Goal: Navigation & Orientation: Find specific page/section

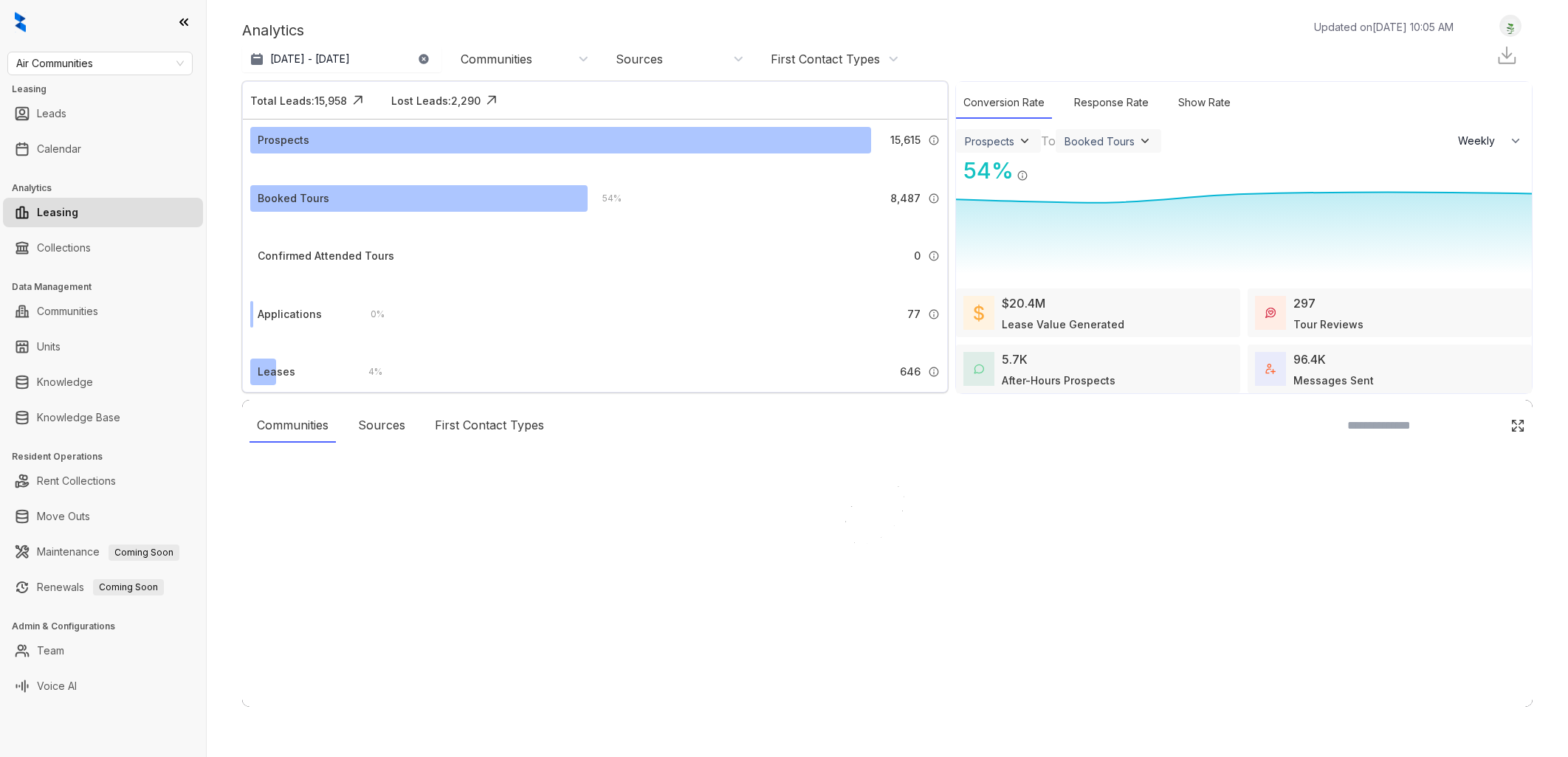
select select "******"
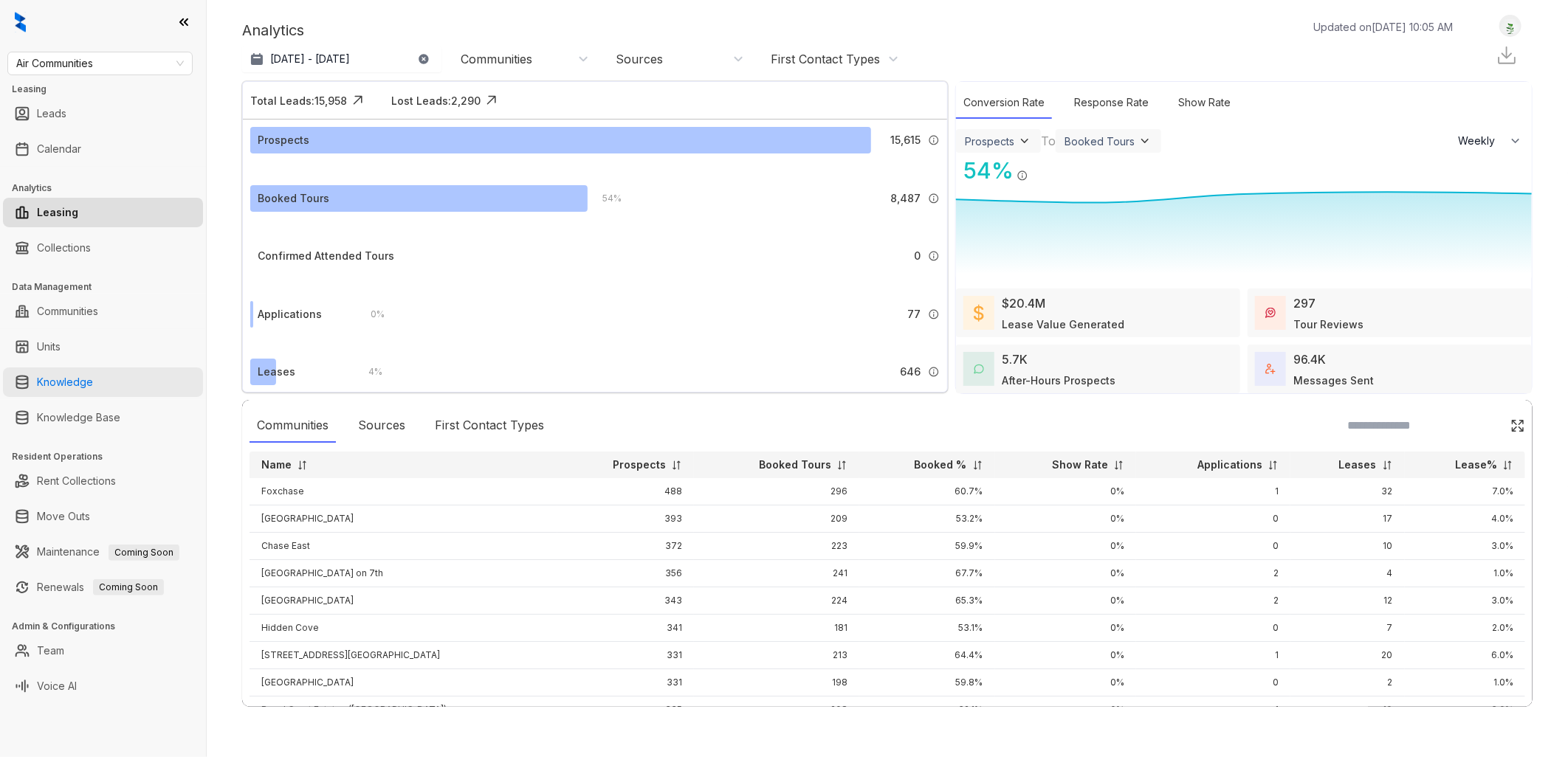
click at [93, 378] on link "Knowledge" at bounding box center [64, 382] width 56 height 30
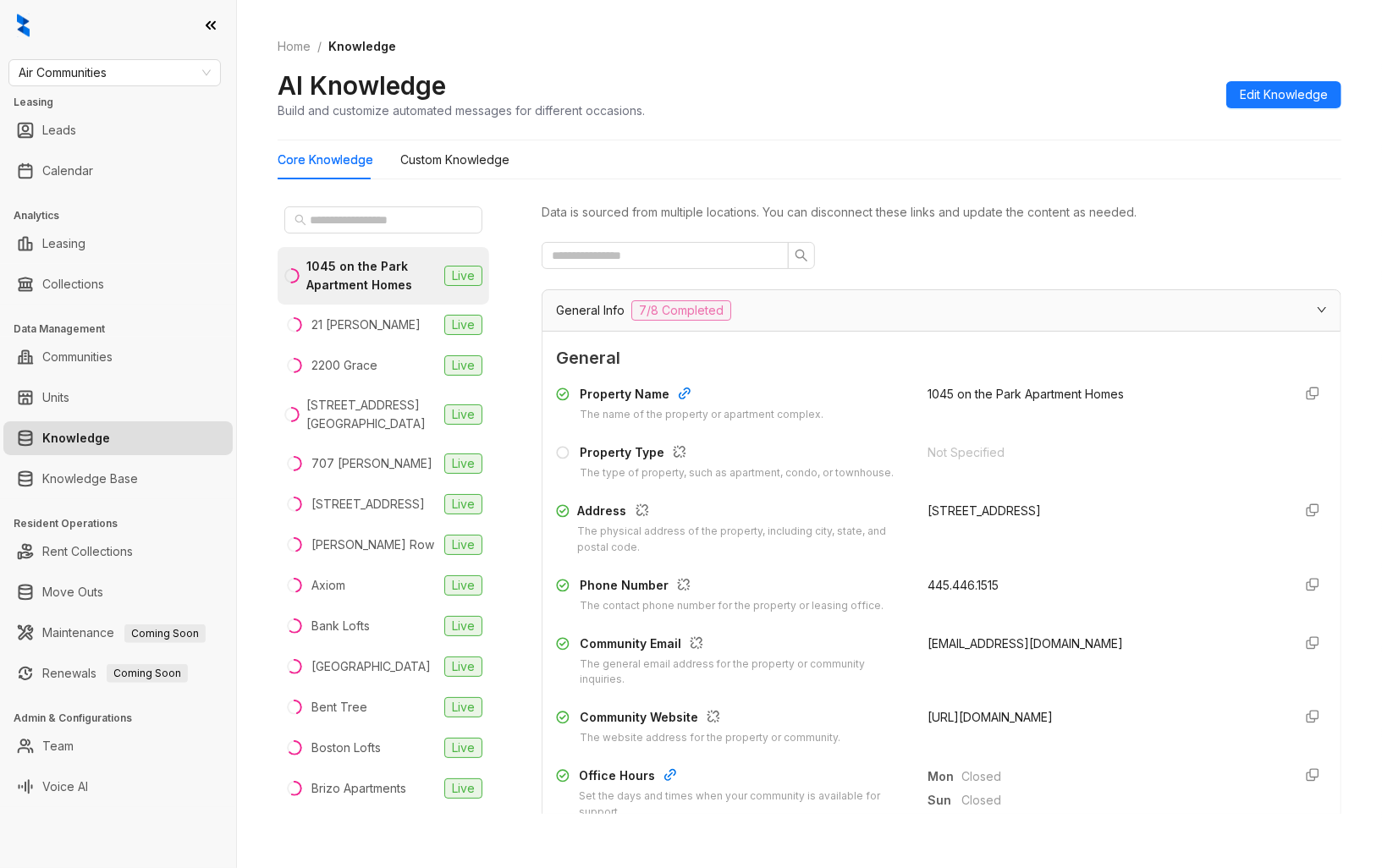
click at [986, 718] on span "[URL][DOMAIN_NAME]" at bounding box center [989, 717] width 125 height 14
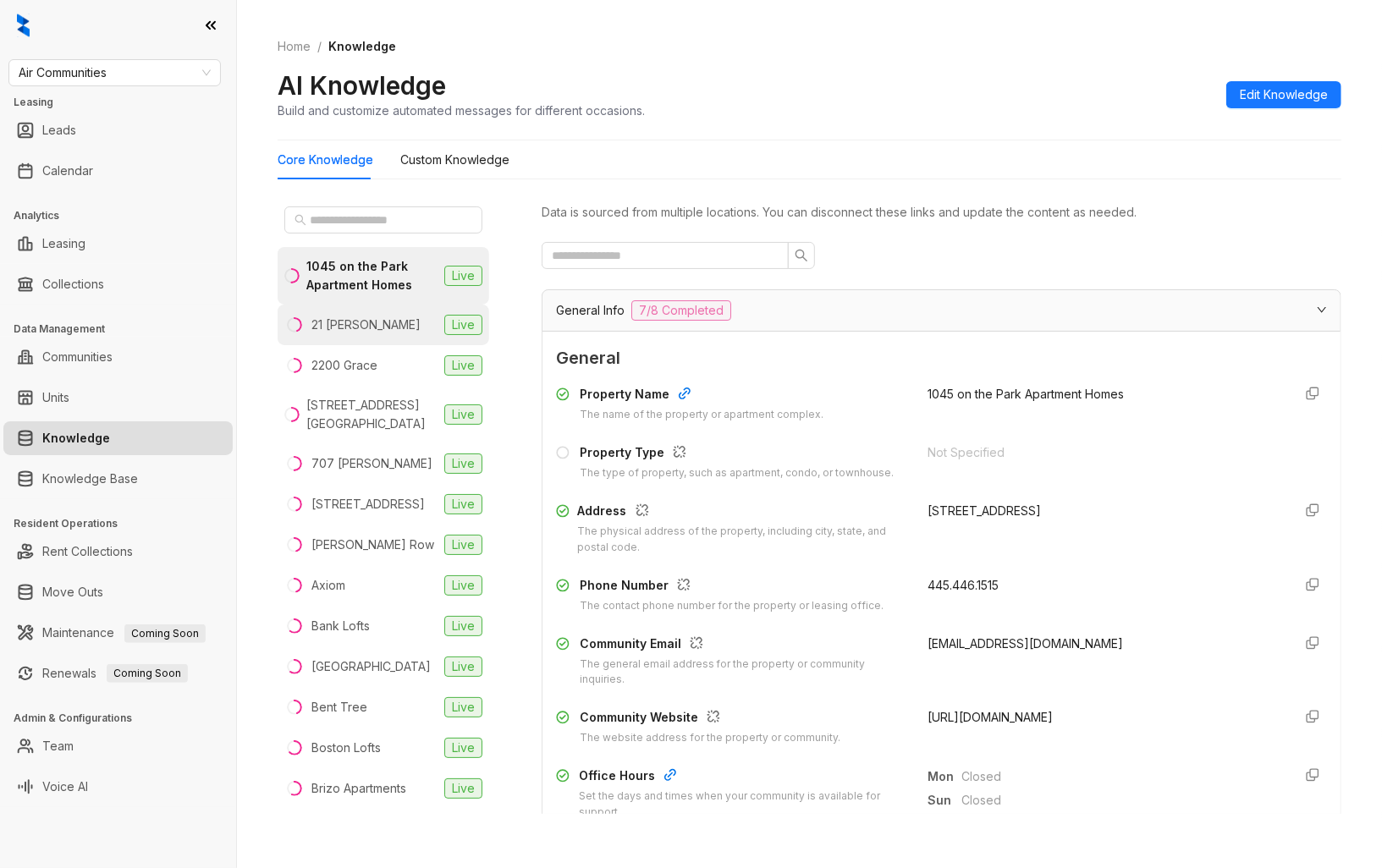
click at [386, 325] on div "21 [PERSON_NAME]" at bounding box center [366, 325] width 109 height 19
click at [992, 721] on span "[URL][DOMAIN_NAME]" at bounding box center [989, 717] width 125 height 14
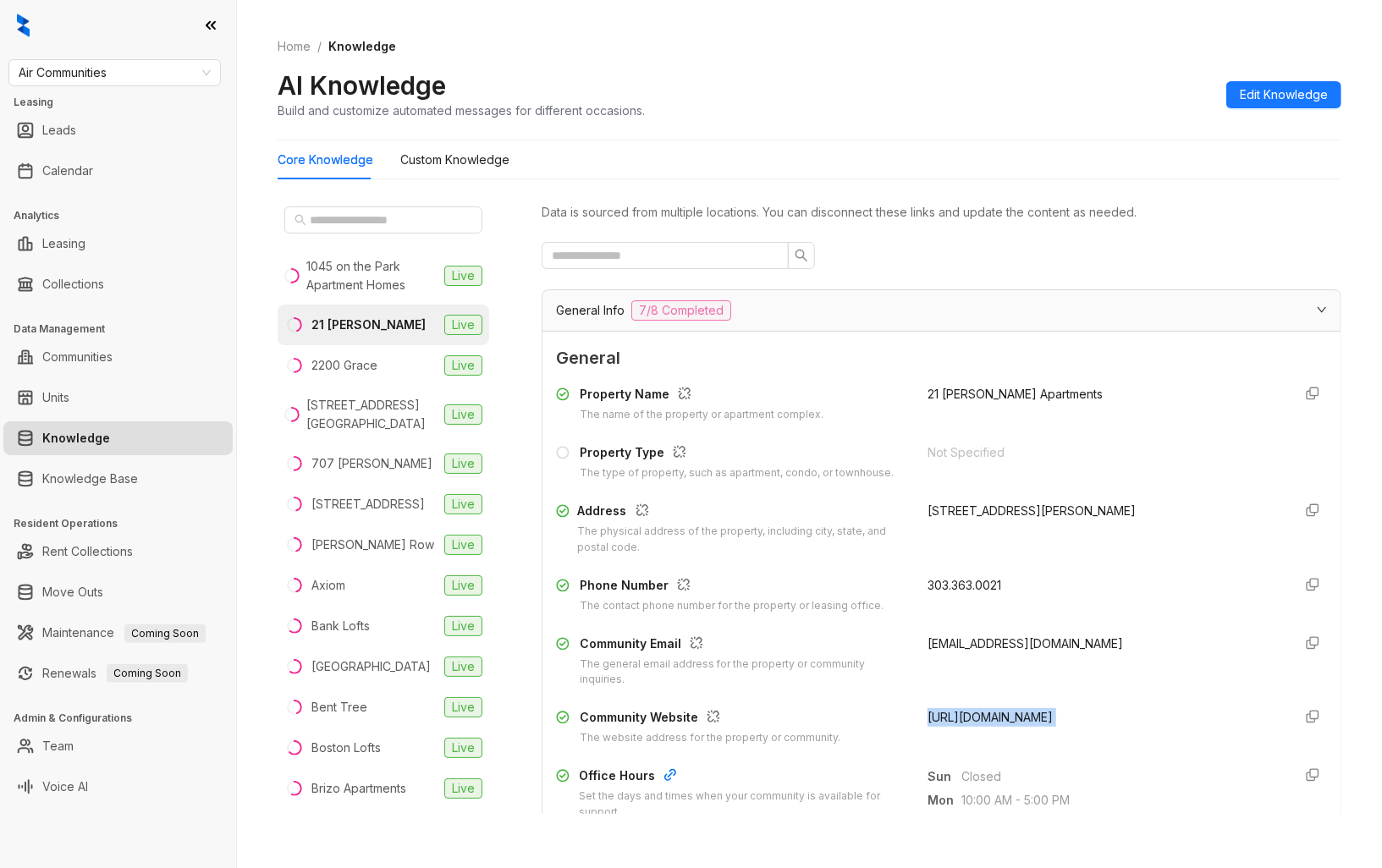
click at [992, 721] on span "[URL][DOMAIN_NAME]" at bounding box center [989, 717] width 125 height 14
click at [339, 366] on div "2200 Grace" at bounding box center [344, 366] width 66 height 19
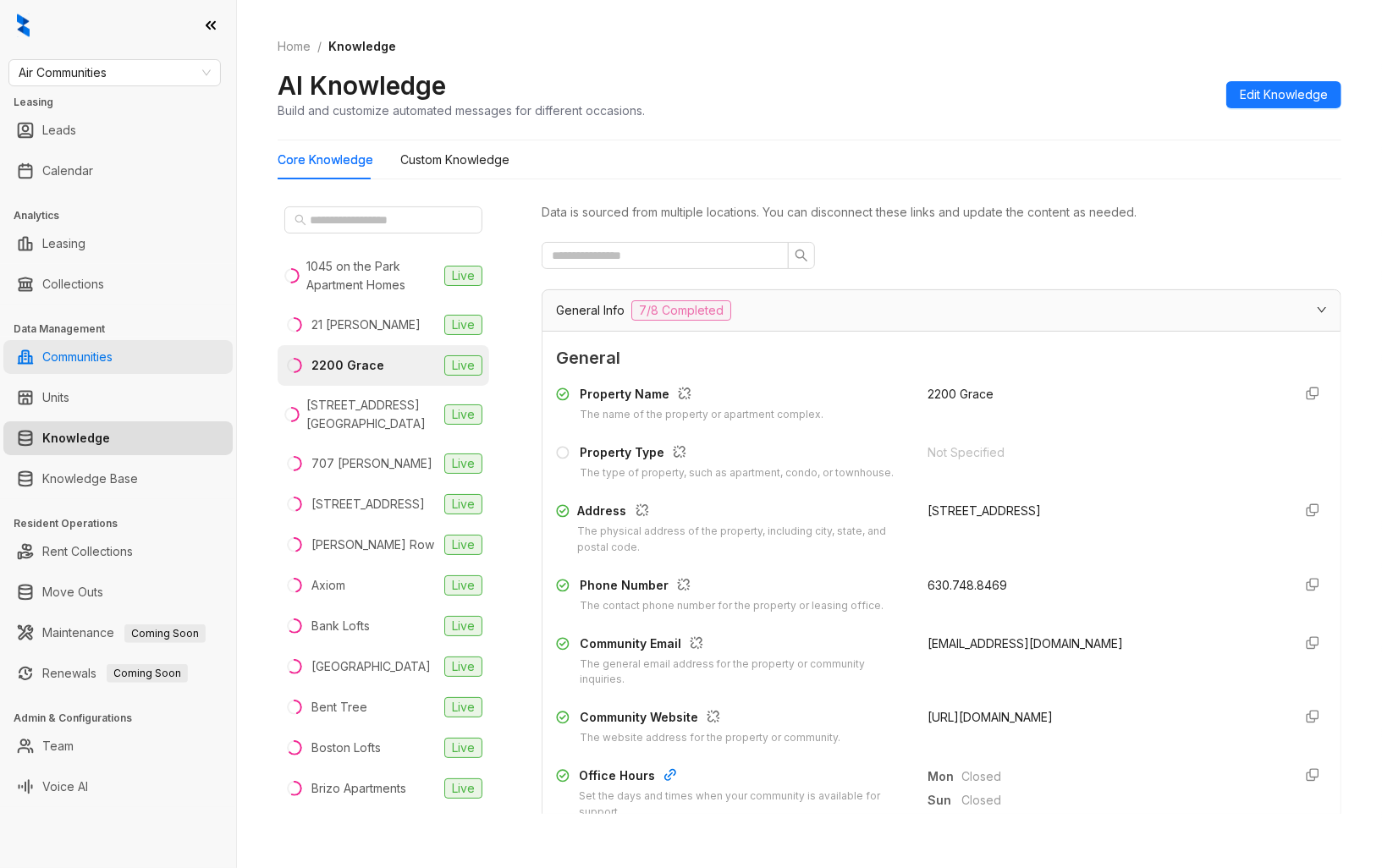
click at [111, 353] on link "Communities" at bounding box center [77, 357] width 70 height 34
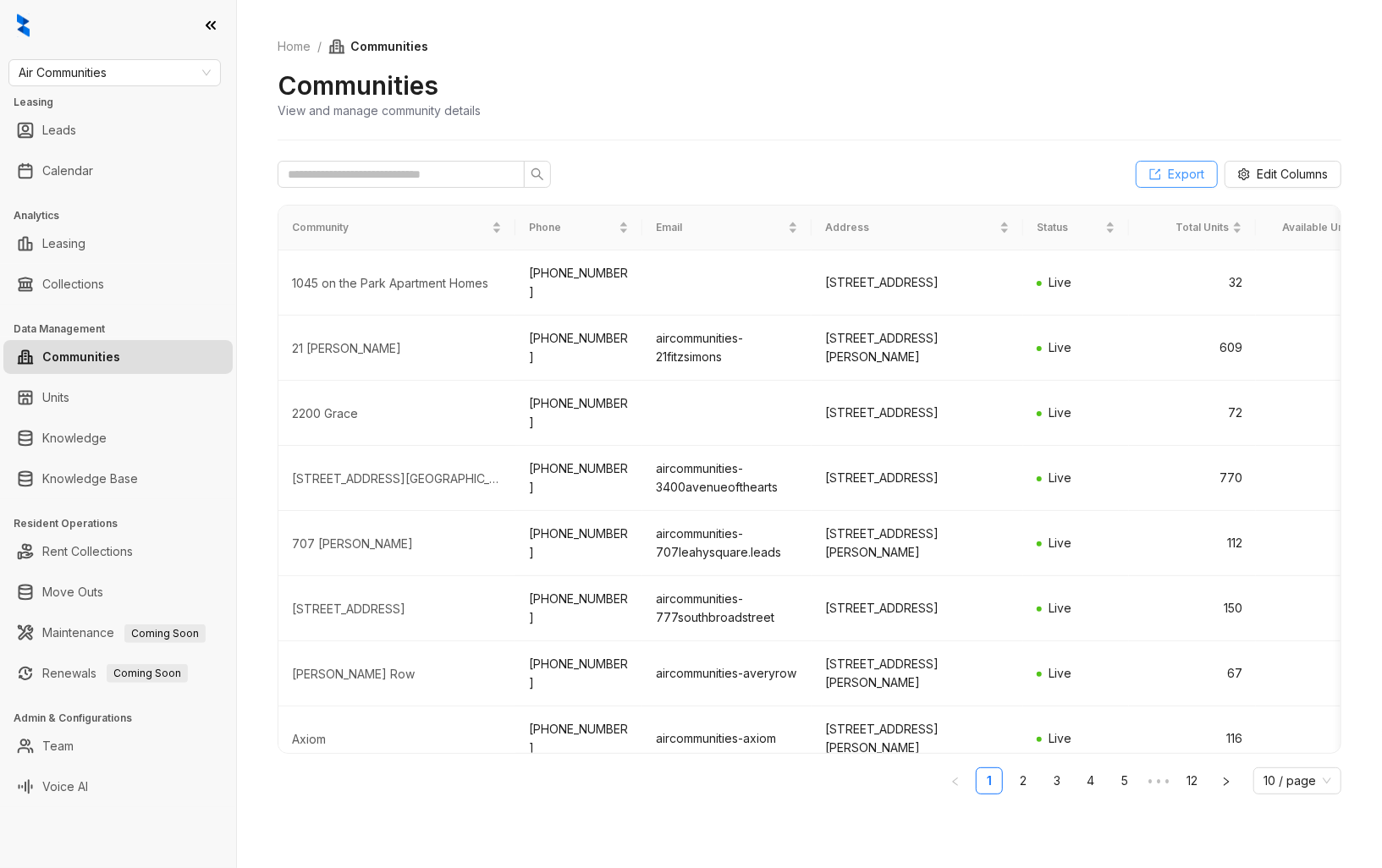
click at [1155, 174] on icon "export" at bounding box center [1154, 174] width 12 height 12
click at [106, 438] on link "Knowledge" at bounding box center [74, 439] width 64 height 34
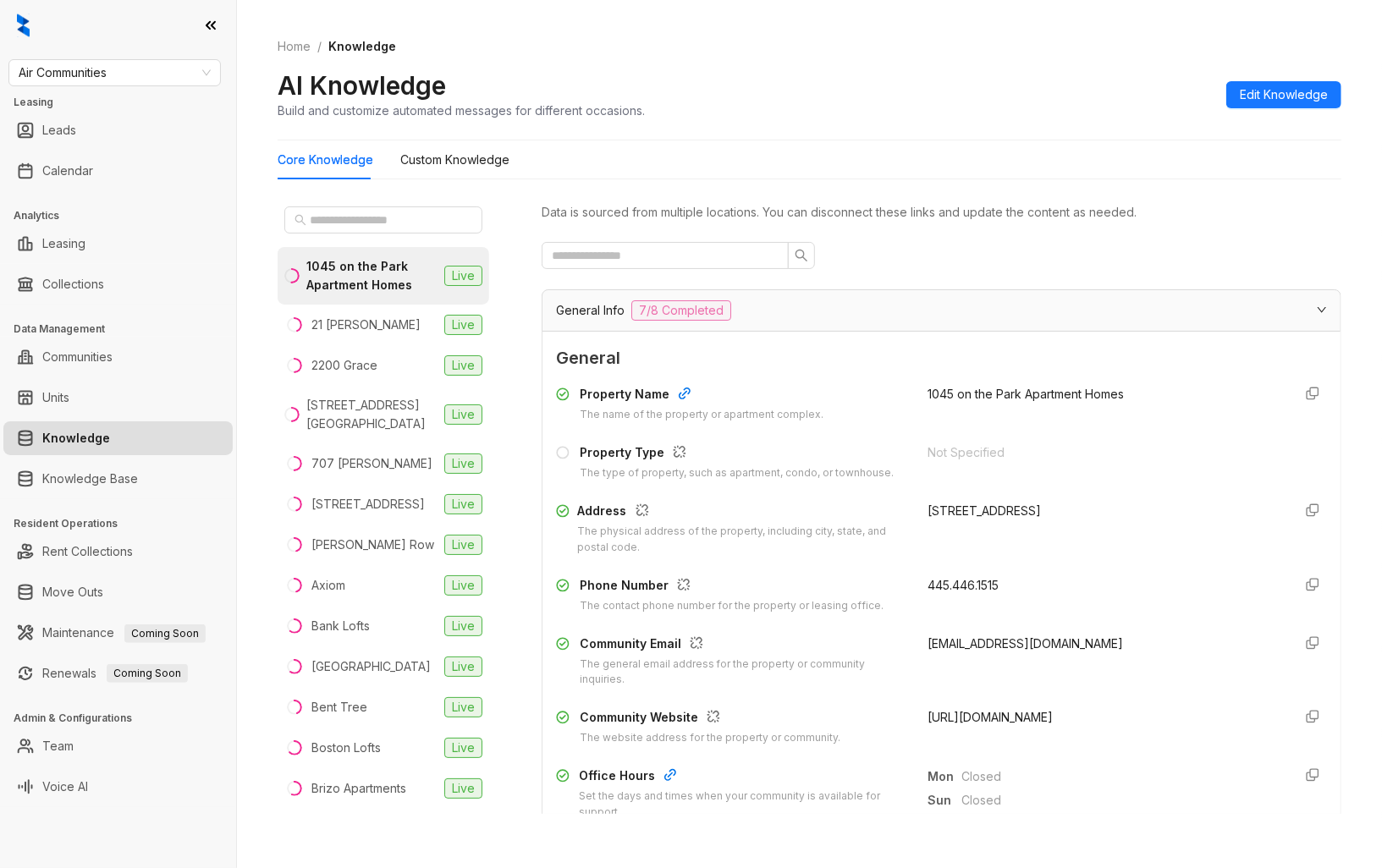
click at [954, 94] on div "AI Knowledge Build and customize automated messages for different occasions. Ed…" at bounding box center [808, 94] width 1063 height 50
click at [385, 361] on li "2200 Grace Live" at bounding box center [383, 365] width 212 height 41
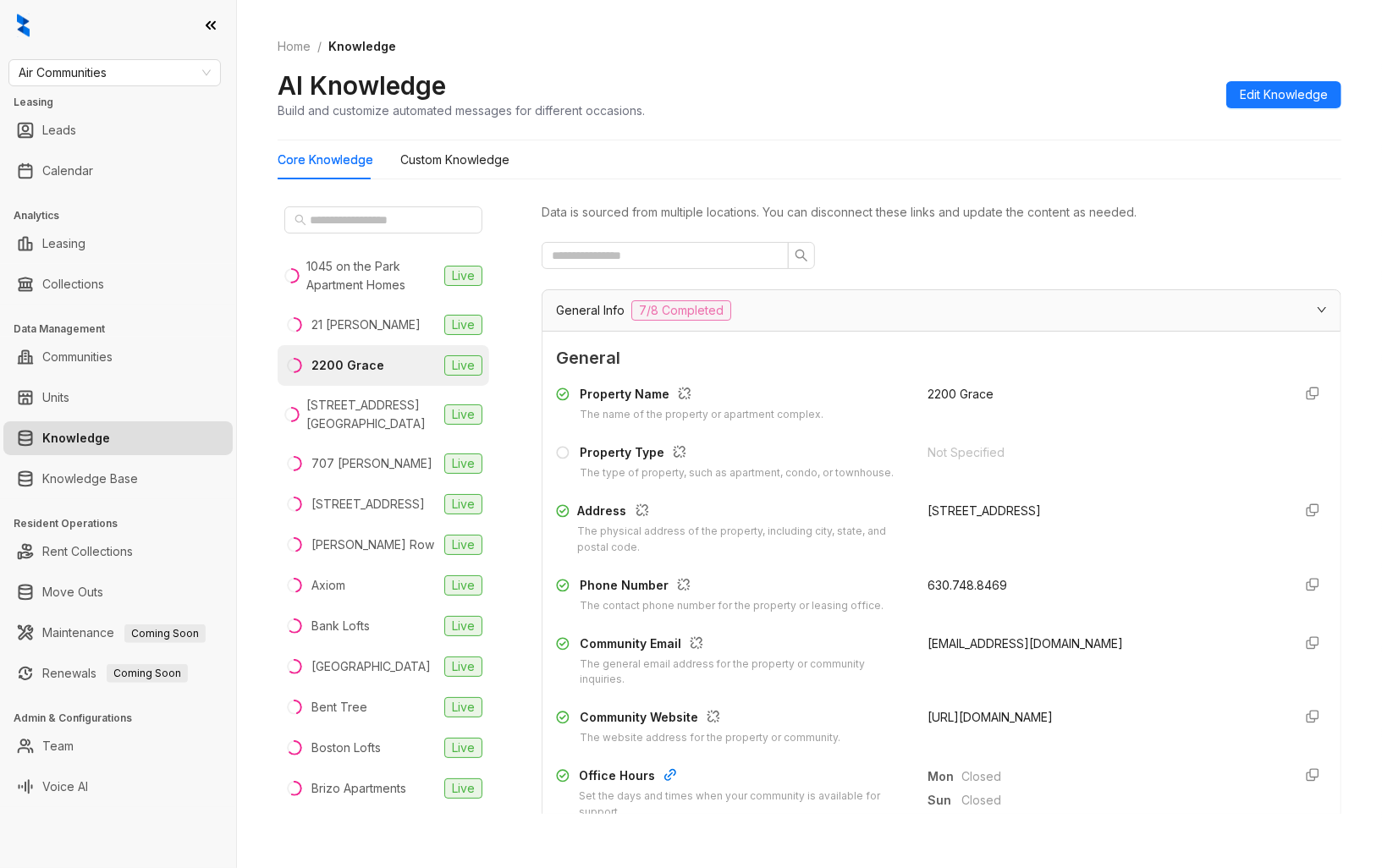
click at [1018, 716] on span "[URL][DOMAIN_NAME]" at bounding box center [989, 717] width 125 height 14
click at [381, 420] on div "[STREET_ADDRESS][GEOGRAPHIC_DATA]" at bounding box center [372, 414] width 131 height 37
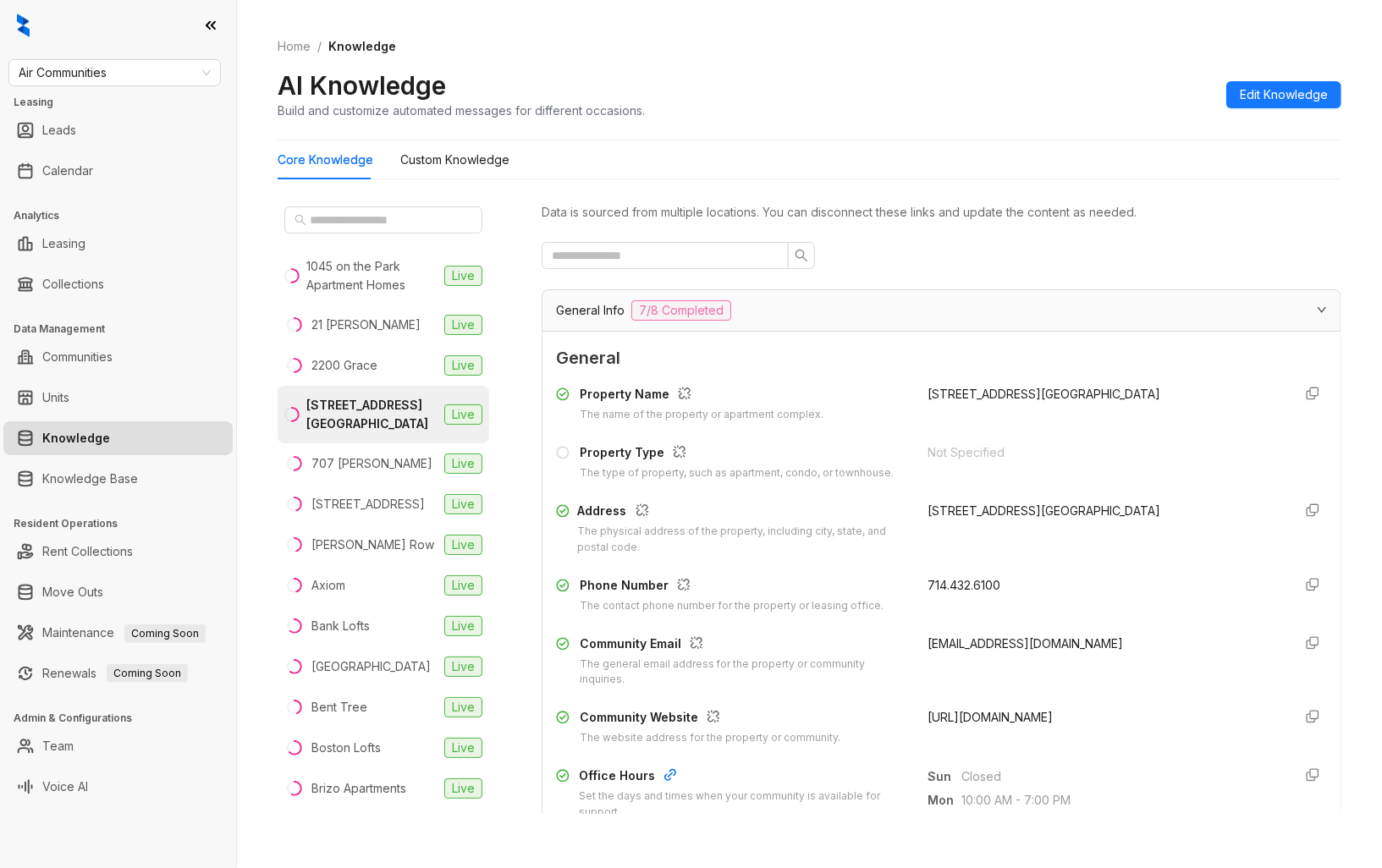
click at [977, 716] on span "[URL][DOMAIN_NAME]" at bounding box center [989, 717] width 125 height 14
click at [396, 466] on li "707 [PERSON_NAME] Live" at bounding box center [383, 463] width 212 height 41
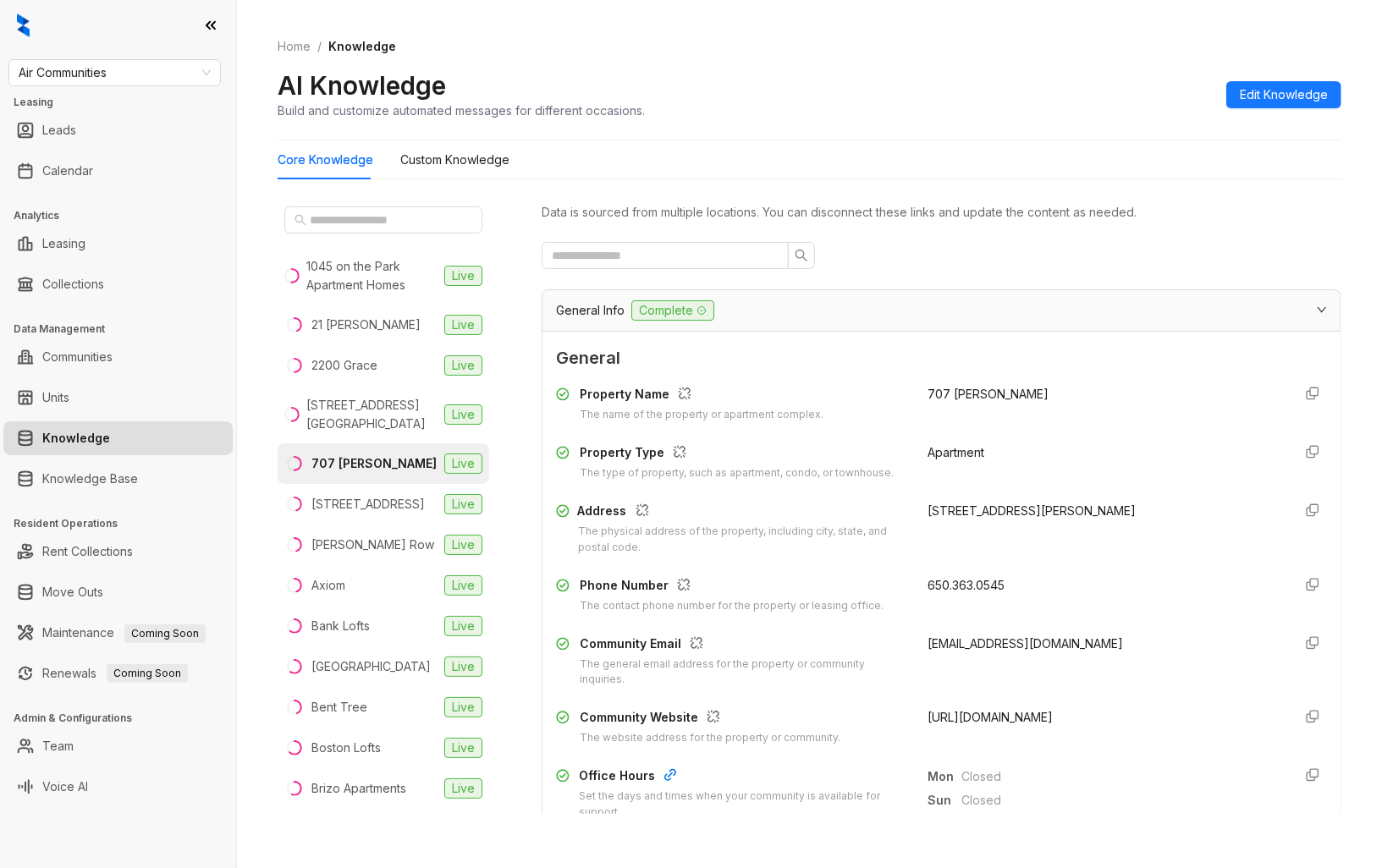
click at [1000, 718] on span "[URL][DOMAIN_NAME]" at bounding box center [989, 717] width 125 height 14
click at [396, 512] on div "[STREET_ADDRESS]" at bounding box center [368, 504] width 113 height 19
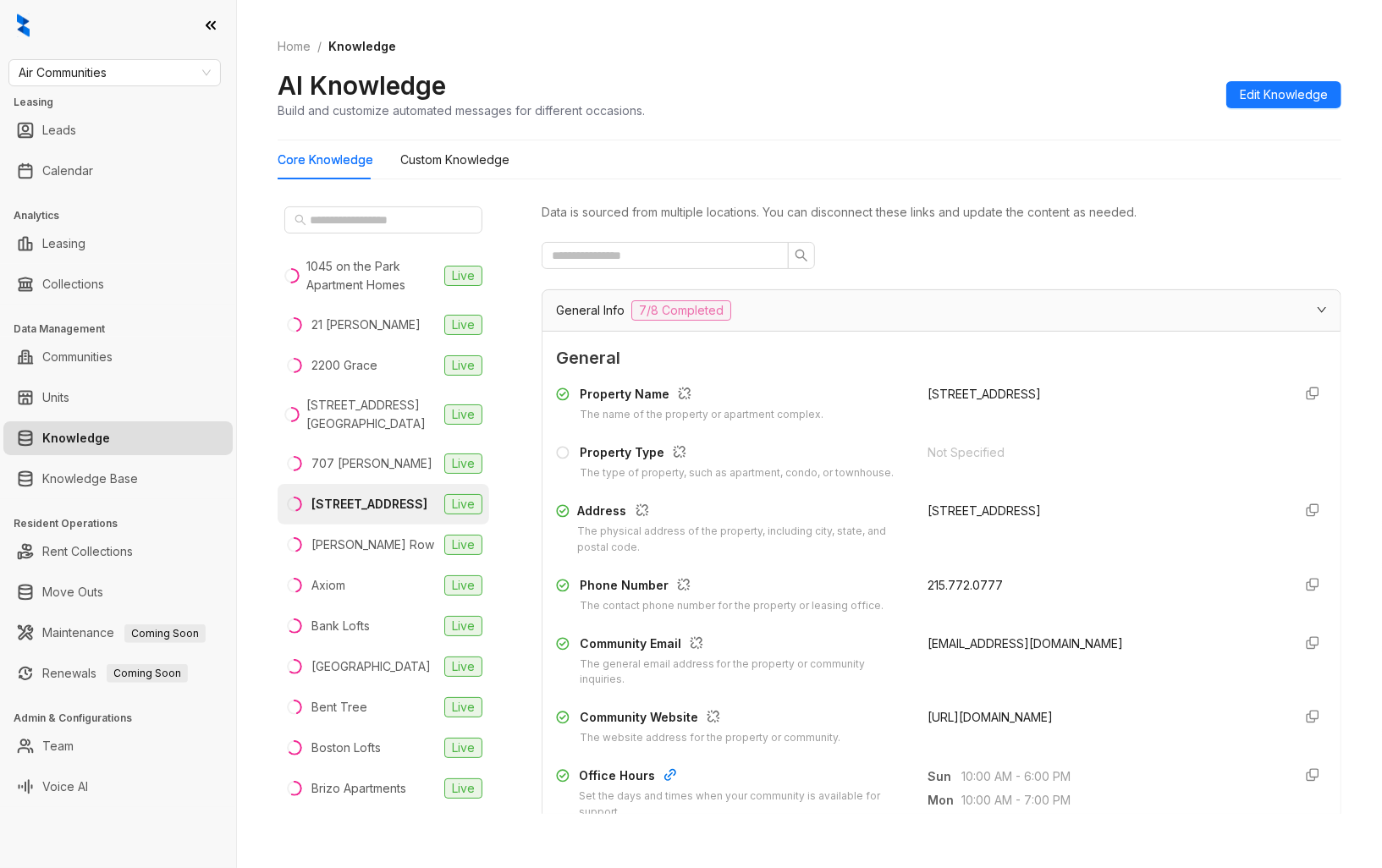
click at [976, 717] on span "[URL][DOMAIN_NAME]" at bounding box center [989, 717] width 125 height 14
click at [372, 565] on li "[PERSON_NAME] Row Live" at bounding box center [383, 545] width 212 height 41
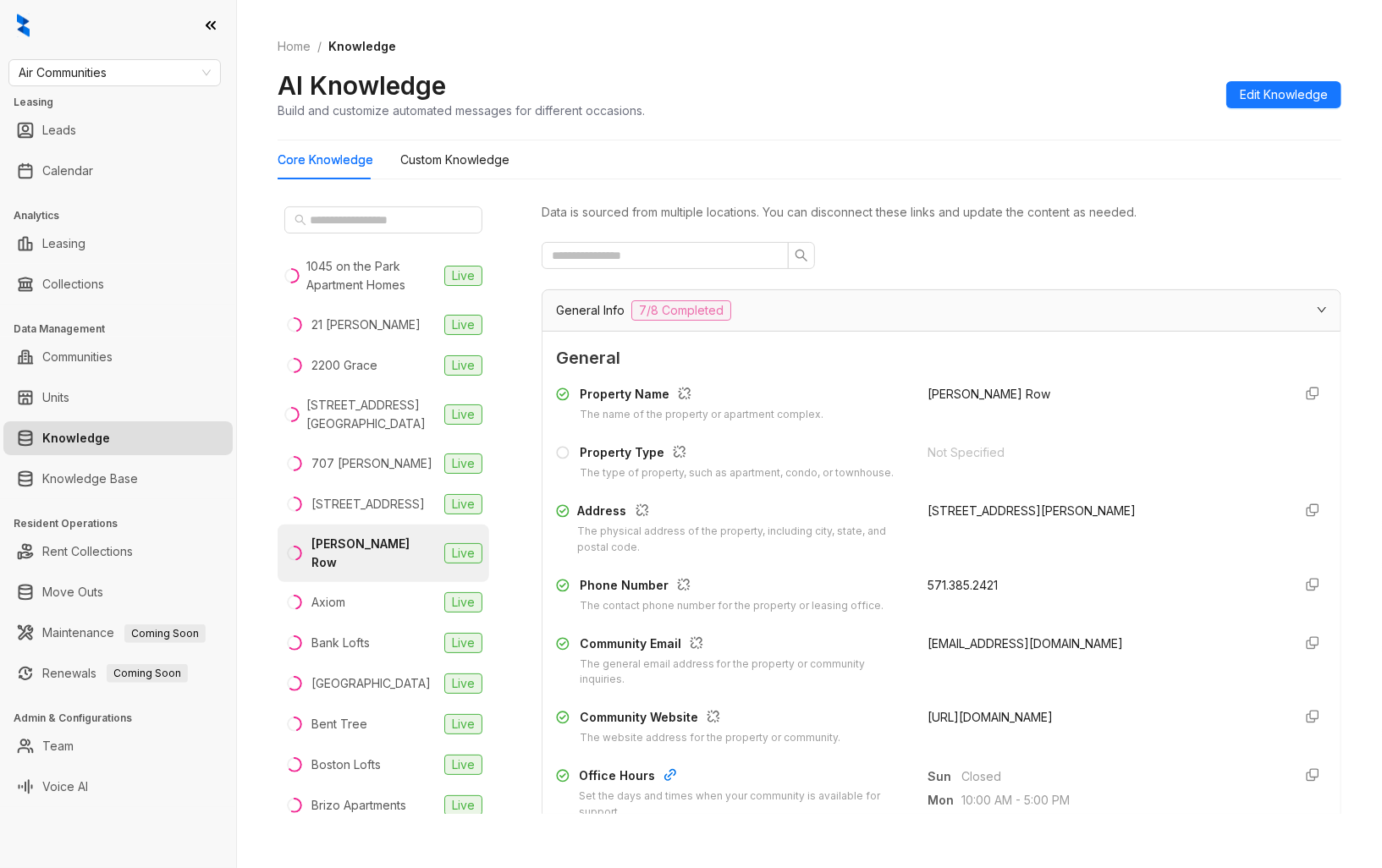
click at [1020, 717] on span "[URL][DOMAIN_NAME]" at bounding box center [989, 717] width 125 height 14
click at [368, 602] on li "Axiom Live" at bounding box center [383, 602] width 212 height 41
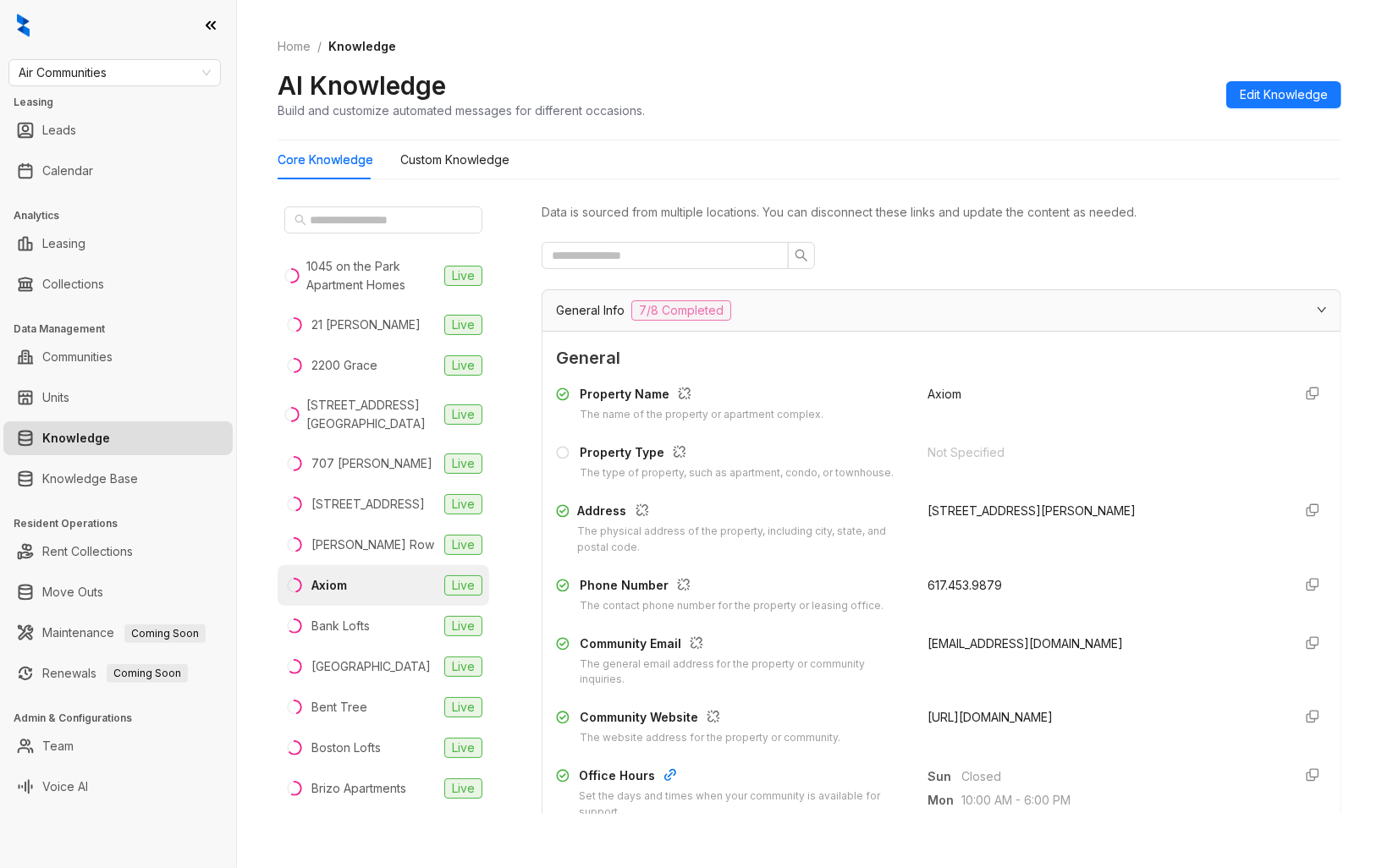
click at [1052, 720] on span "[URL][DOMAIN_NAME]" at bounding box center [989, 717] width 125 height 14
click at [392, 638] on li "Bank Lofts Live" at bounding box center [383, 626] width 212 height 41
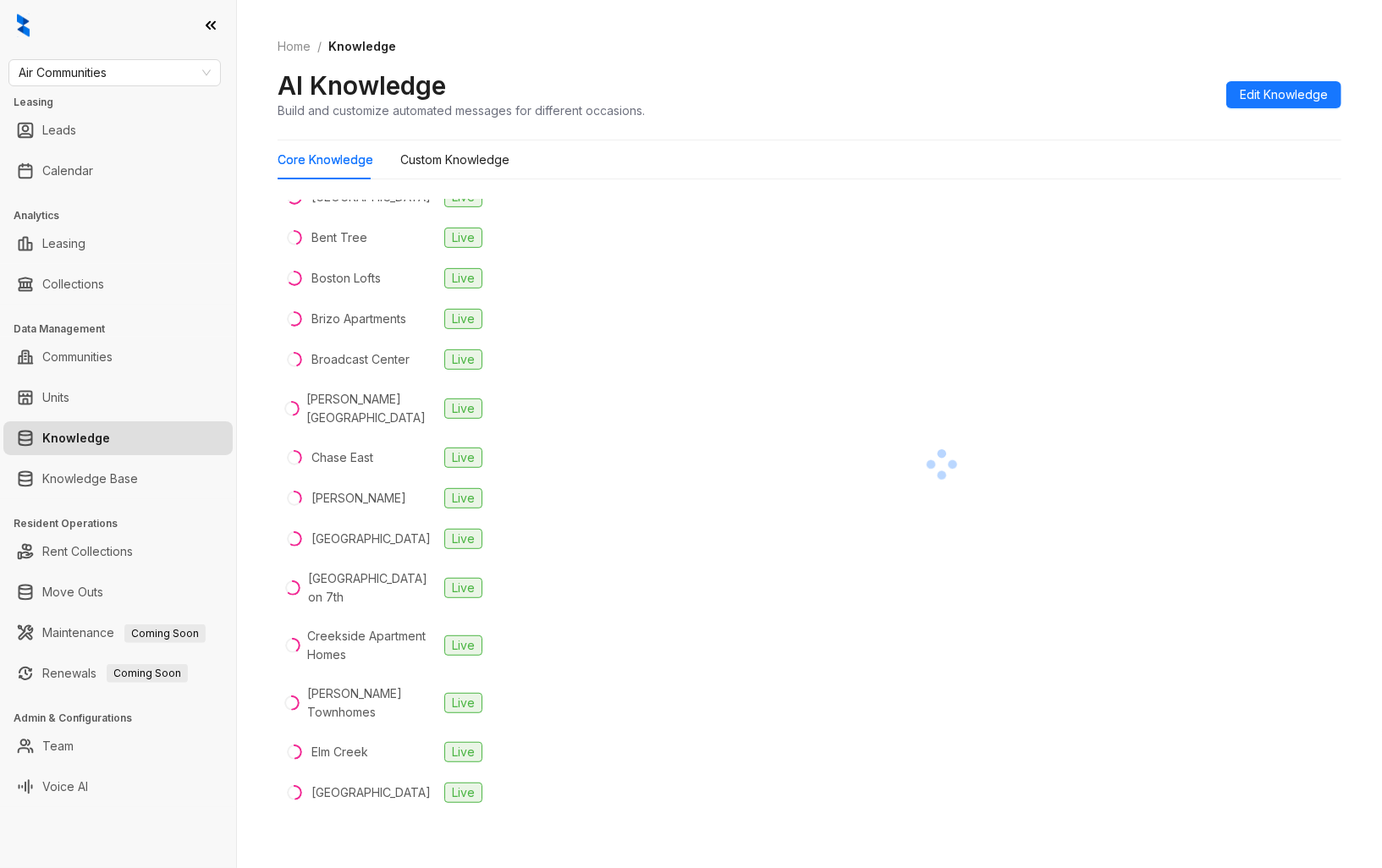
scroll to position [375, 0]
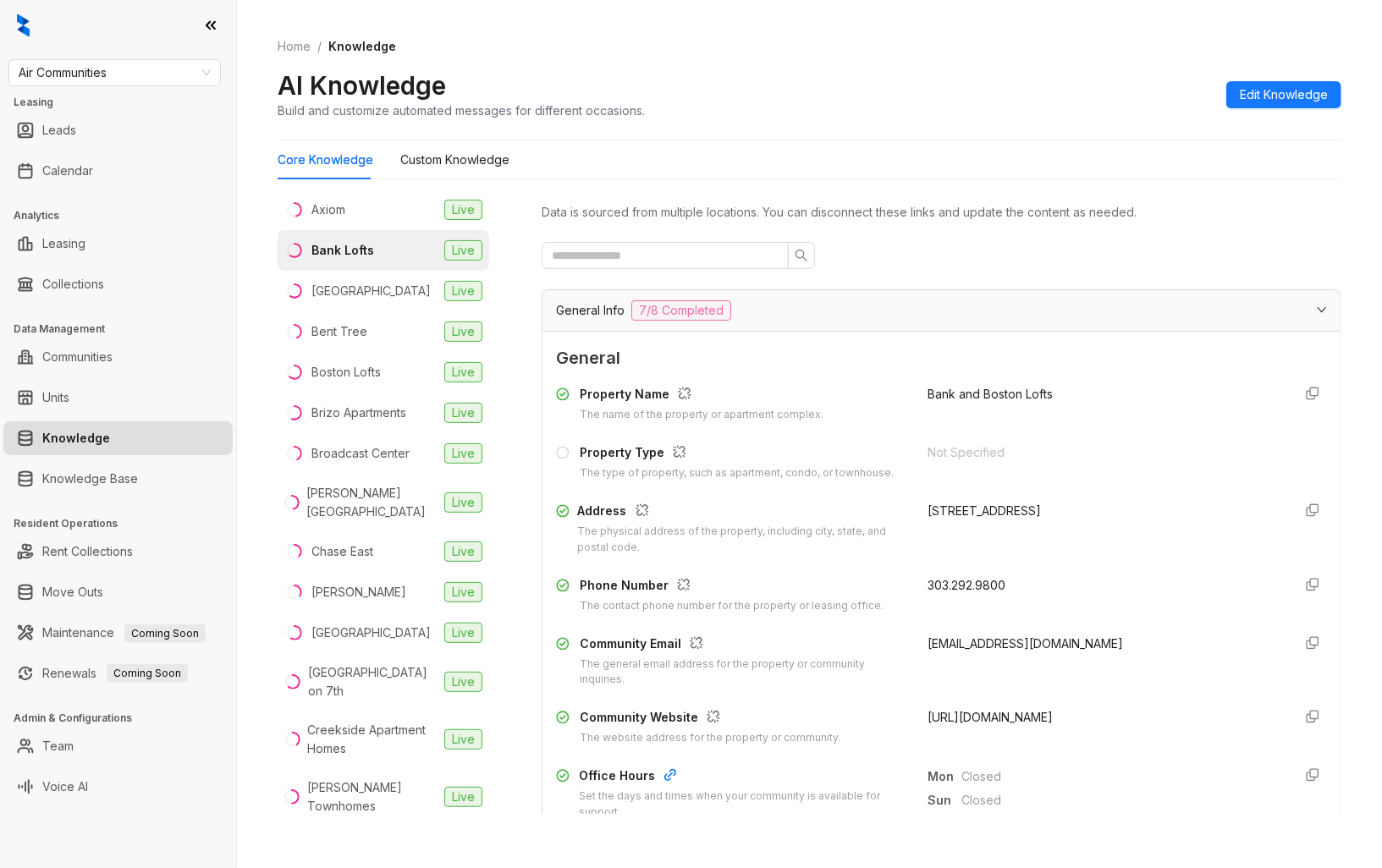
click at [1042, 722] on span "[URL][DOMAIN_NAME]" at bounding box center [989, 717] width 125 height 14
click at [386, 312] on li "Bay Parc Live" at bounding box center [383, 291] width 212 height 41
click at [998, 715] on span "[URL][DOMAIN_NAME]" at bounding box center [989, 717] width 125 height 14
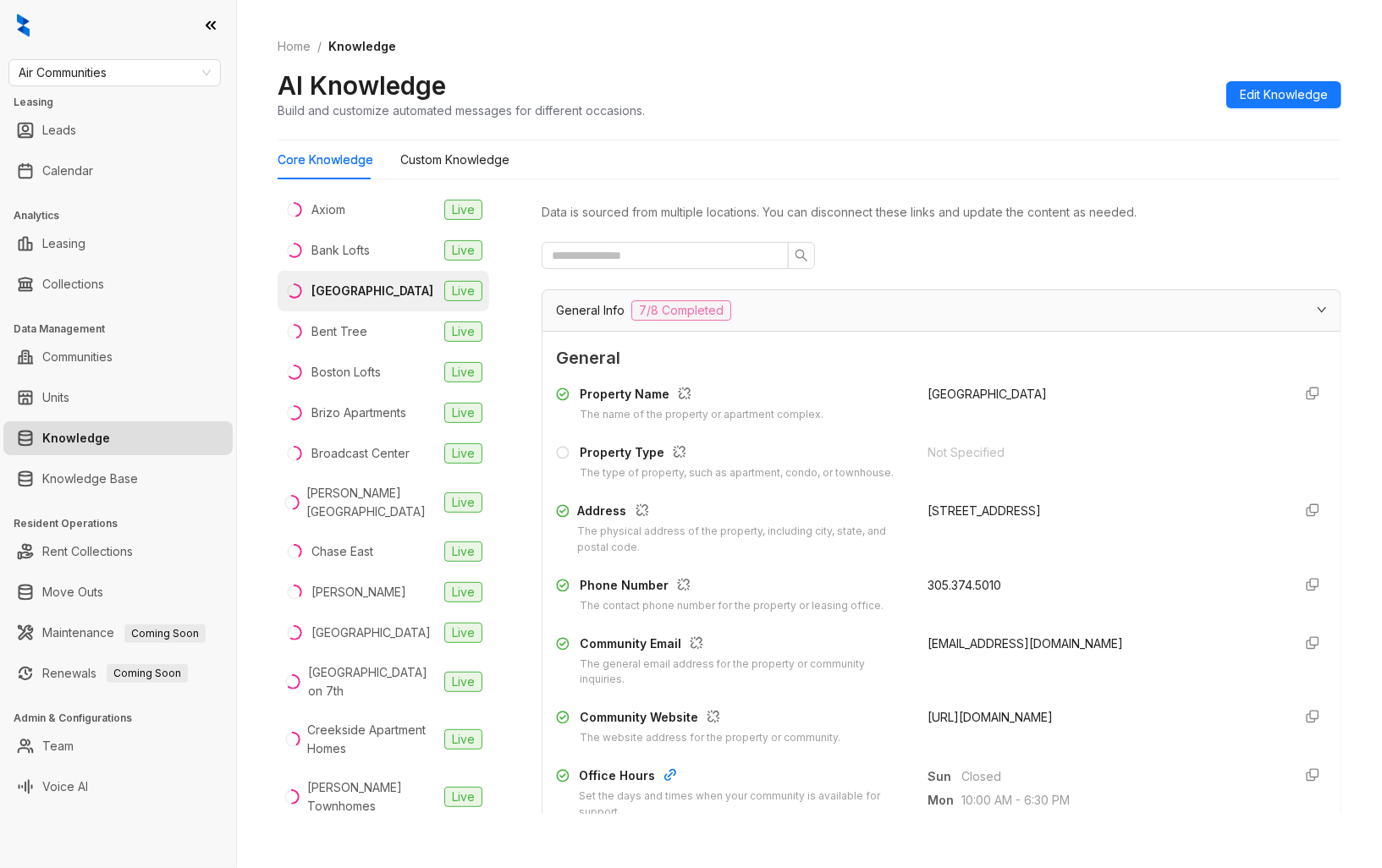
click at [998, 715] on span "[URL][DOMAIN_NAME]" at bounding box center [989, 717] width 125 height 14
click at [369, 337] on li "Bent Tree Live" at bounding box center [383, 331] width 212 height 41
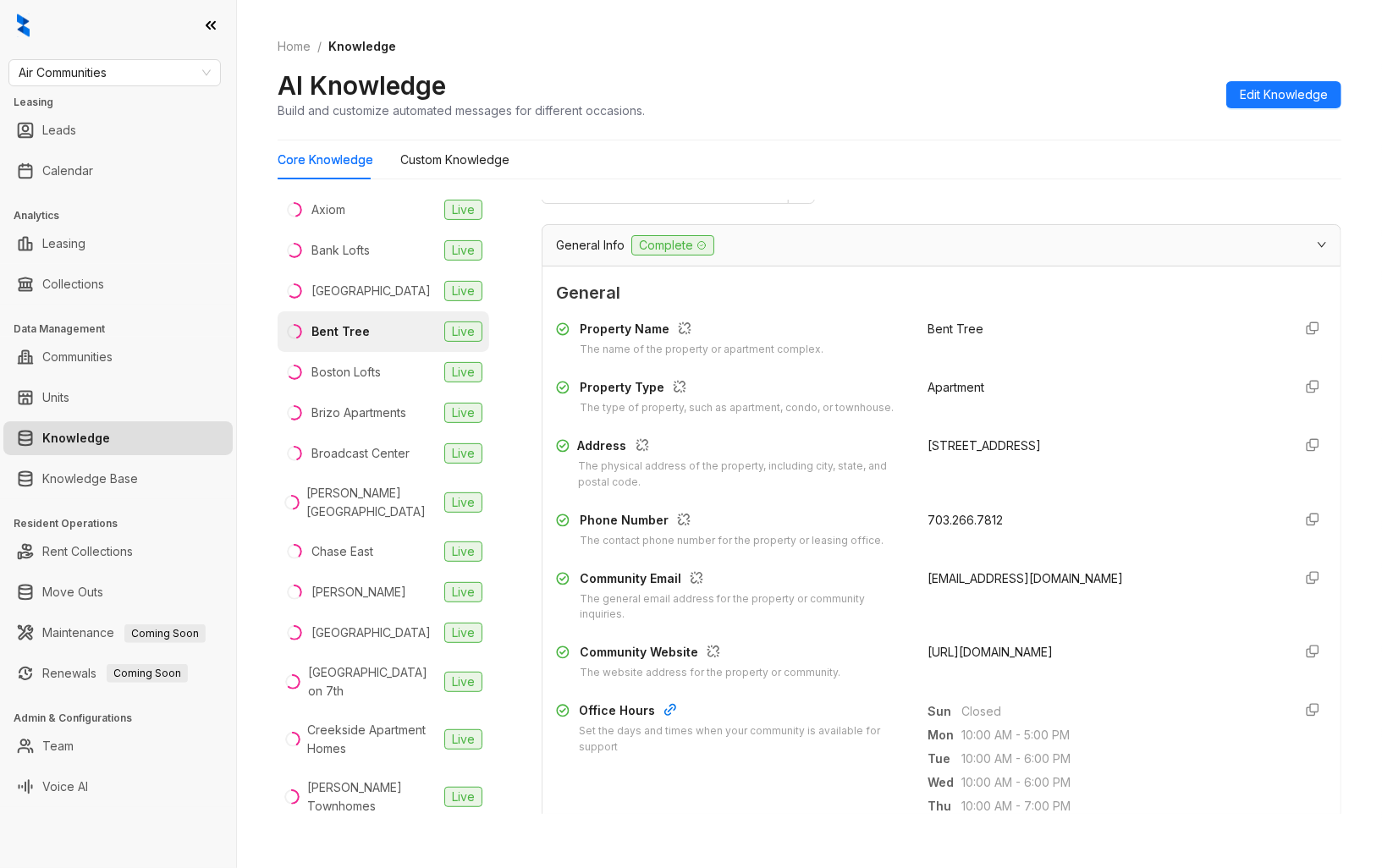
scroll to position [94, 0]
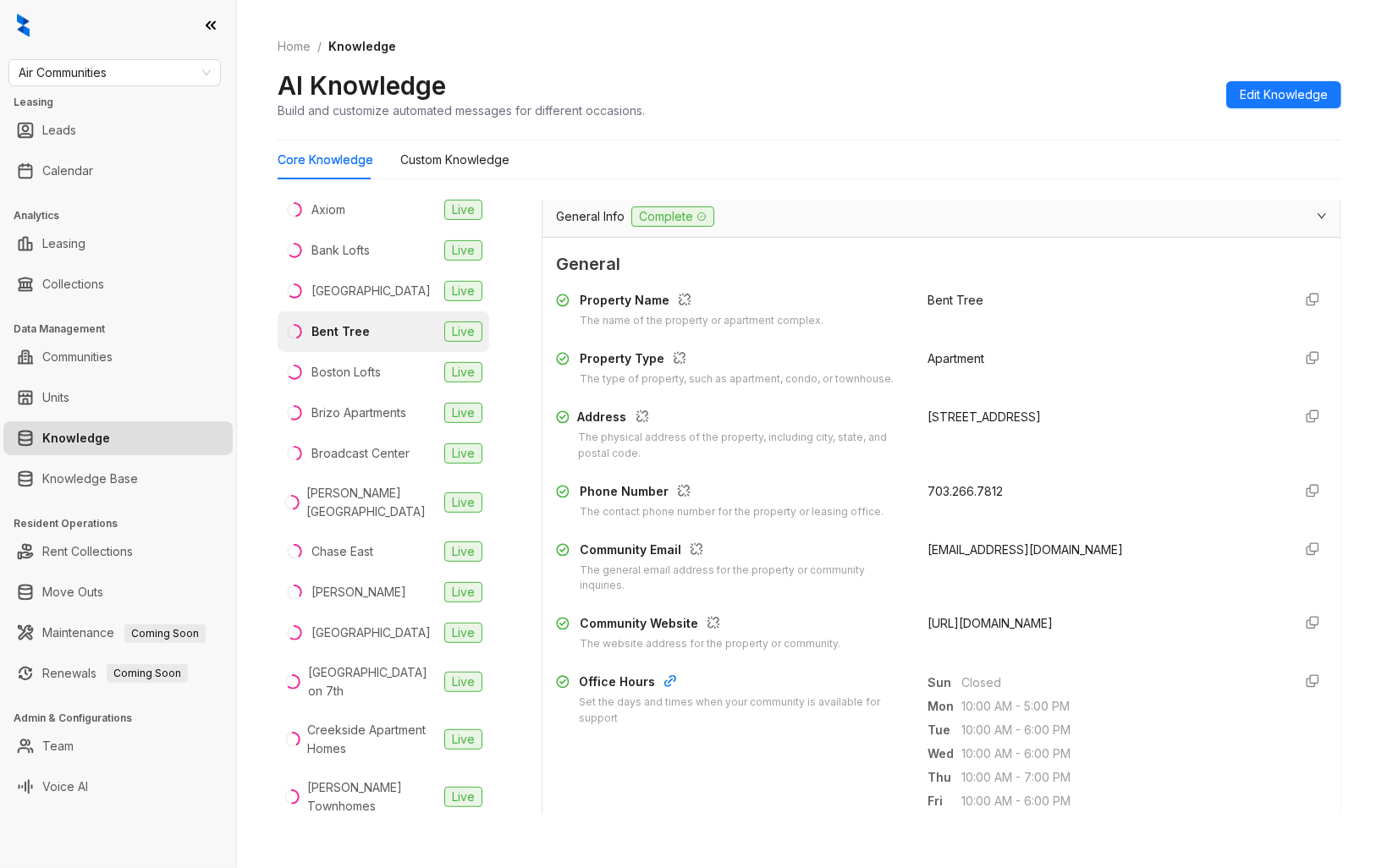
click at [1003, 627] on span "[URL][DOMAIN_NAME]" at bounding box center [989, 623] width 125 height 14
drag, startPoint x: 1003, startPoint y: 627, endPoint x: 986, endPoint y: 624, distance: 17.3
click at [986, 624] on span "[URL][DOMAIN_NAME]" at bounding box center [989, 623] width 125 height 14
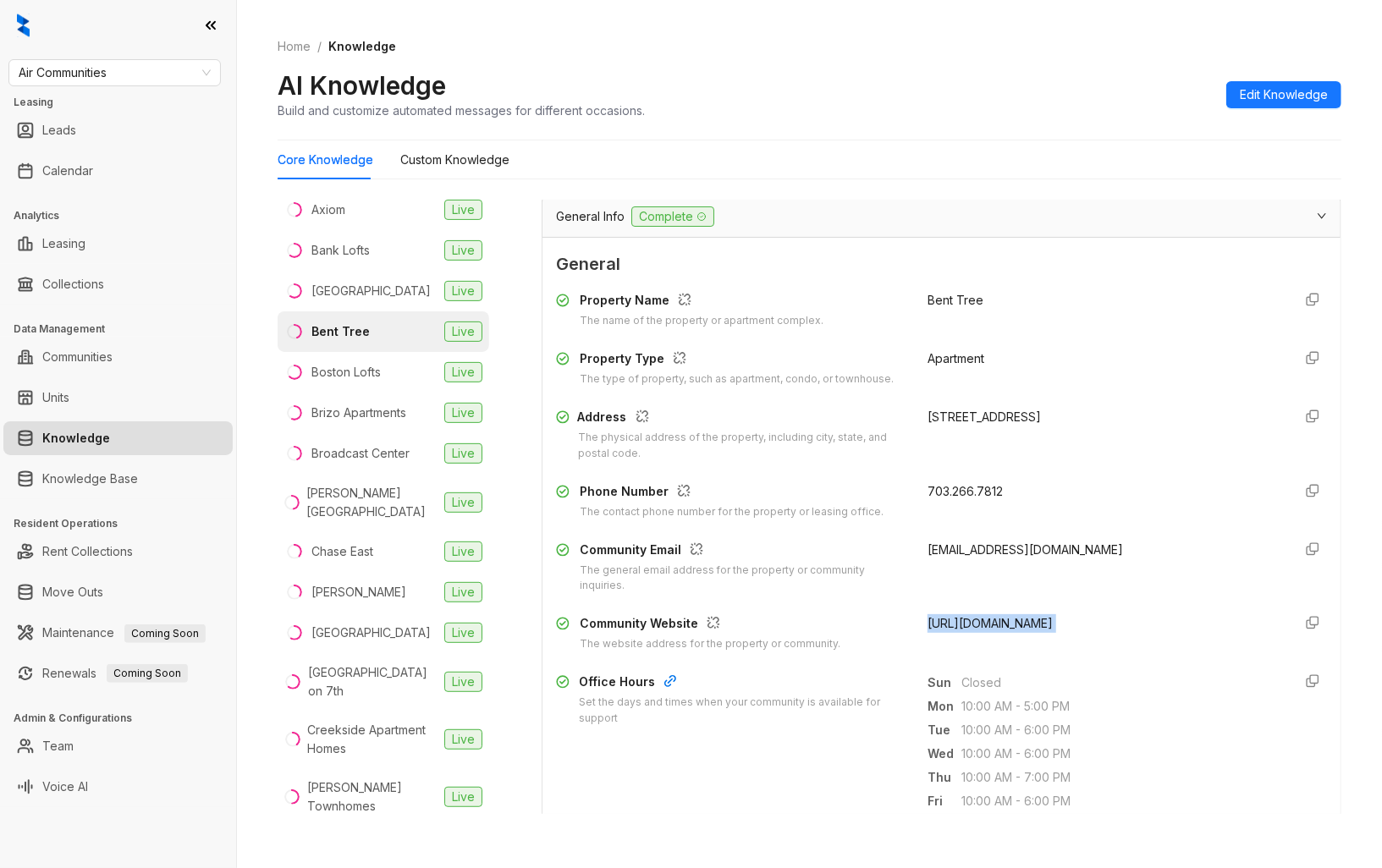
click at [986, 624] on span "[URL][DOMAIN_NAME]" at bounding box center [989, 623] width 125 height 14
click at [402, 385] on li "Boston Lofts Live" at bounding box center [383, 372] width 212 height 41
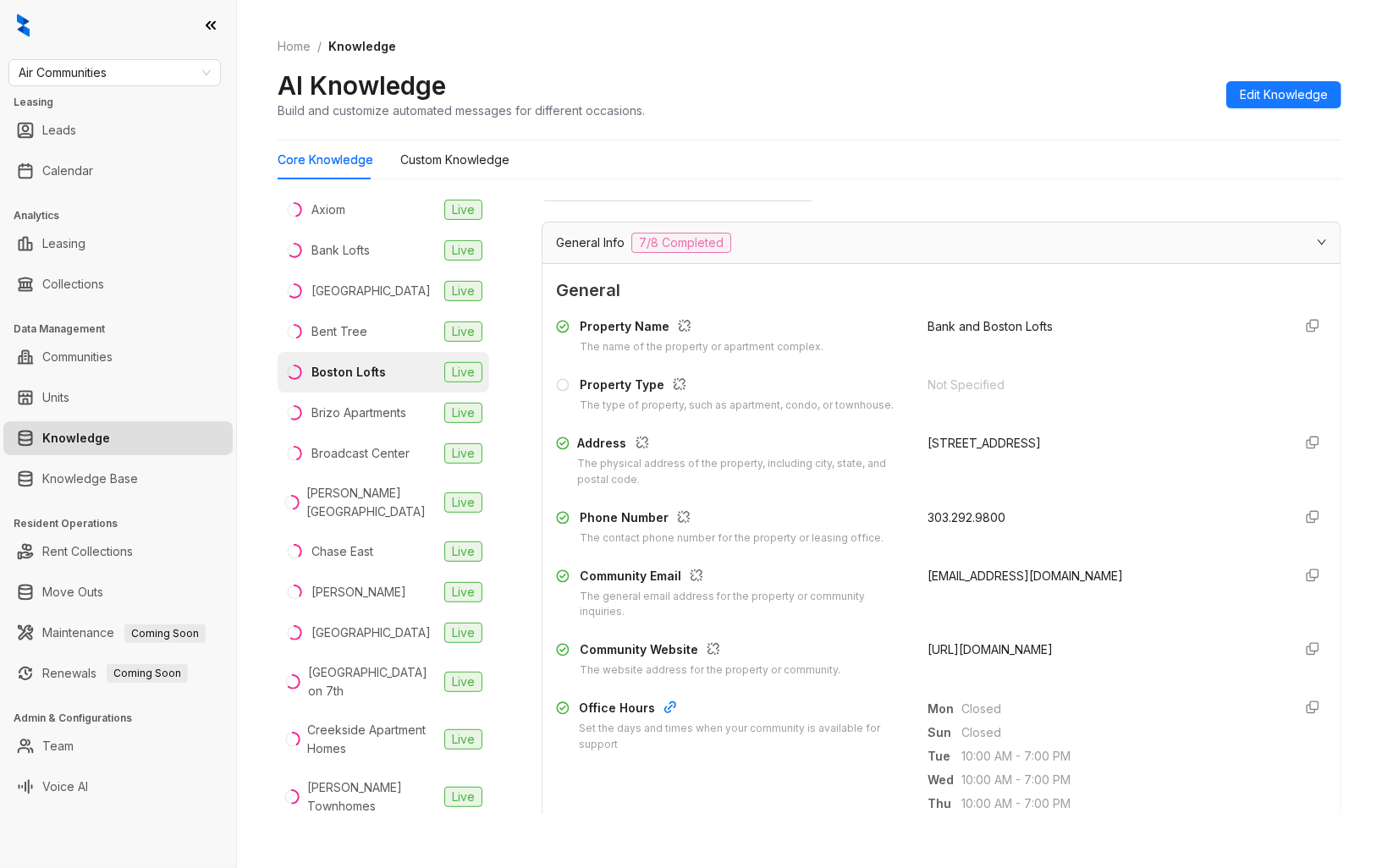
scroll to position [94, 0]
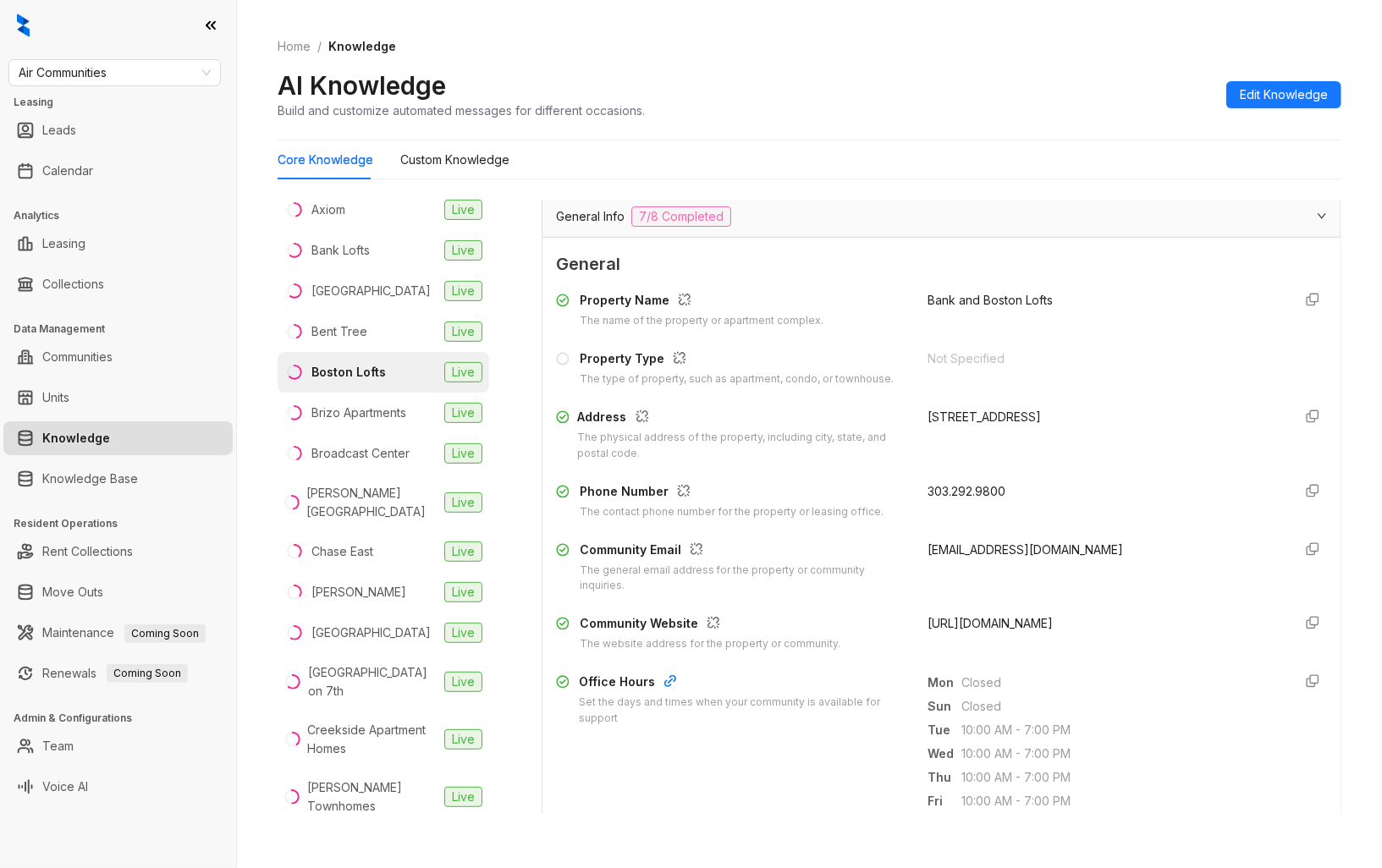
click at [1037, 627] on span "[URL][DOMAIN_NAME]" at bounding box center [989, 623] width 125 height 14
click at [352, 421] on div "Brizo Apartments" at bounding box center [358, 412] width 95 height 19
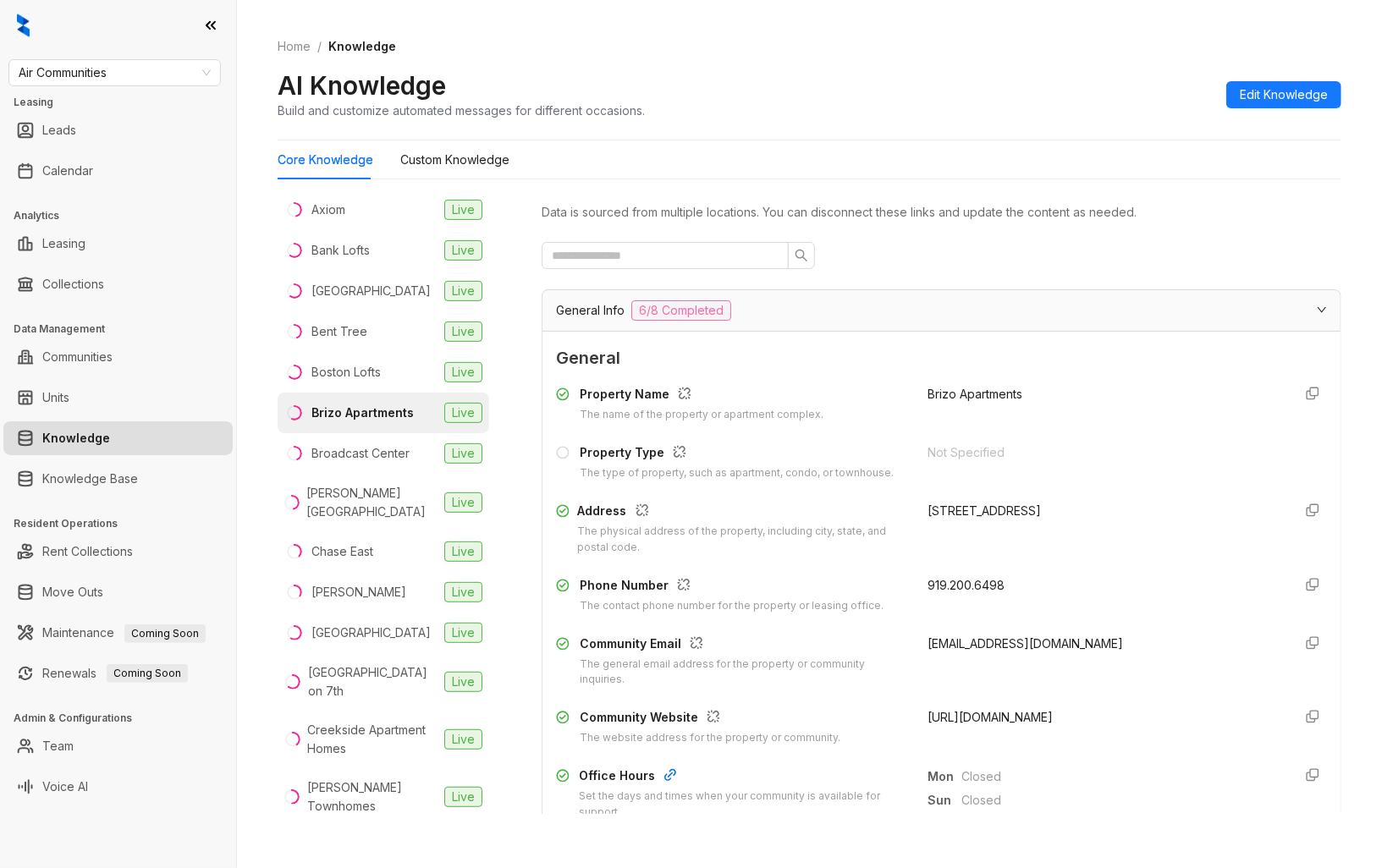
click at [1007, 714] on span "[URL][DOMAIN_NAME]" at bounding box center [989, 717] width 125 height 14
click at [385, 463] on div "Broadcast Center" at bounding box center [360, 453] width 98 height 19
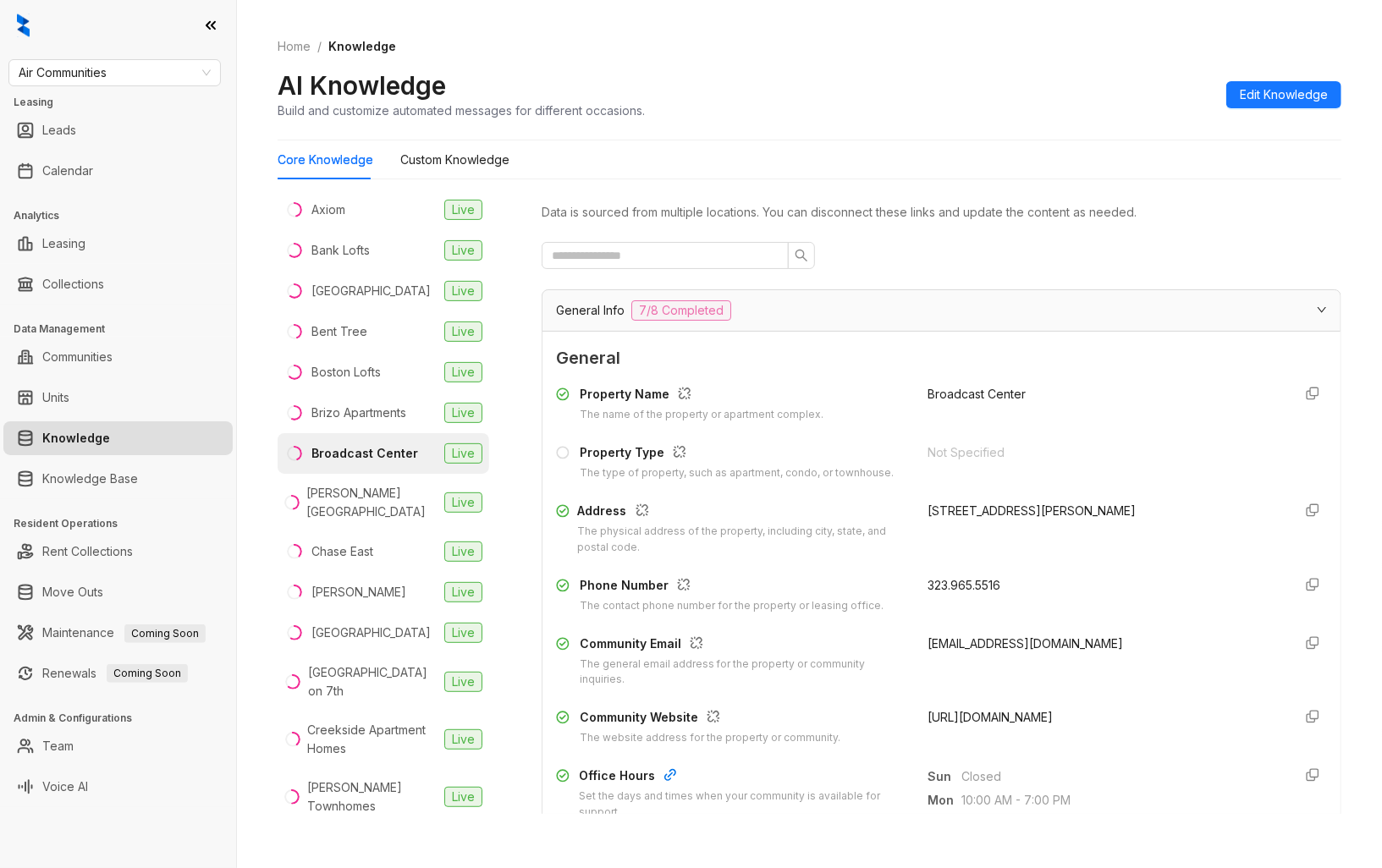
click at [962, 711] on span "[URL][DOMAIN_NAME]" at bounding box center [989, 717] width 125 height 14
click at [351, 510] on div "[PERSON_NAME][GEOGRAPHIC_DATA]" at bounding box center [372, 502] width 131 height 37
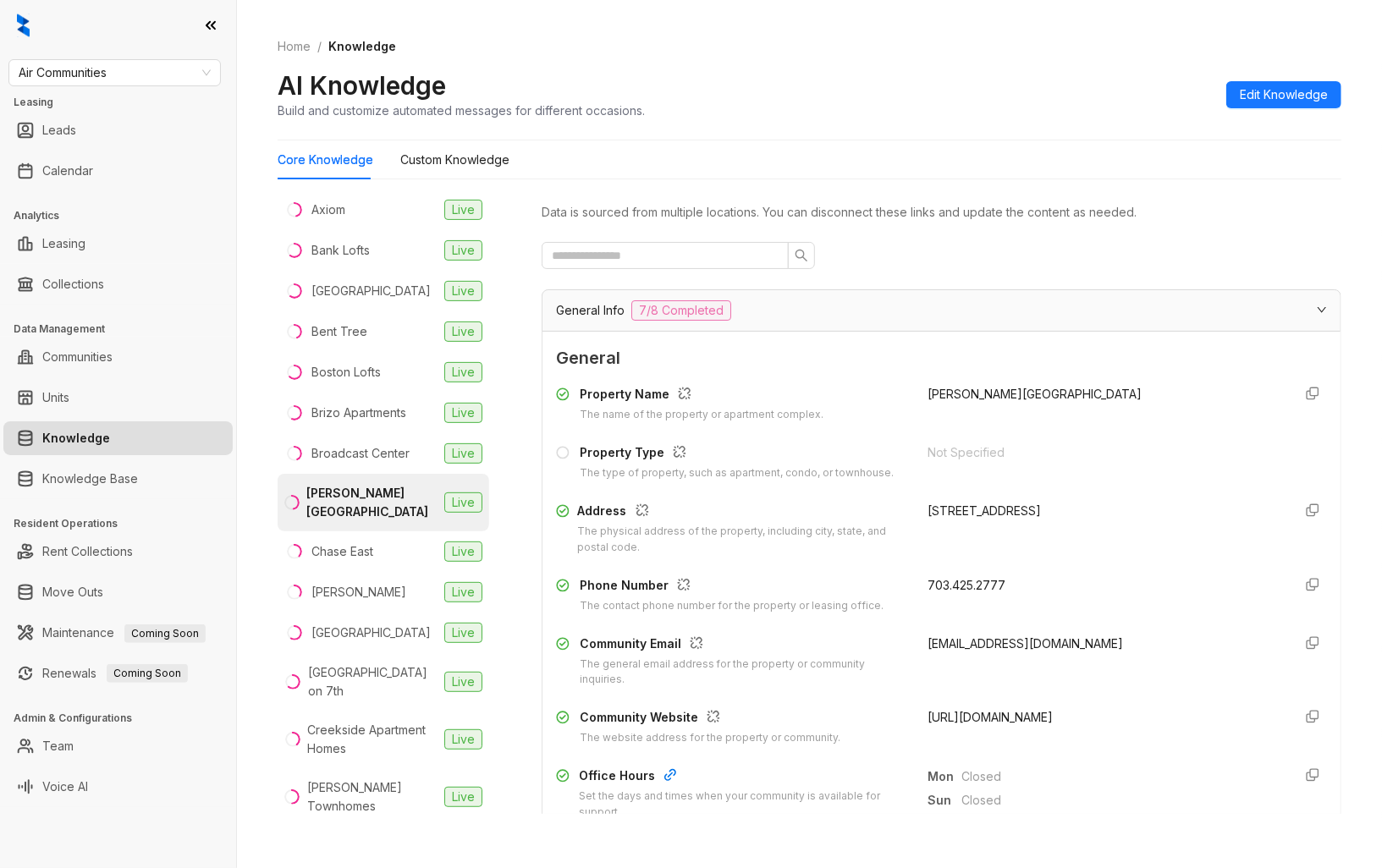
click at [1013, 719] on span "[URL][DOMAIN_NAME]" at bounding box center [989, 717] width 125 height 14
click at [386, 572] on li "Chase East Live" at bounding box center [383, 551] width 212 height 41
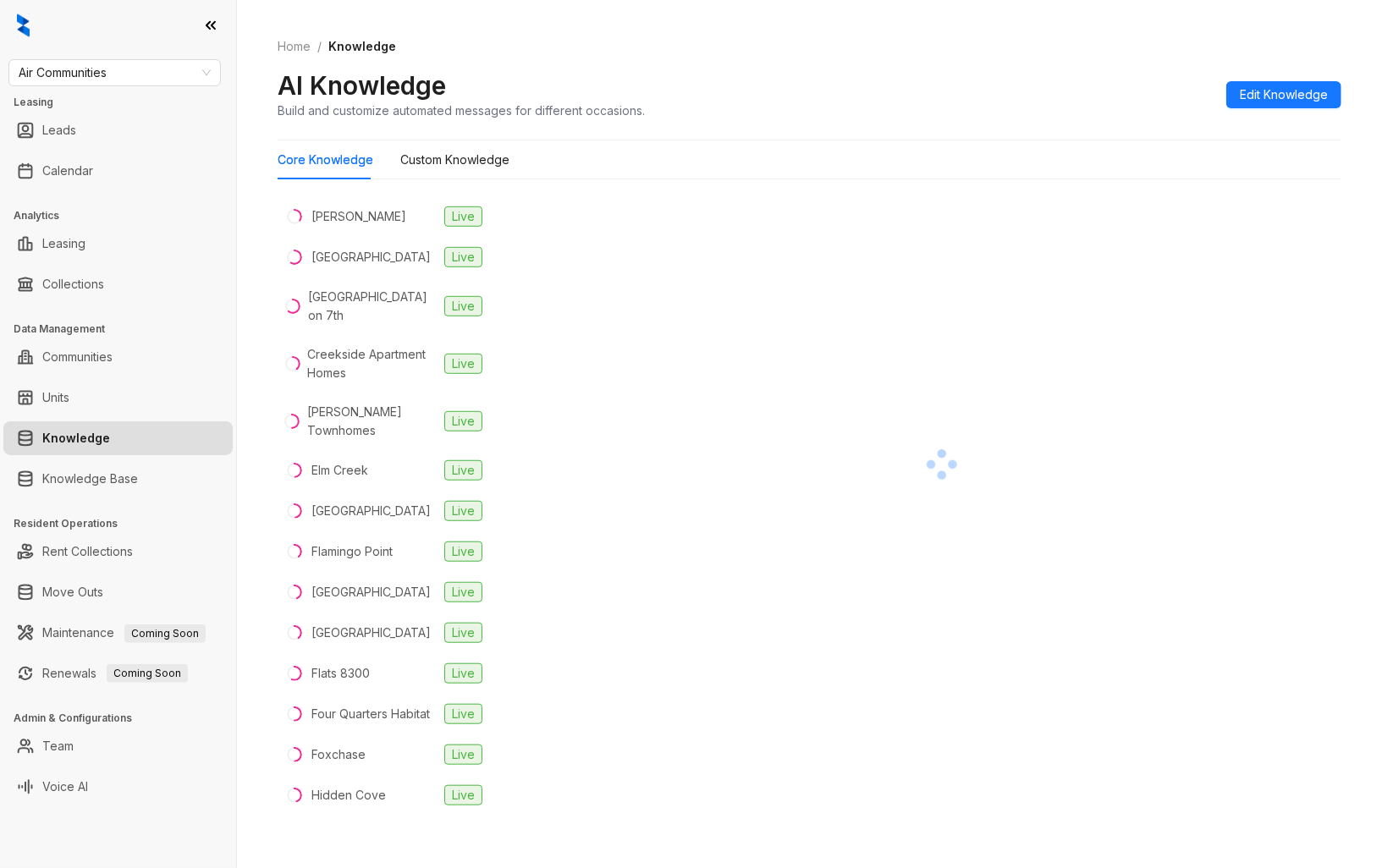
scroll to position [657, 0]
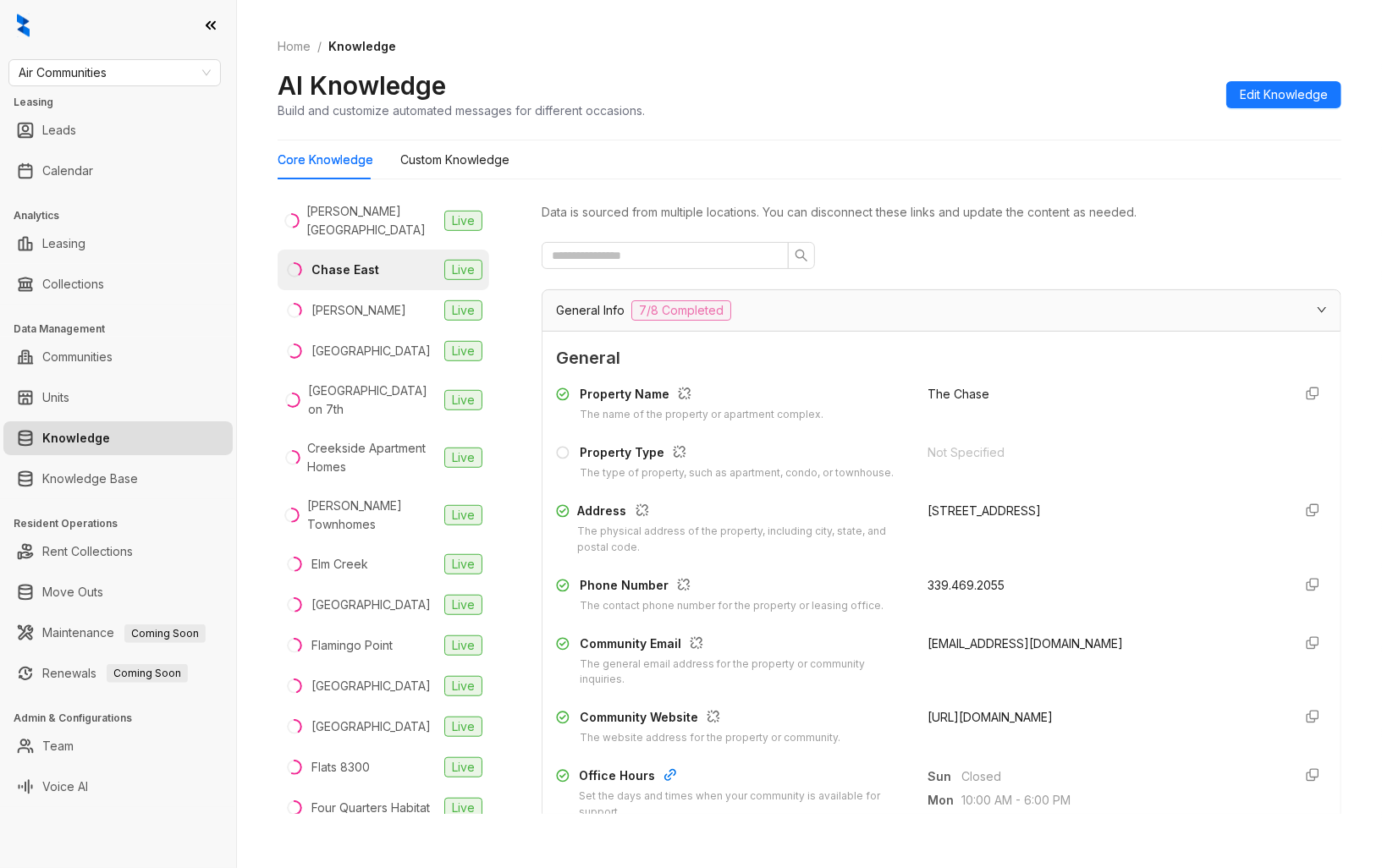
click at [1014, 719] on span "[URL][DOMAIN_NAME]" at bounding box center [989, 717] width 125 height 14
click at [347, 290] on li "Chase East Live" at bounding box center [383, 269] width 212 height 41
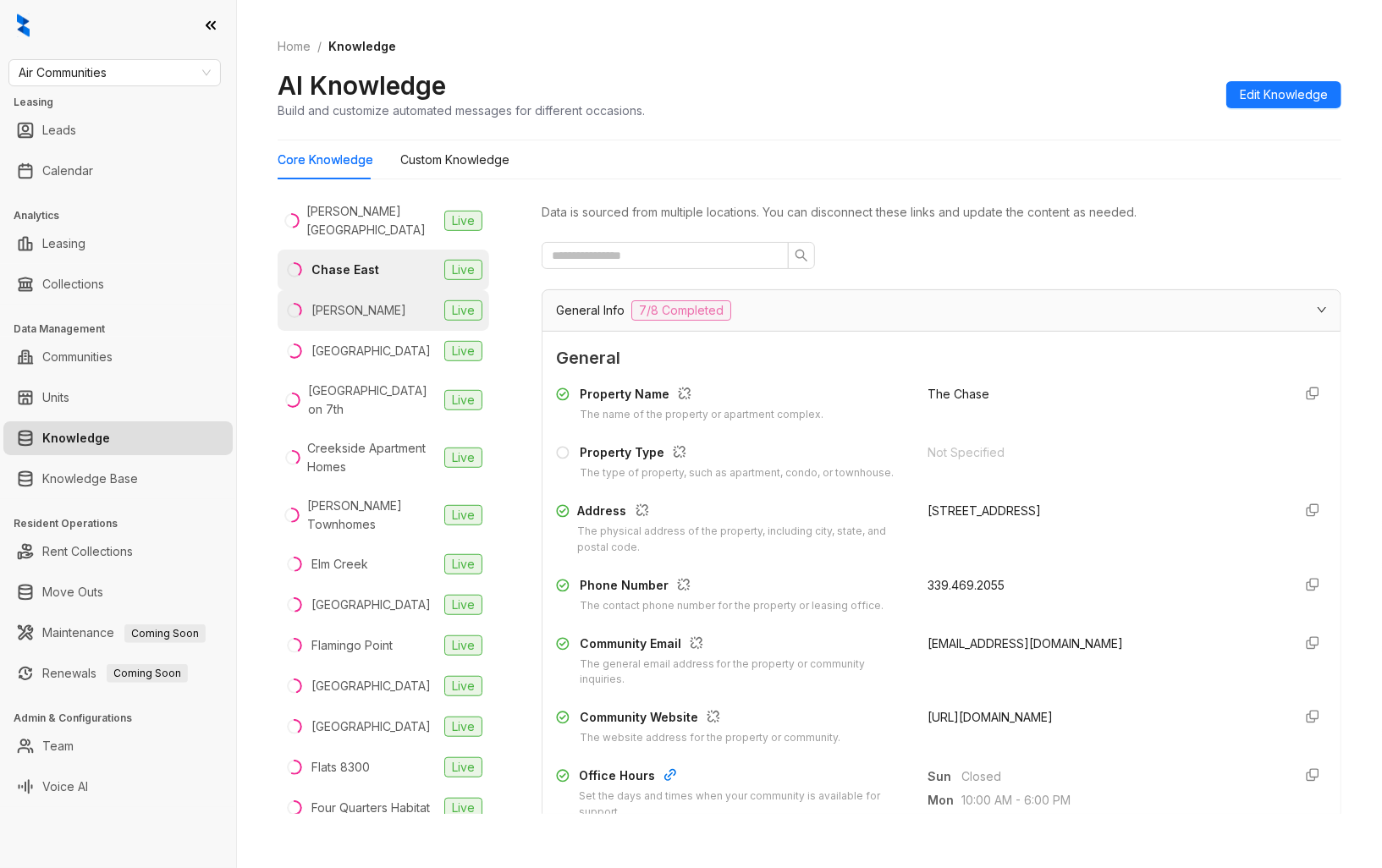
click at [404, 330] on li "Chase West Live" at bounding box center [383, 310] width 212 height 41
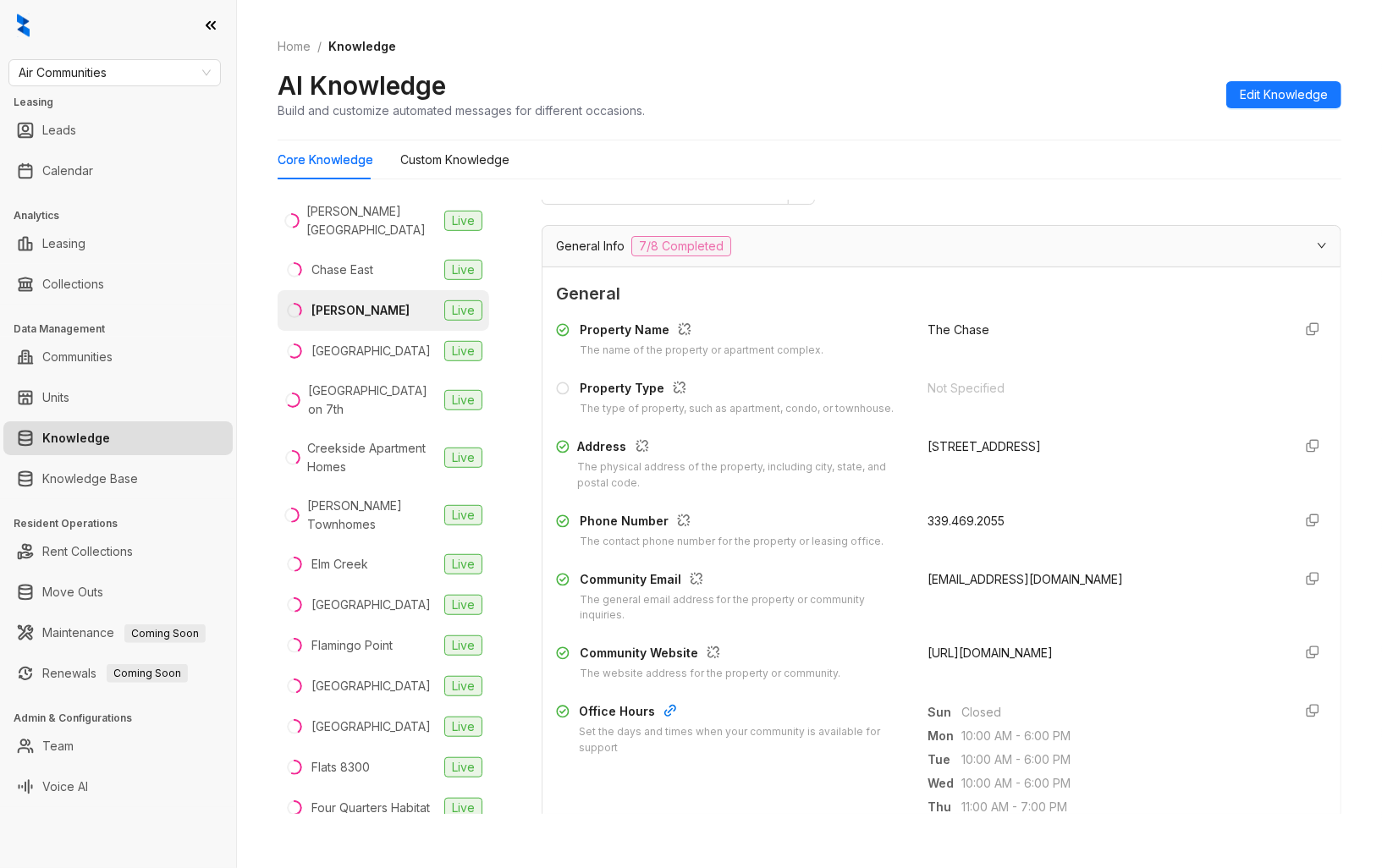
scroll to position [94, 0]
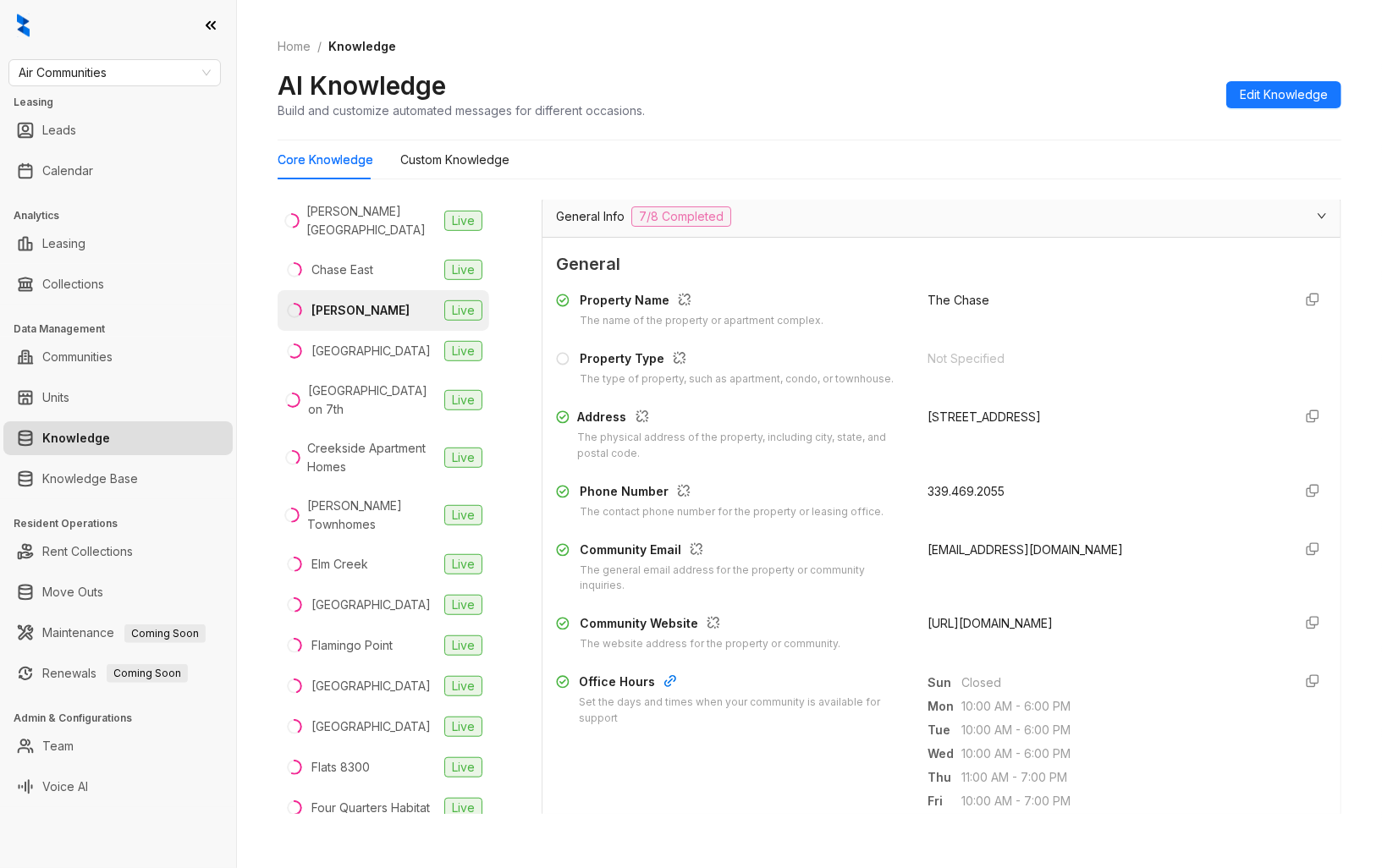
click at [1007, 622] on span "[URL][DOMAIN_NAME]" at bounding box center [989, 623] width 125 height 14
click at [370, 360] on div "[GEOGRAPHIC_DATA]" at bounding box center [371, 351] width 119 height 19
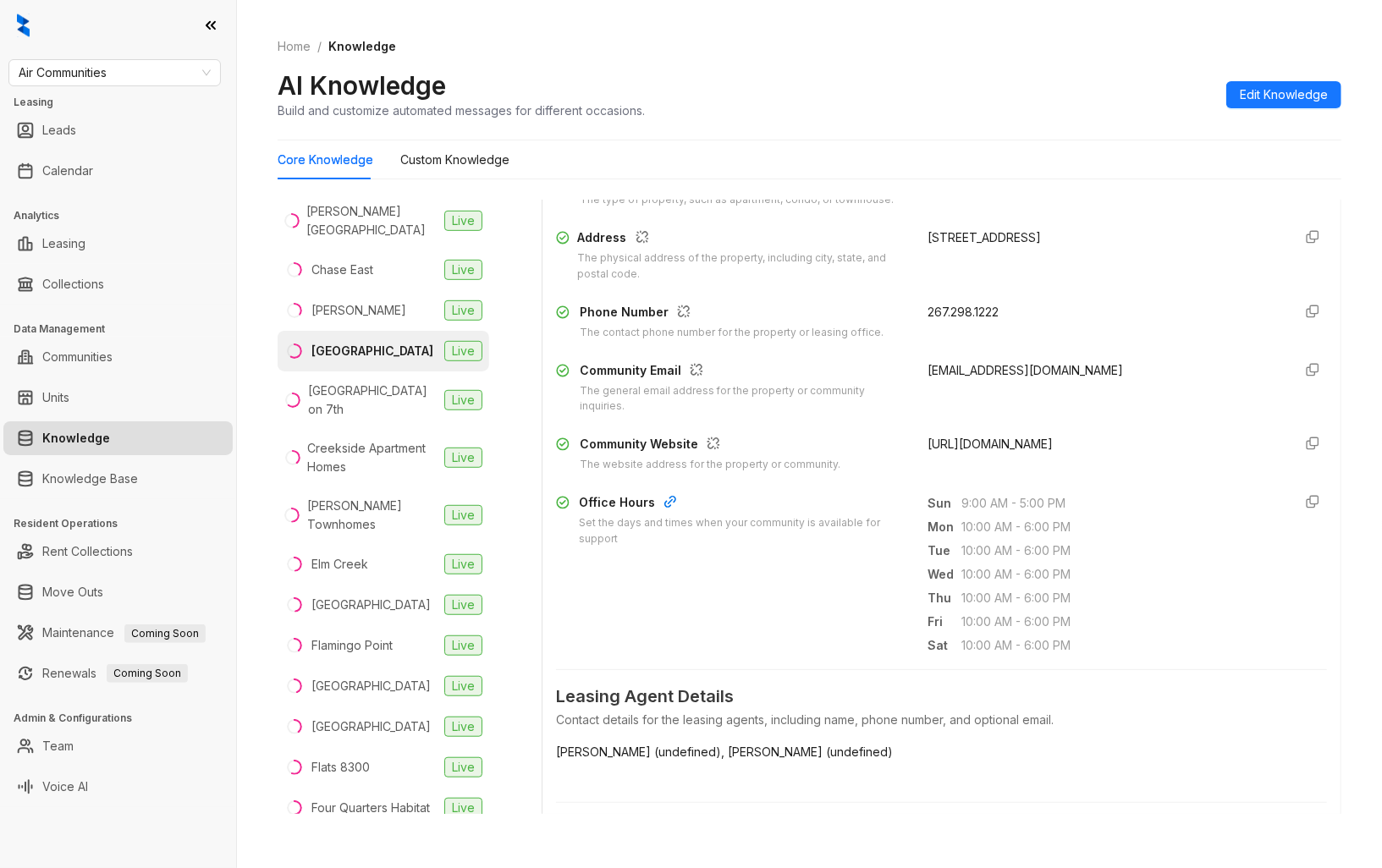
scroll to position [282, 0]
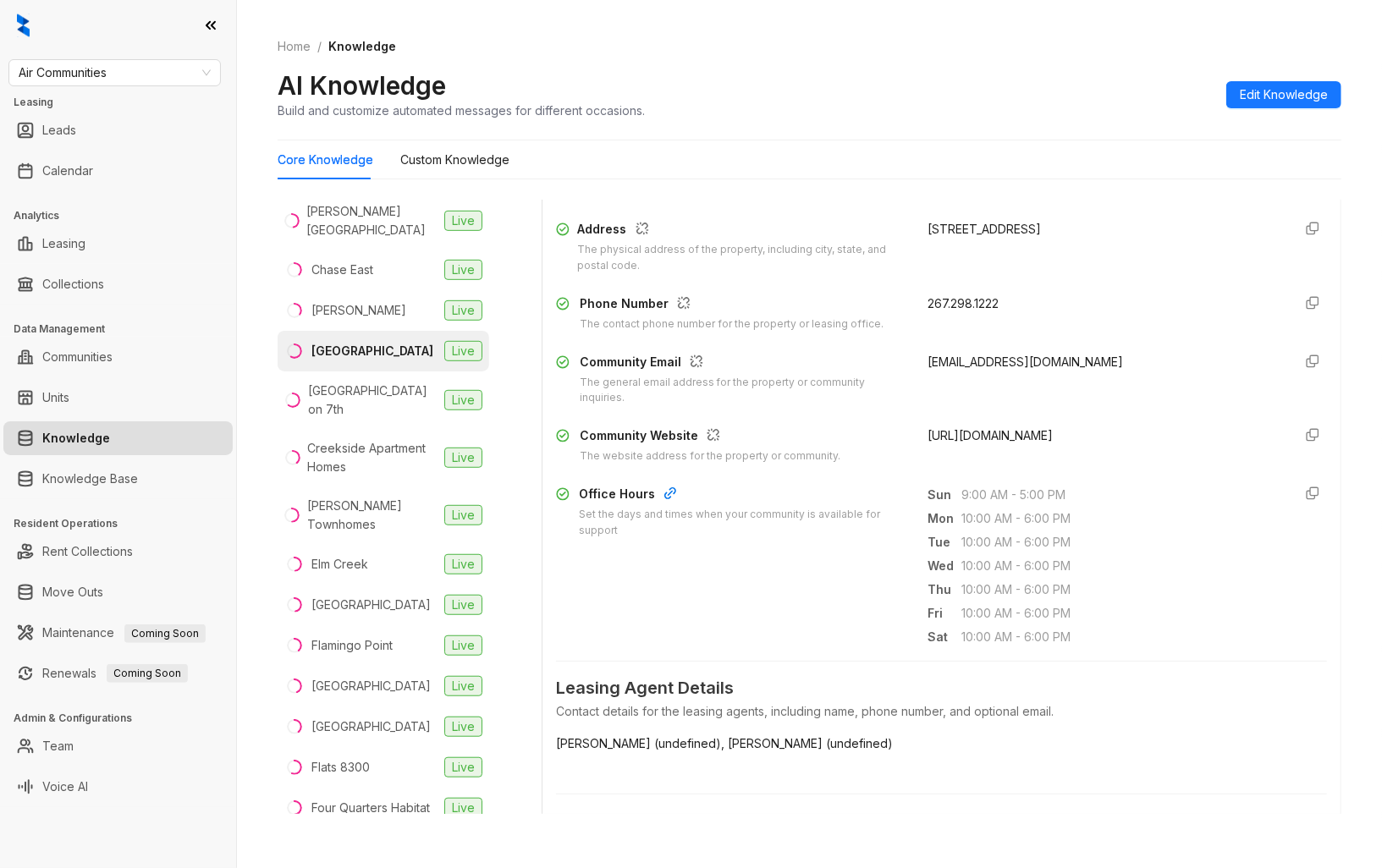
click at [1007, 436] on span "[URL][DOMAIN_NAME]" at bounding box center [989, 435] width 125 height 14
click at [394, 412] on div "[GEOGRAPHIC_DATA] on 7th" at bounding box center [373, 400] width 130 height 37
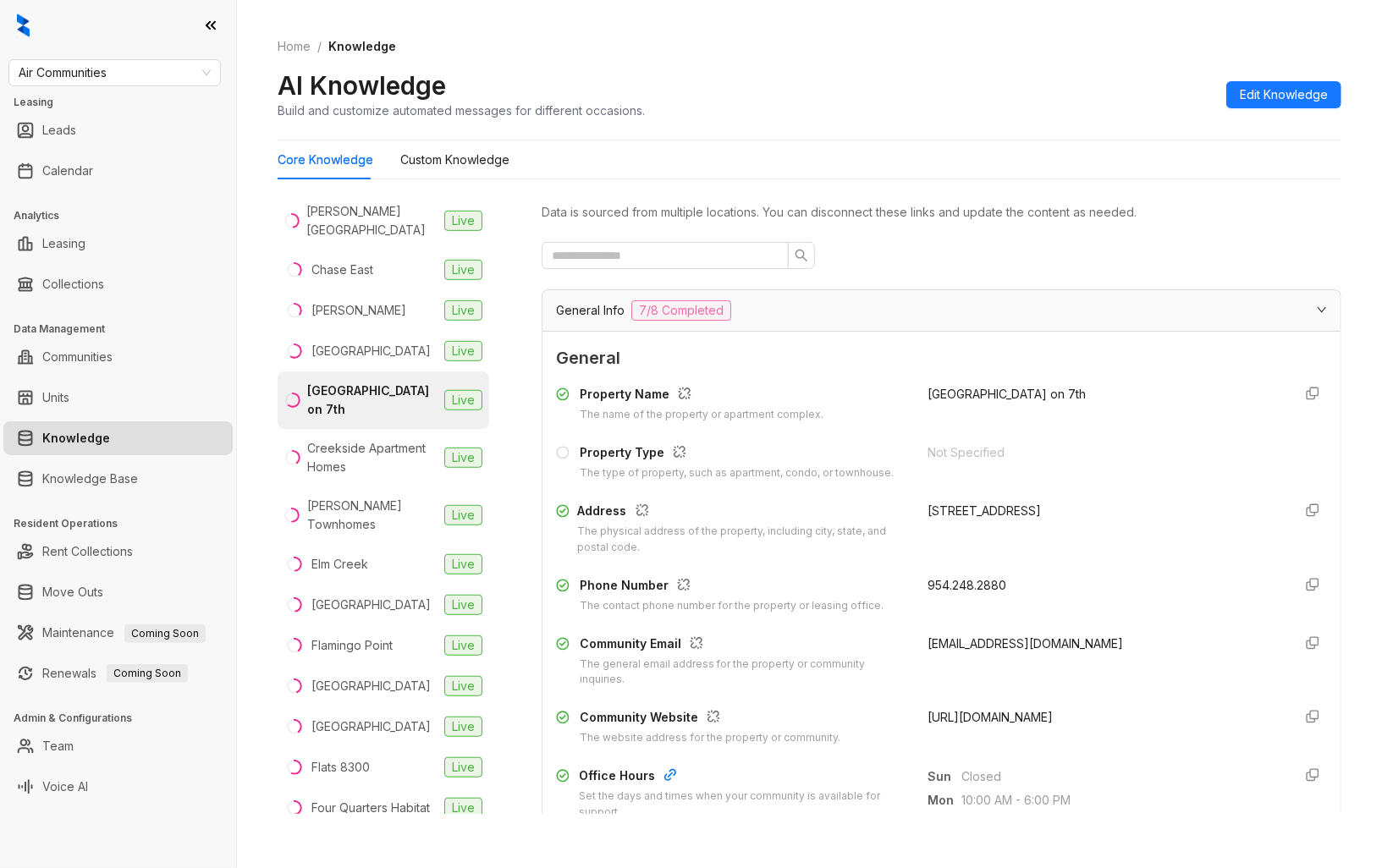
click at [978, 712] on span "[URL][DOMAIN_NAME]" at bounding box center [989, 717] width 125 height 14
click at [395, 457] on div "Creekside Apartment Homes" at bounding box center [372, 457] width 131 height 37
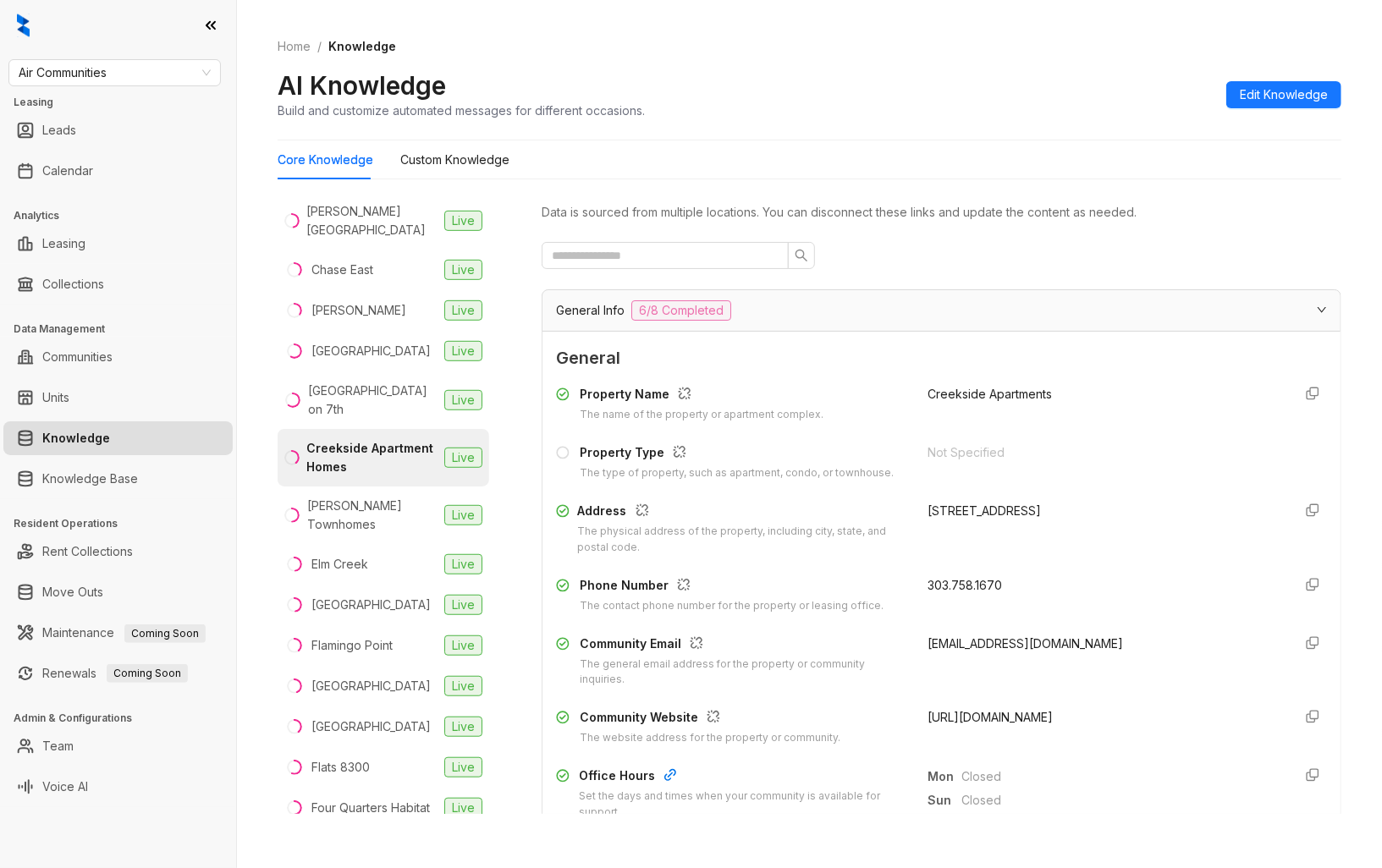
click at [1012, 717] on span "[URL][DOMAIN_NAME]" at bounding box center [989, 717] width 125 height 14
click at [386, 521] on div "[PERSON_NAME] Townhomes" at bounding box center [372, 515] width 131 height 37
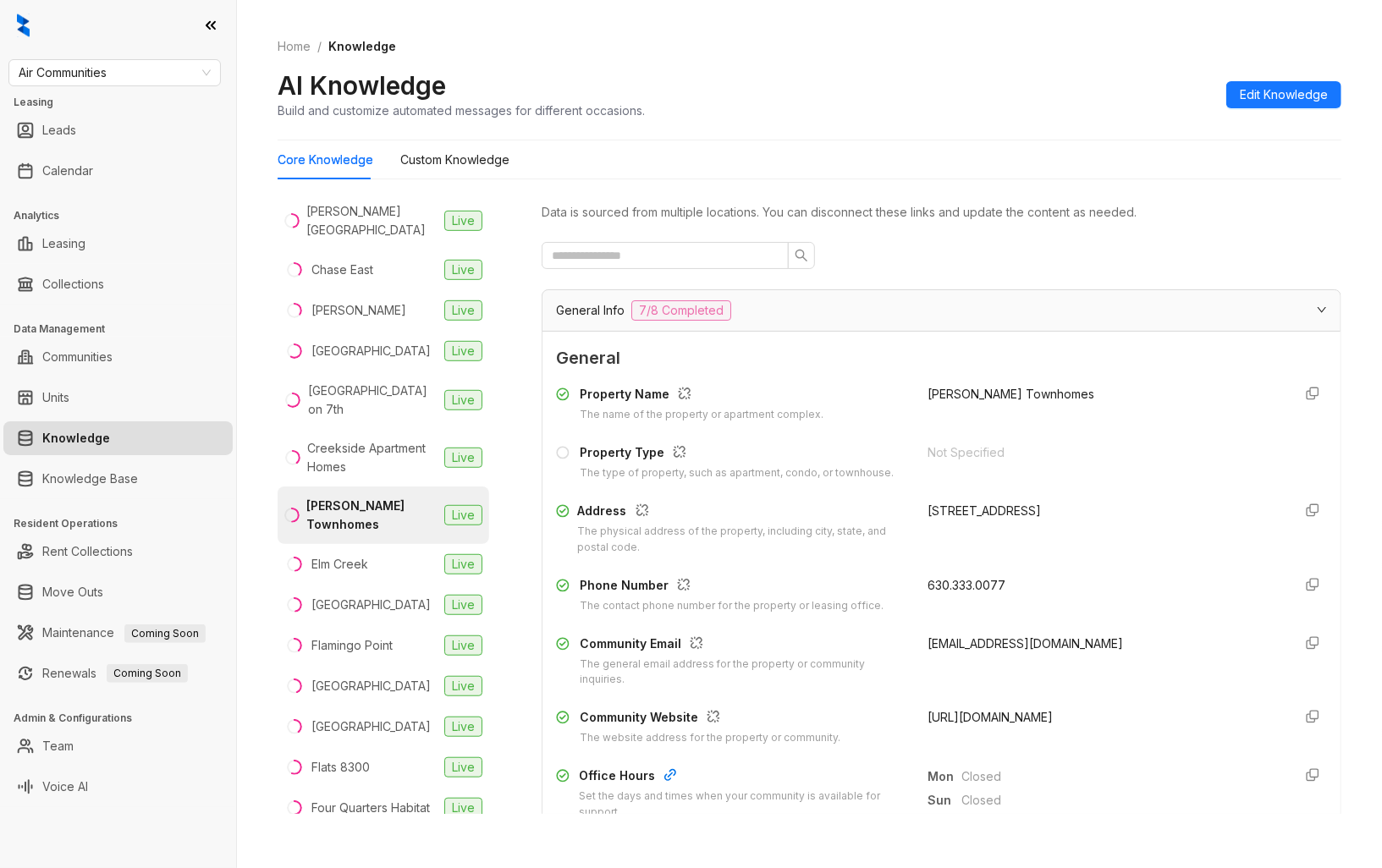
click at [1047, 714] on span "[URL][DOMAIN_NAME]" at bounding box center [989, 717] width 125 height 14
click at [379, 559] on li "Elm Creek Live" at bounding box center [383, 564] width 212 height 41
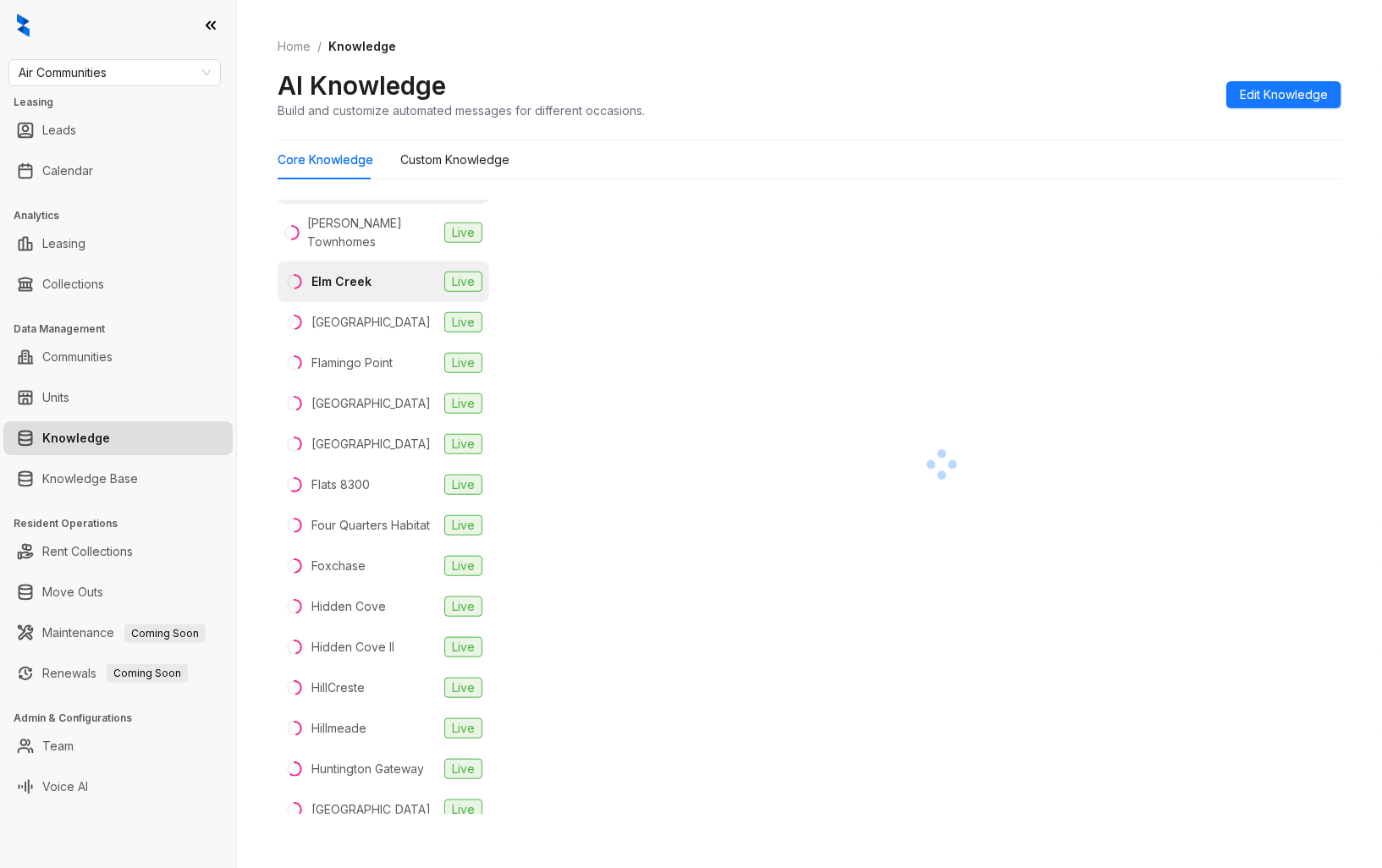
scroll to position [1034, 0]
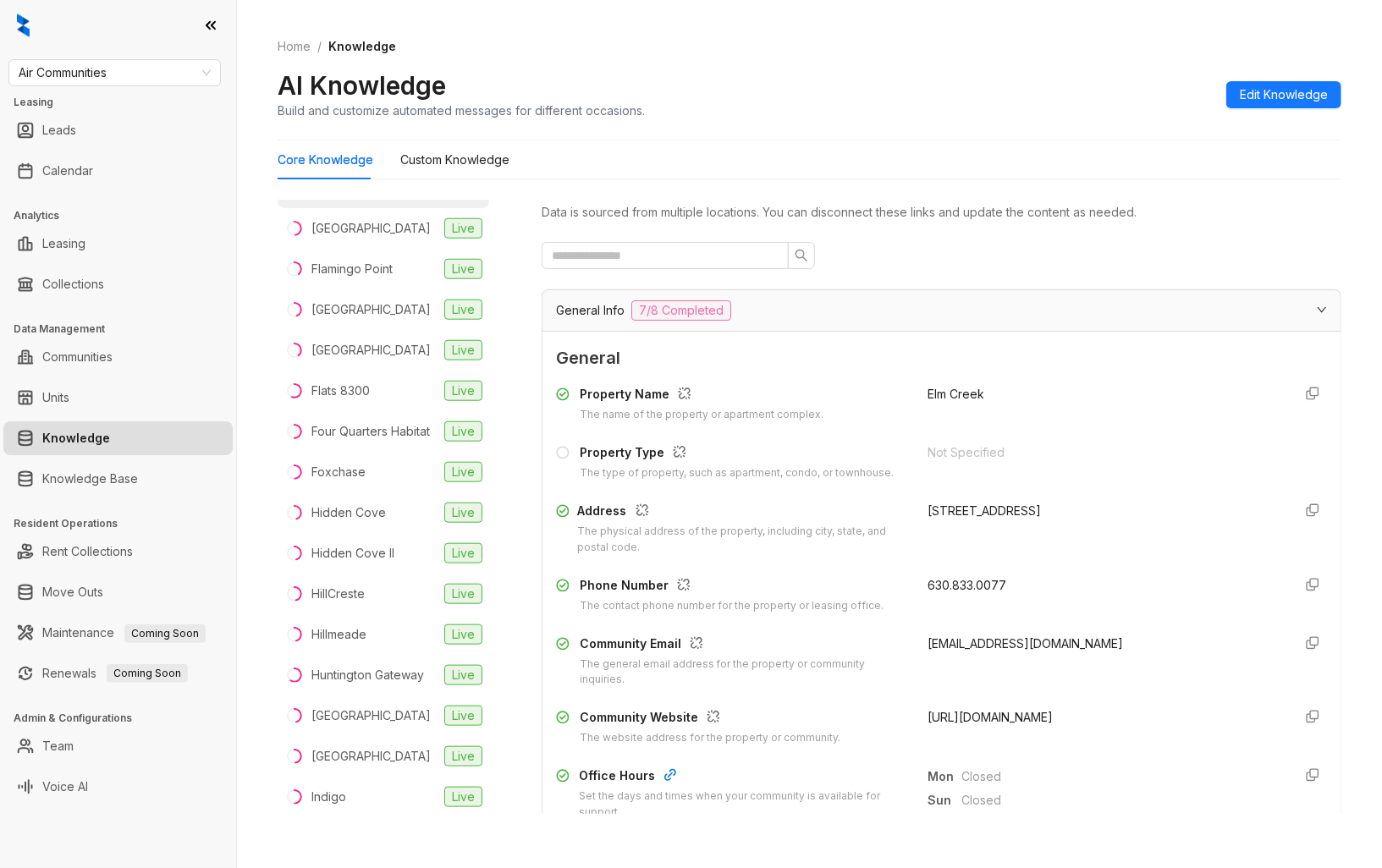
click at [995, 720] on span "[URL][DOMAIN_NAME]" at bounding box center [989, 717] width 125 height 14
click at [369, 238] on div "[GEOGRAPHIC_DATA]" at bounding box center [371, 228] width 119 height 19
click at [1052, 720] on span "[URL][DOMAIN_NAME]" at bounding box center [989, 717] width 125 height 14
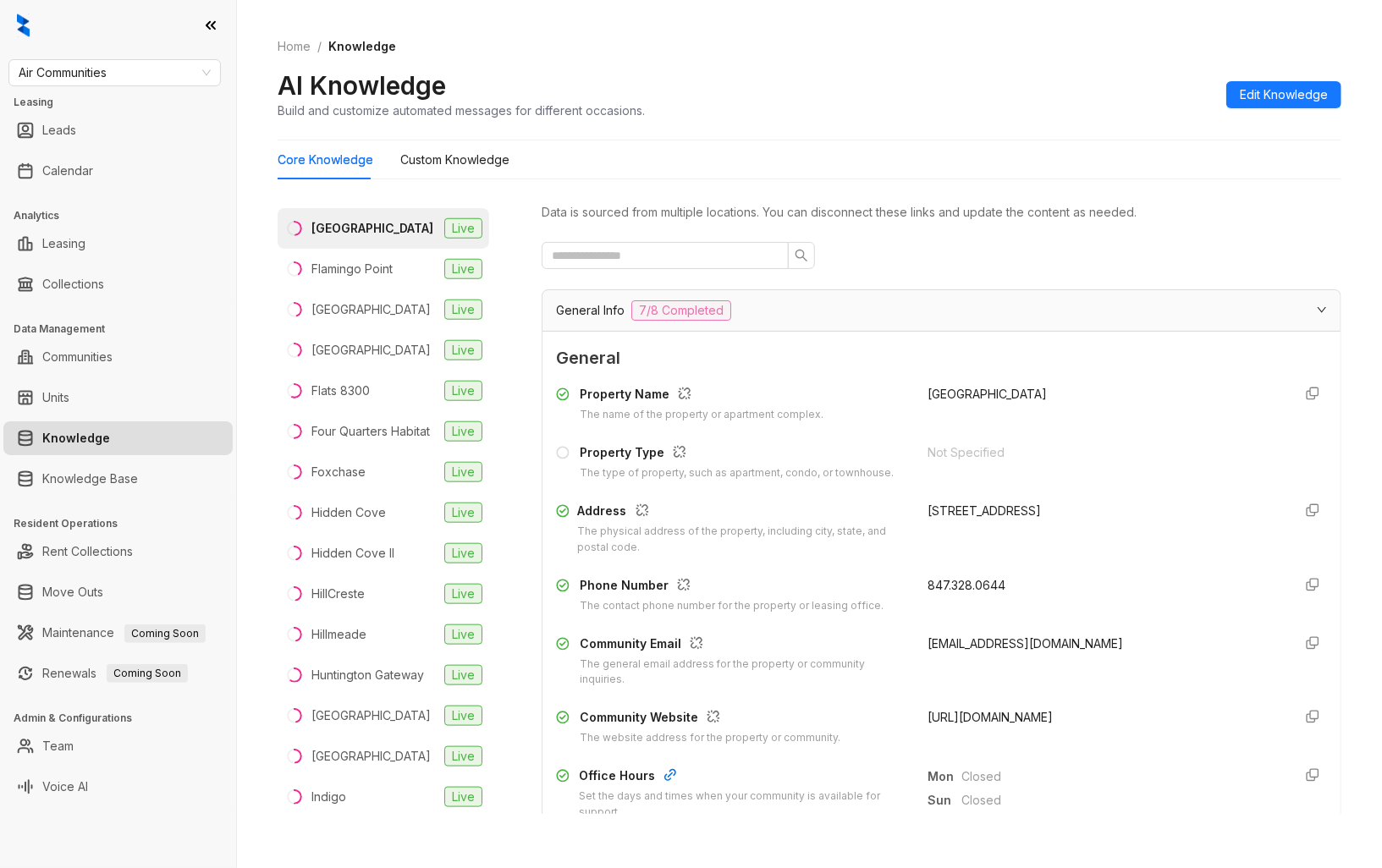
click at [1052, 720] on span "[URL][DOMAIN_NAME]" at bounding box center [989, 717] width 125 height 14
click at [358, 258] on li "Flamingo Point Live" at bounding box center [383, 268] width 212 height 41
click at [993, 719] on span "[URL][DOMAIN_NAME]" at bounding box center [989, 717] width 125 height 14
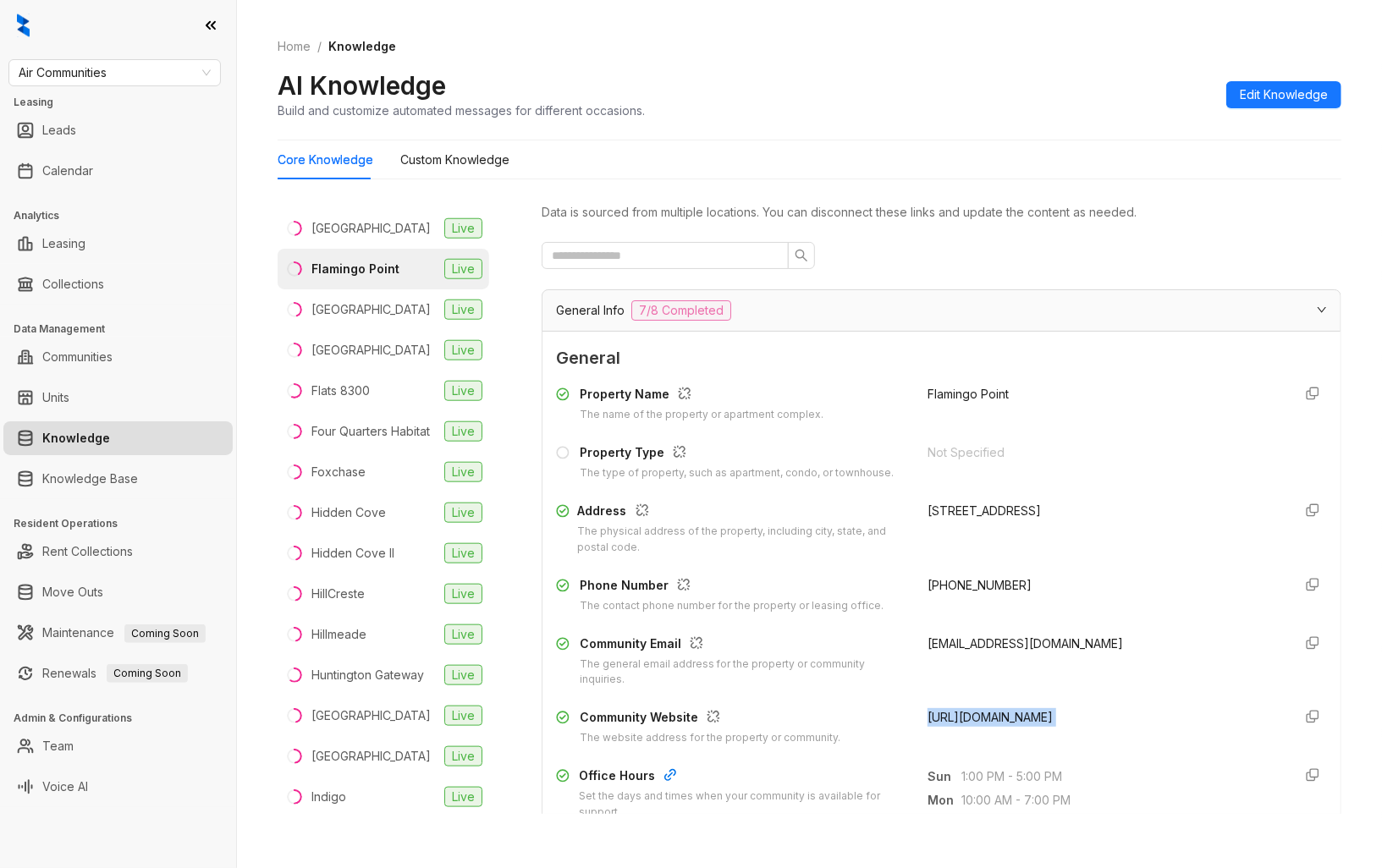
click at [993, 719] on span "[URL][DOMAIN_NAME]" at bounding box center [989, 717] width 125 height 14
click at [385, 316] on div "[GEOGRAPHIC_DATA]" at bounding box center [371, 310] width 119 height 19
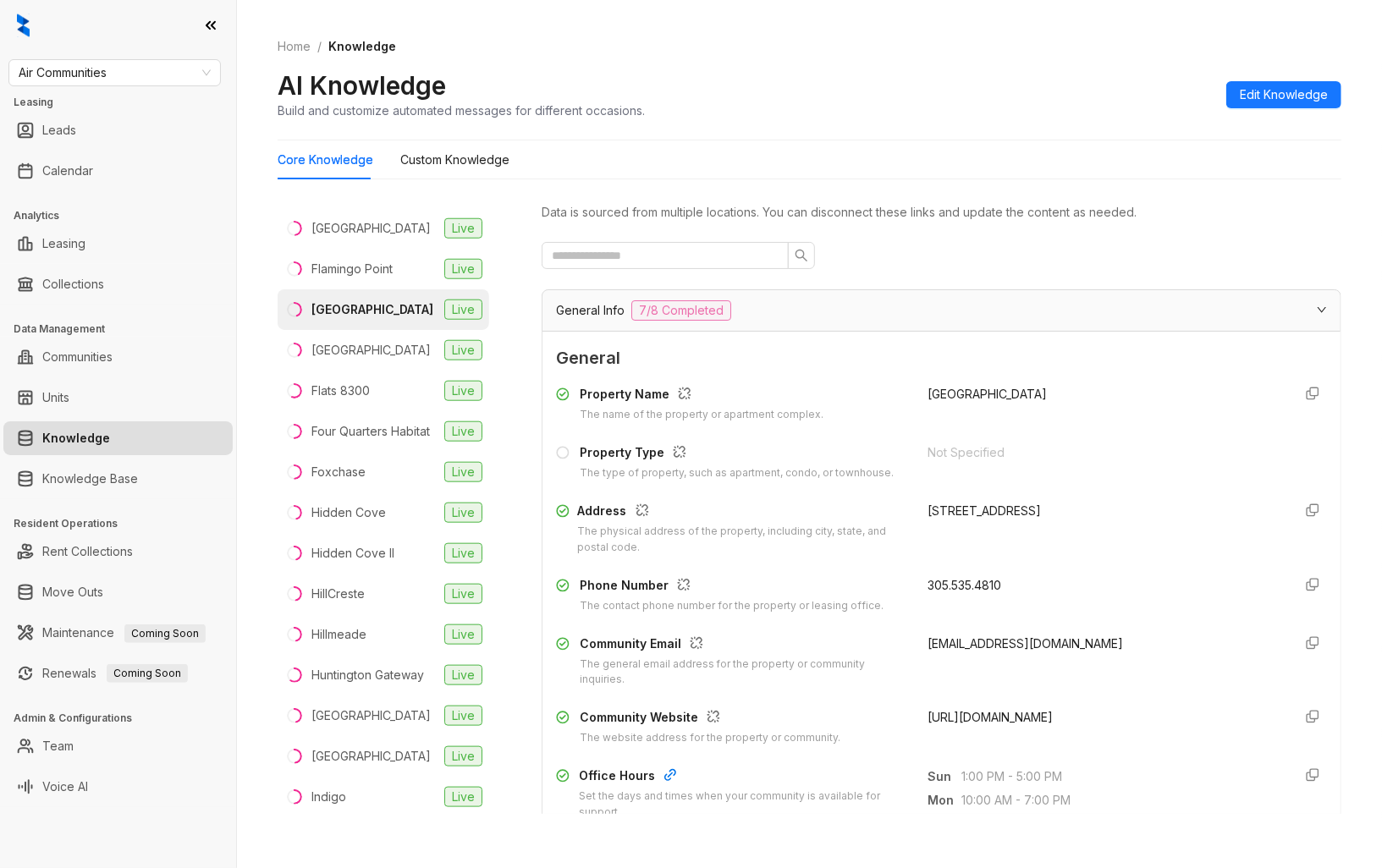
click at [1043, 712] on span "[URL][DOMAIN_NAME]" at bounding box center [989, 717] width 125 height 14
click at [393, 359] on div "[GEOGRAPHIC_DATA]" at bounding box center [371, 350] width 119 height 19
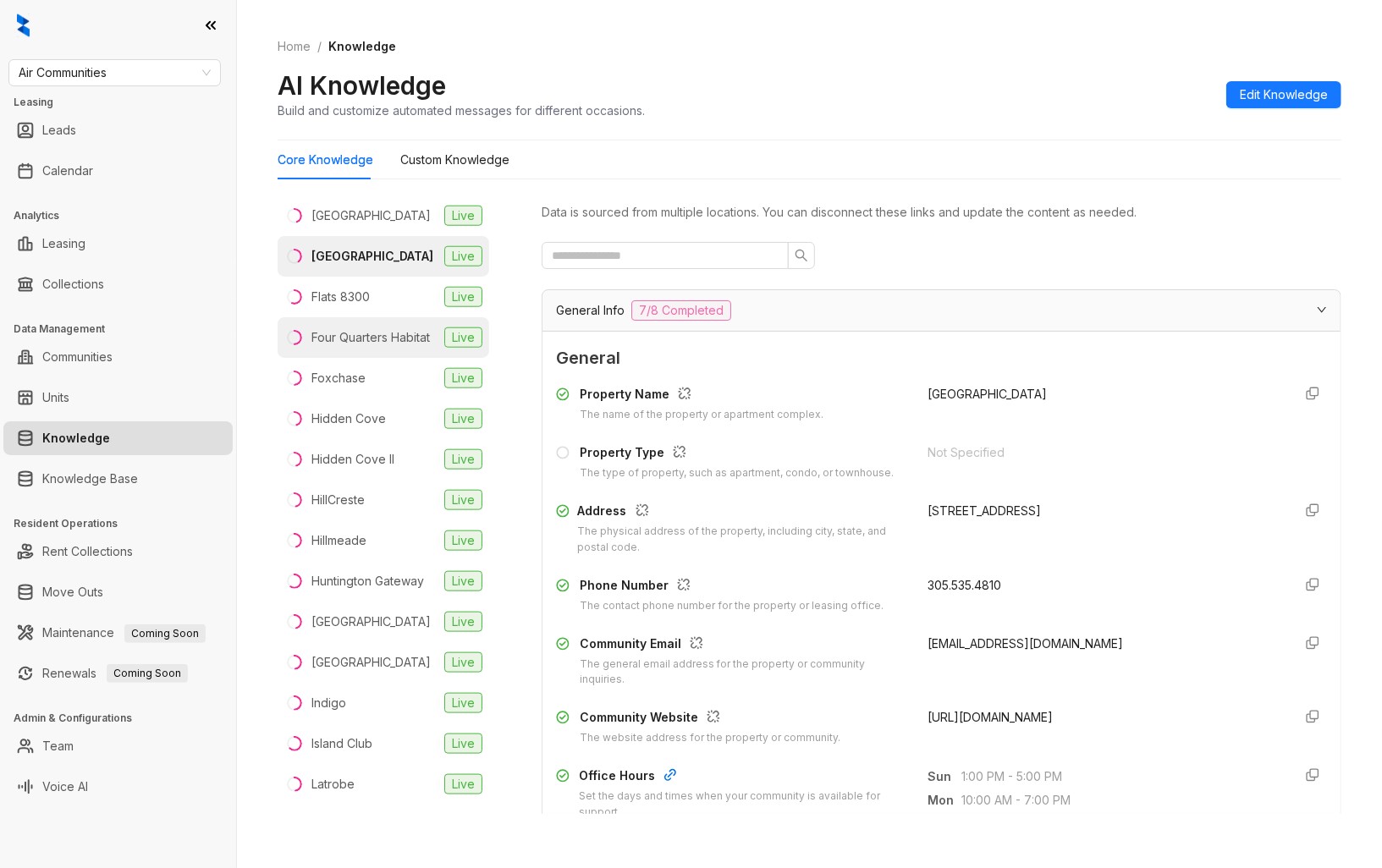
scroll to position [1222, 0]
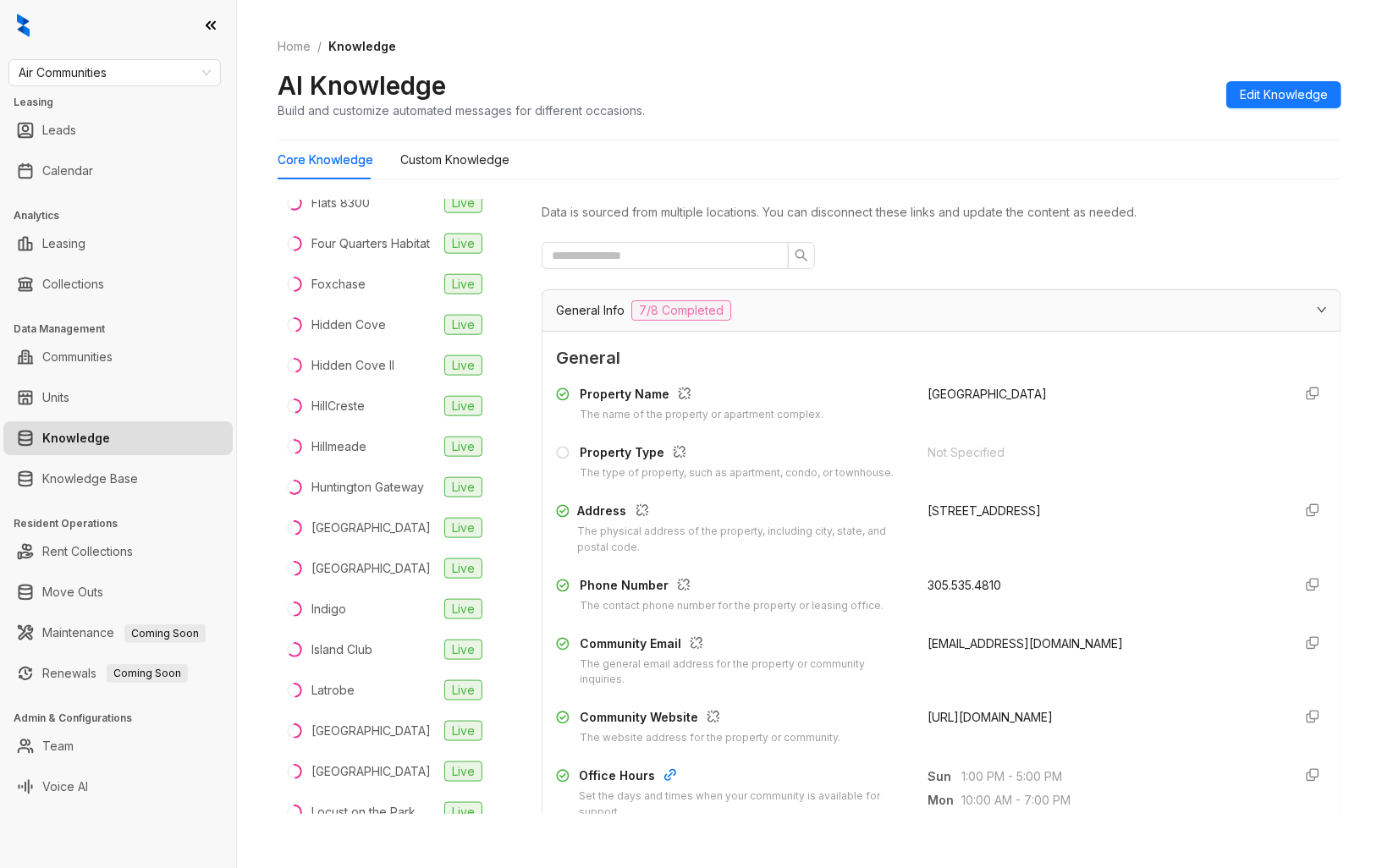
click at [1007, 714] on span "[URL][DOMAIN_NAME]" at bounding box center [989, 717] width 125 height 14
click at [375, 223] on li "Flats 8300 Live" at bounding box center [383, 203] width 212 height 41
click at [989, 717] on span "[URL][DOMAIN_NAME]" at bounding box center [989, 717] width 125 height 14
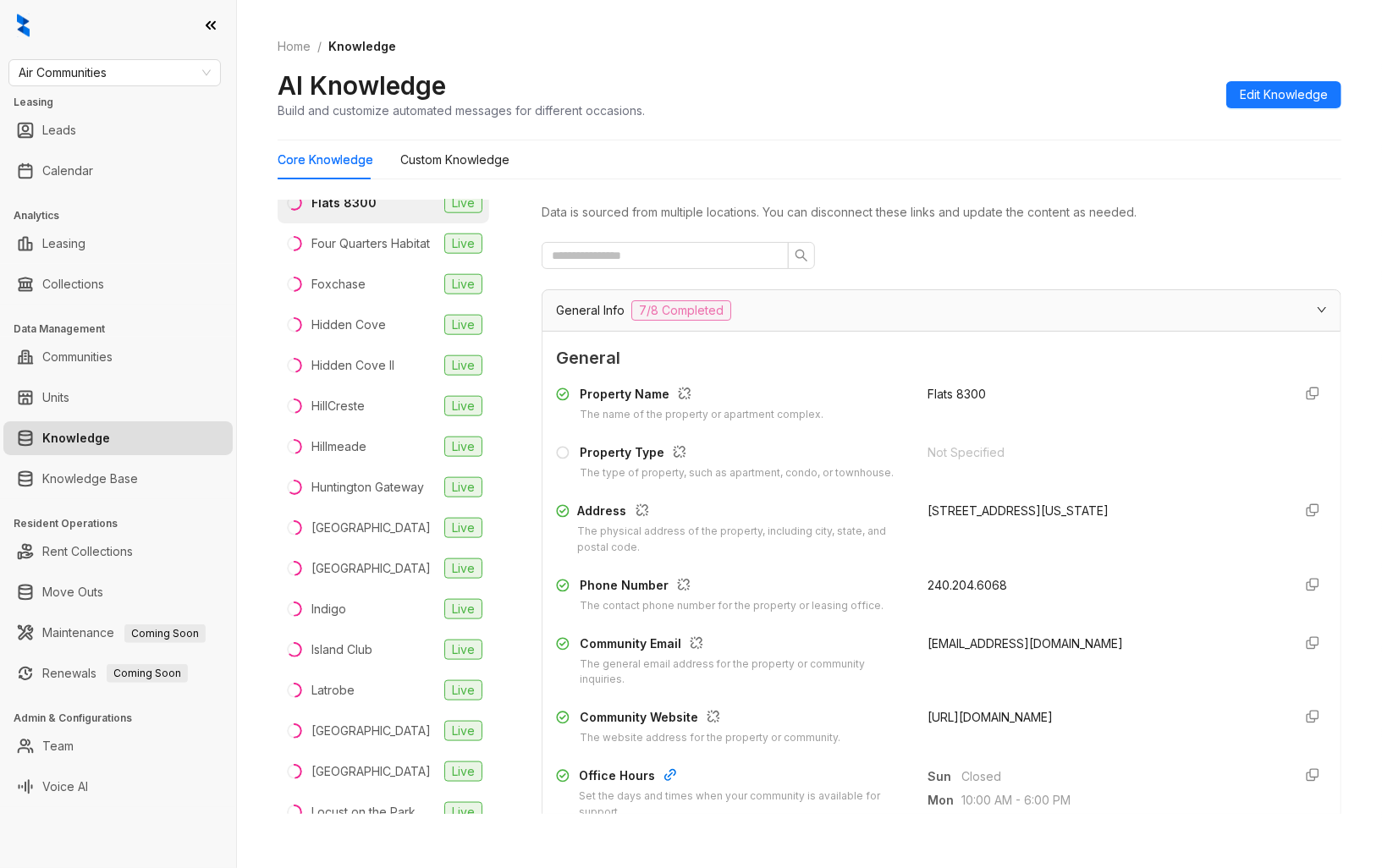
click at [989, 717] on span "[URL][DOMAIN_NAME]" at bounding box center [989, 717] width 125 height 14
click at [373, 253] on div "Four Quarters Habitat" at bounding box center [371, 243] width 119 height 19
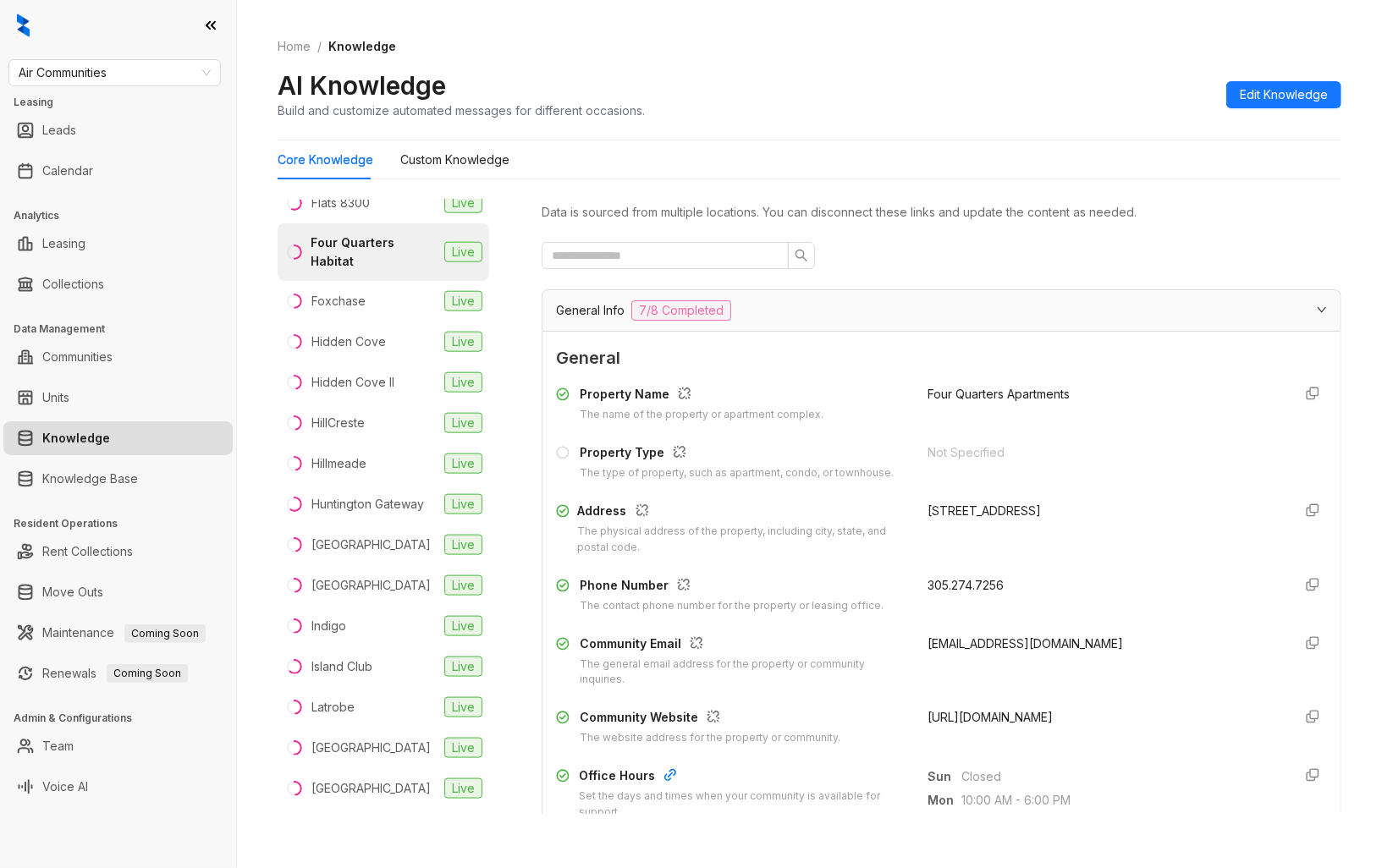
click at [1021, 720] on span "[URL][DOMAIN_NAME]" at bounding box center [989, 717] width 125 height 14
click at [398, 321] on li "Foxchase Live" at bounding box center [383, 301] width 212 height 41
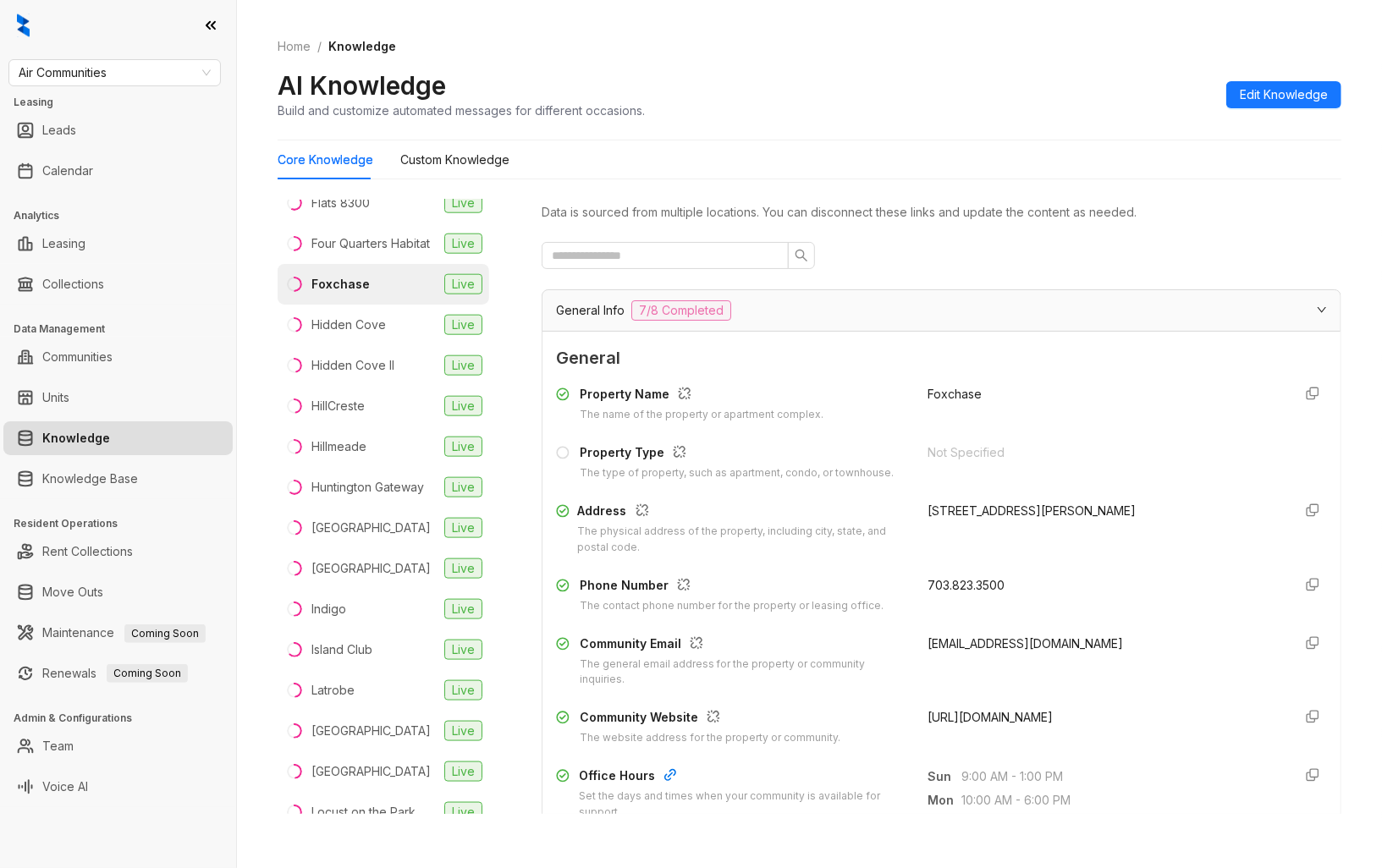
click at [1007, 715] on span "[URL][DOMAIN_NAME]" at bounding box center [989, 717] width 125 height 14
click at [374, 334] on div "Hidden Cove" at bounding box center [348, 325] width 75 height 19
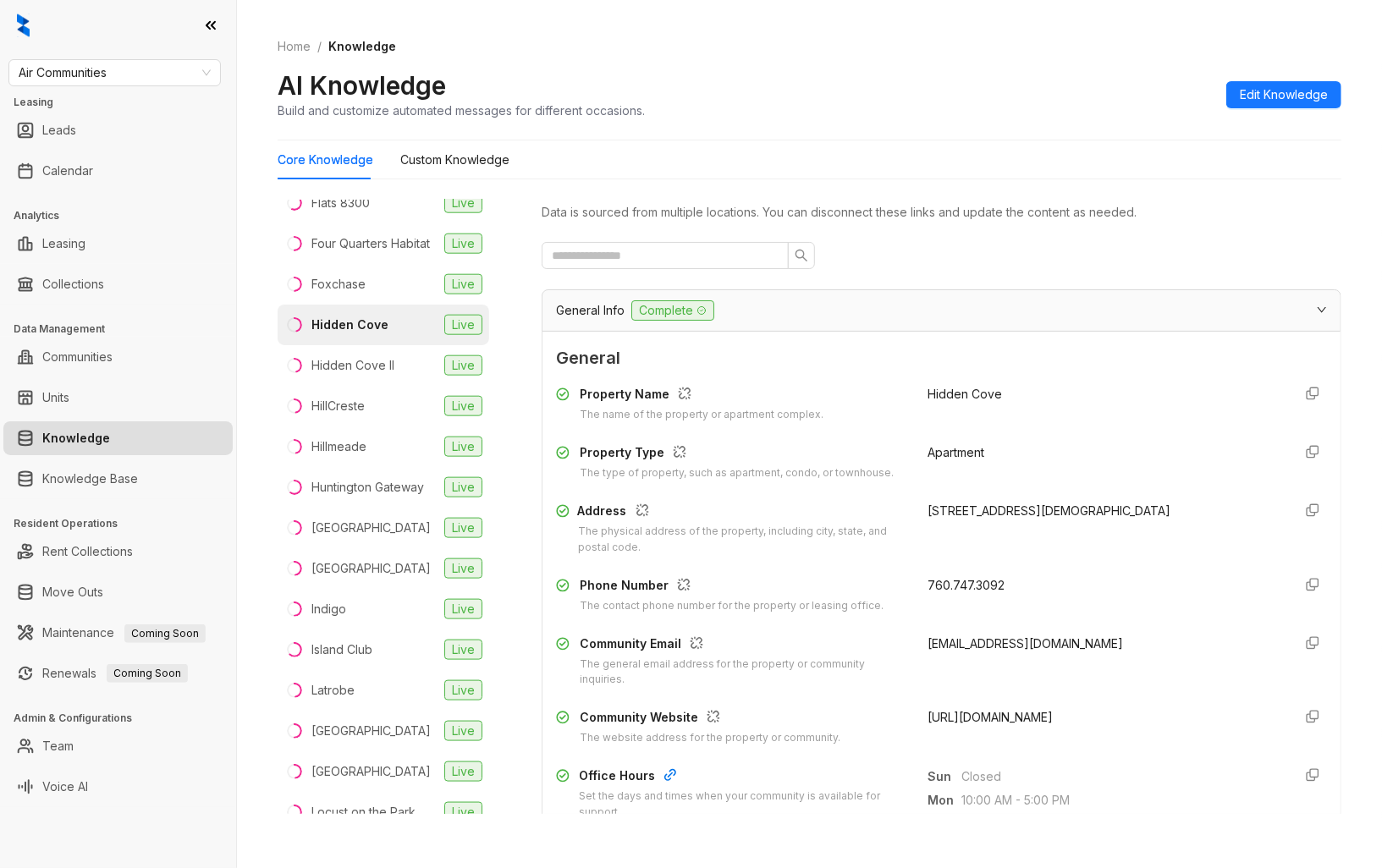
click at [1020, 717] on span "[URL][DOMAIN_NAME]" at bounding box center [989, 717] width 125 height 14
click at [344, 386] on li "Hidden Cove II Live" at bounding box center [383, 365] width 212 height 41
click at [1017, 717] on span "[URL][DOMAIN_NAME]" at bounding box center [989, 717] width 125 height 14
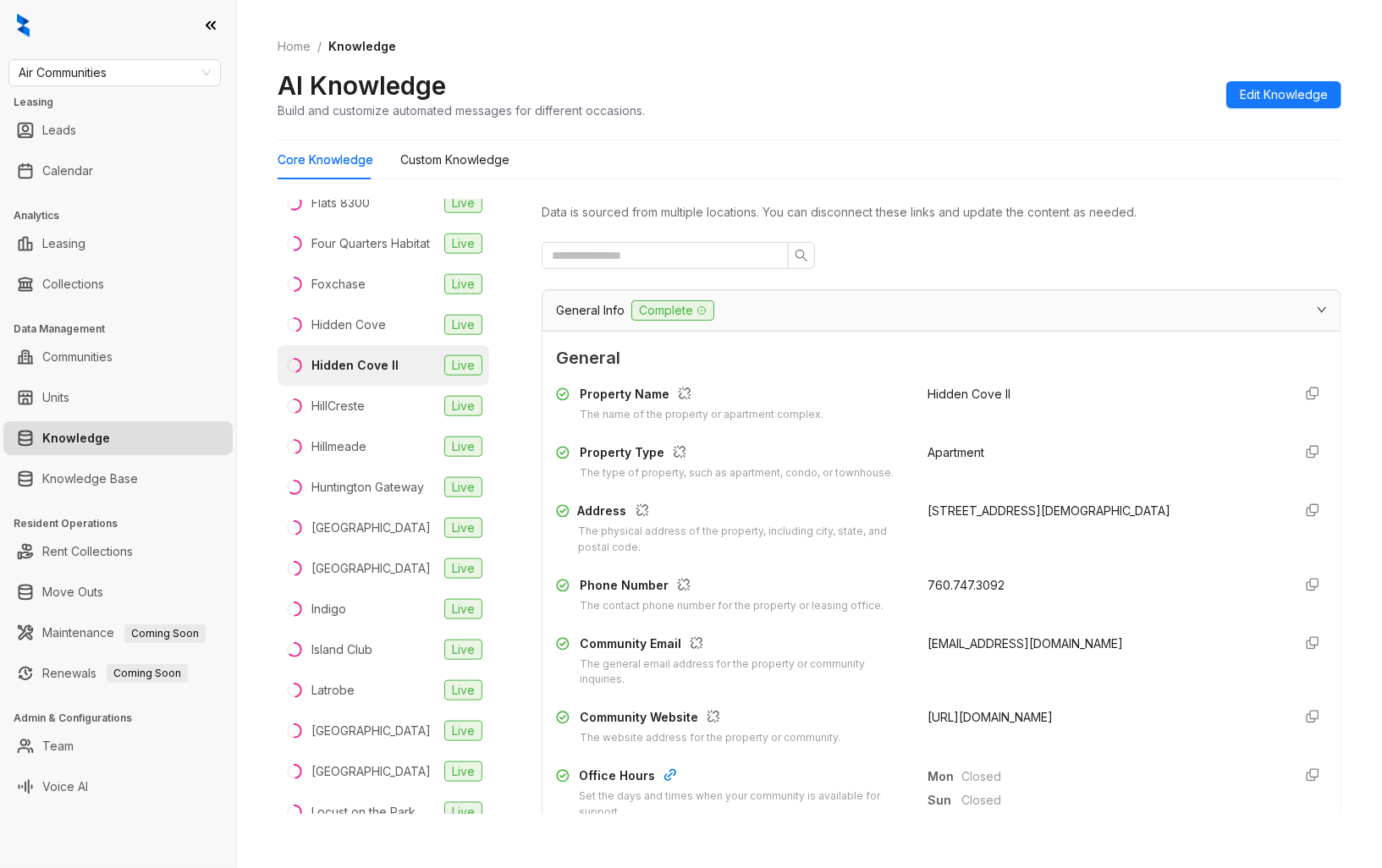
click at [1017, 717] on span "[URL][DOMAIN_NAME]" at bounding box center [989, 717] width 125 height 14
click at [375, 427] on li "HillCreste Live" at bounding box center [383, 406] width 212 height 41
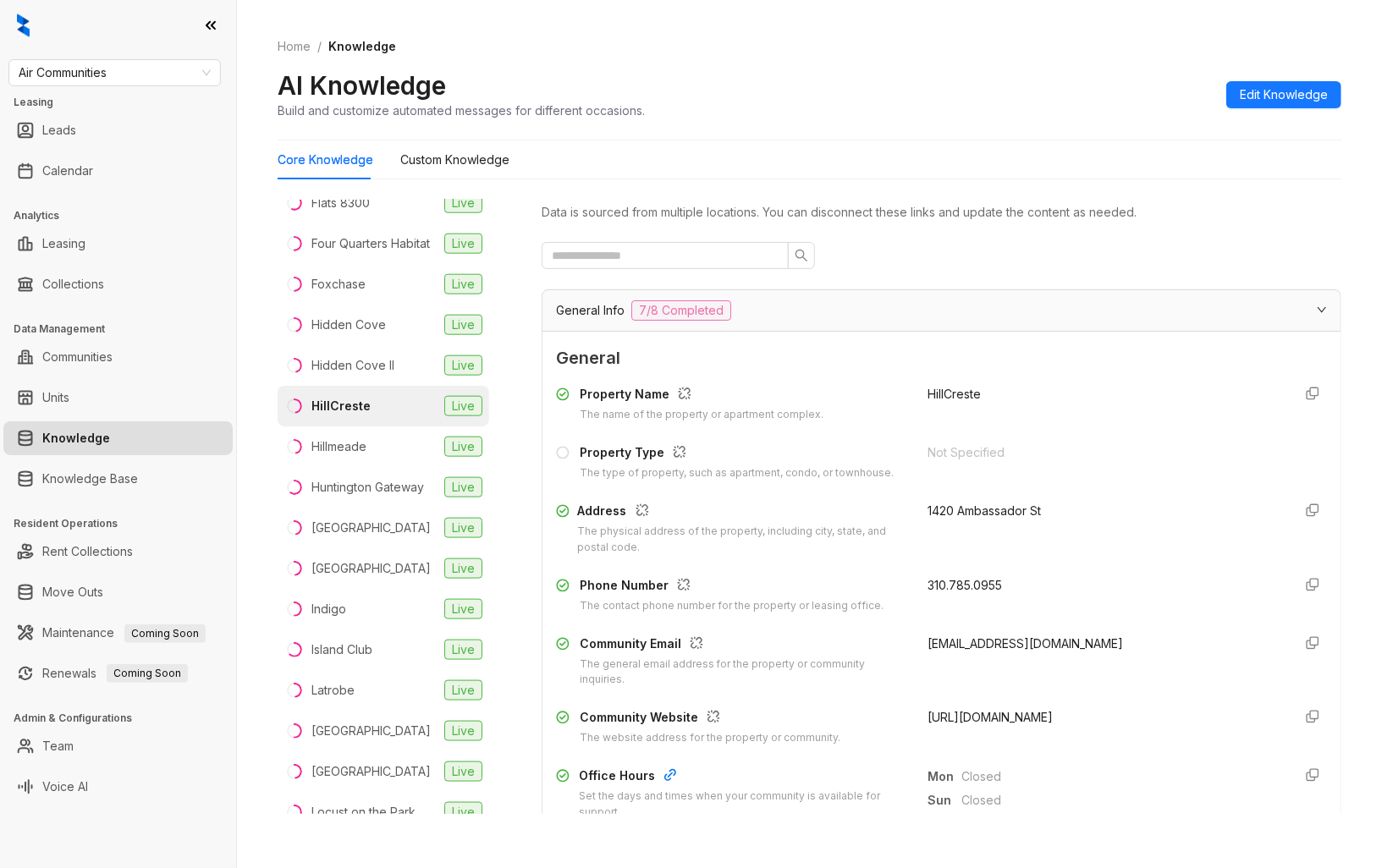
click at [987, 714] on span "[URL][DOMAIN_NAME]" at bounding box center [989, 717] width 125 height 14
click at [387, 467] on li "Hillmeade Live" at bounding box center [383, 447] width 212 height 41
click at [1017, 722] on span "[URL][DOMAIN_NAME]" at bounding box center [989, 717] width 125 height 14
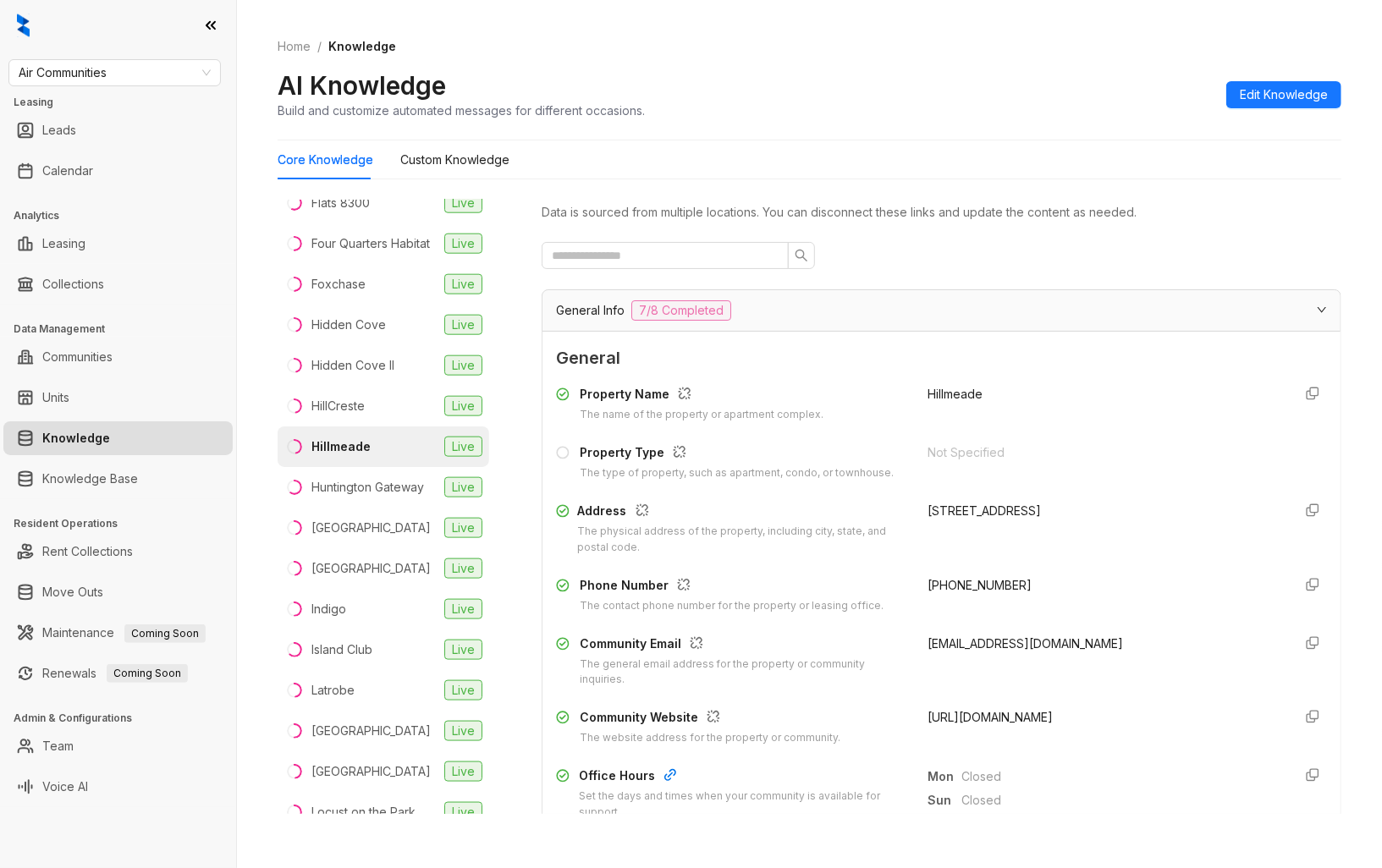
click at [1017, 722] on span "[URL][DOMAIN_NAME]" at bounding box center [989, 717] width 125 height 14
click at [354, 497] on div "Huntington Gateway" at bounding box center [367, 487] width 113 height 19
click at [996, 717] on span "[URL][DOMAIN_NAME]" at bounding box center [989, 717] width 125 height 14
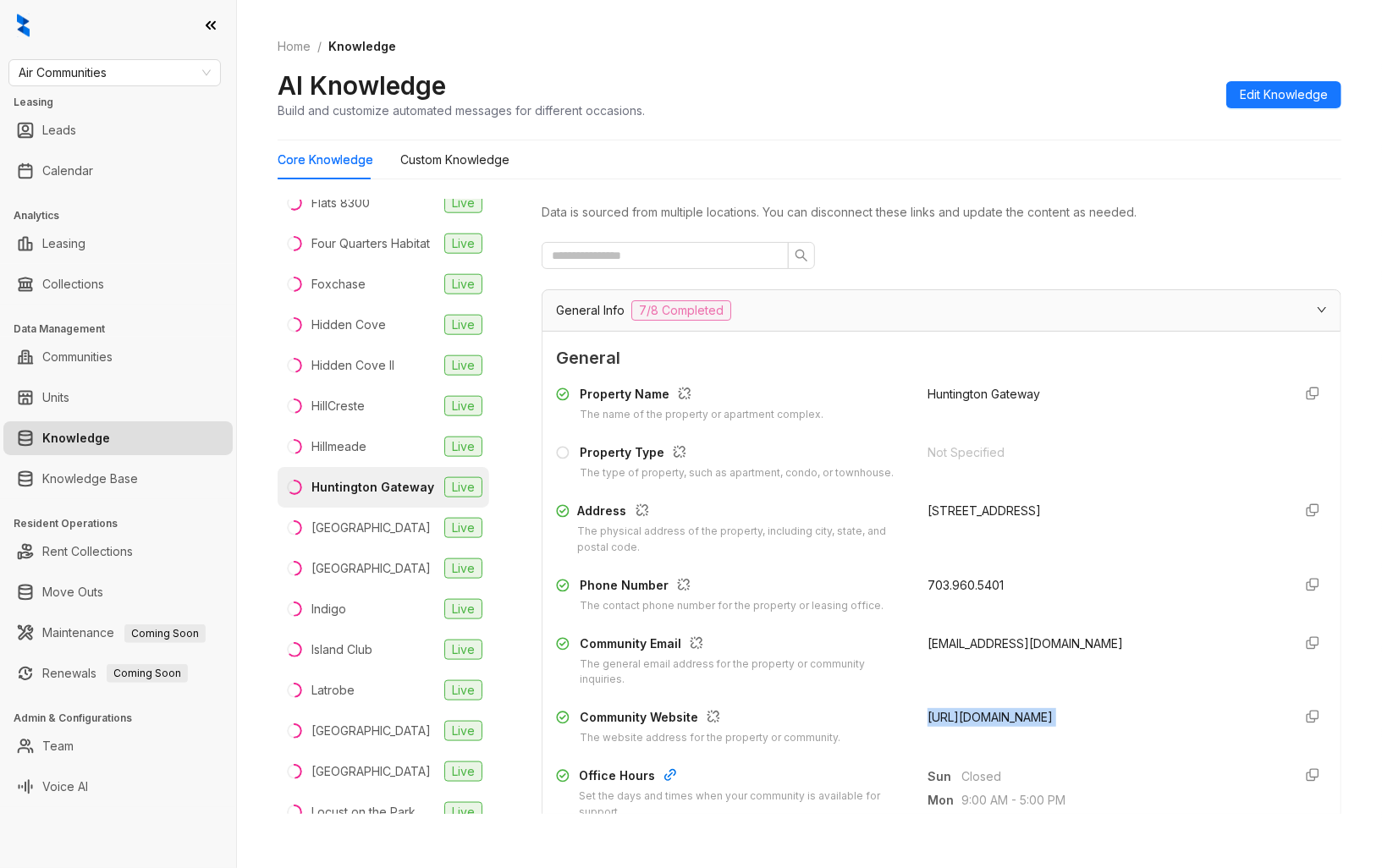
click at [996, 717] on span "[URL][DOMAIN_NAME]" at bounding box center [989, 717] width 125 height 14
click at [336, 538] on div "[GEOGRAPHIC_DATA]" at bounding box center [371, 528] width 119 height 19
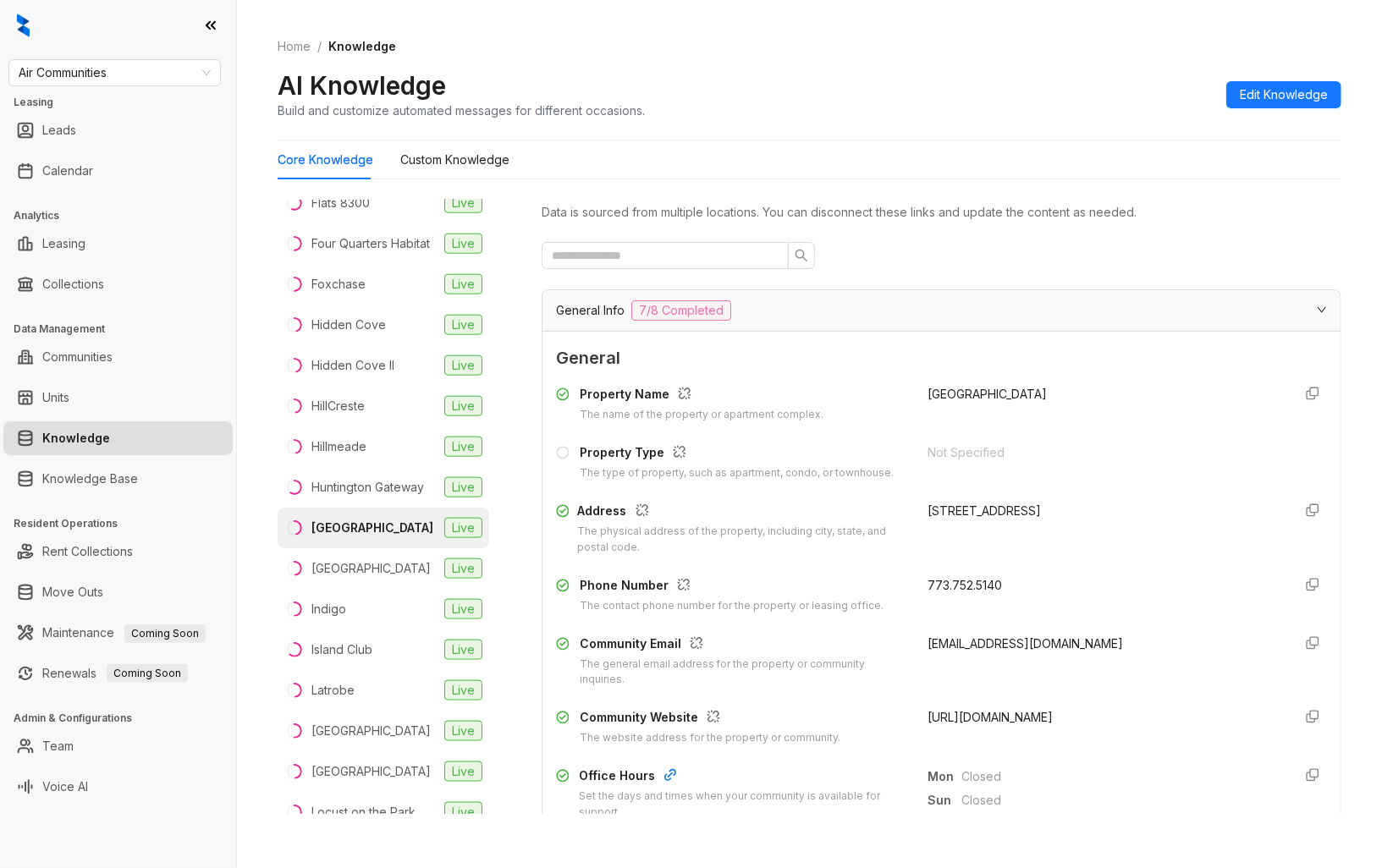
click at [1021, 718] on span "[URL][DOMAIN_NAME]" at bounding box center [989, 717] width 125 height 14
click at [372, 578] on div "[GEOGRAPHIC_DATA]" at bounding box center [371, 568] width 119 height 19
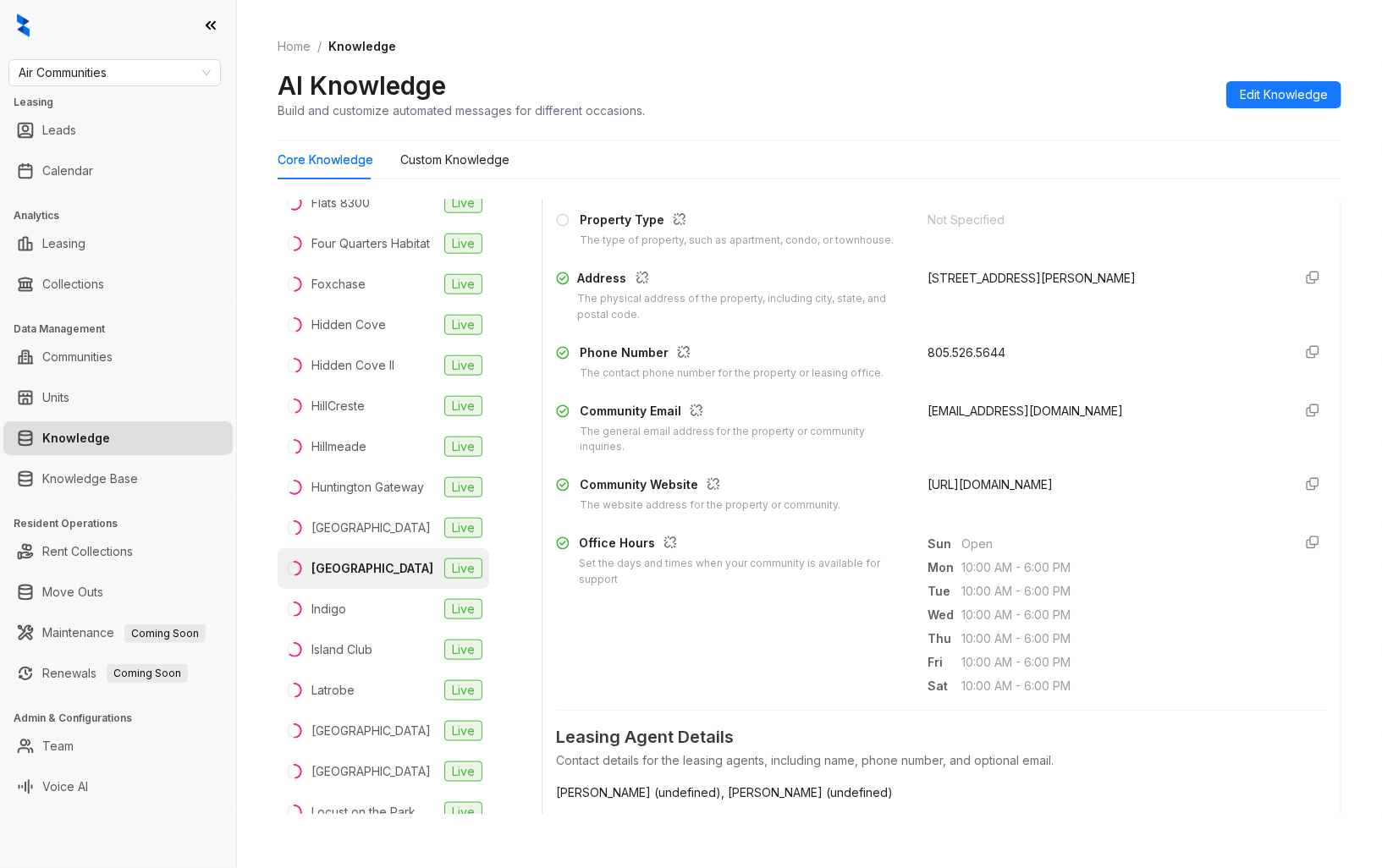
scroll to position [282, 0]
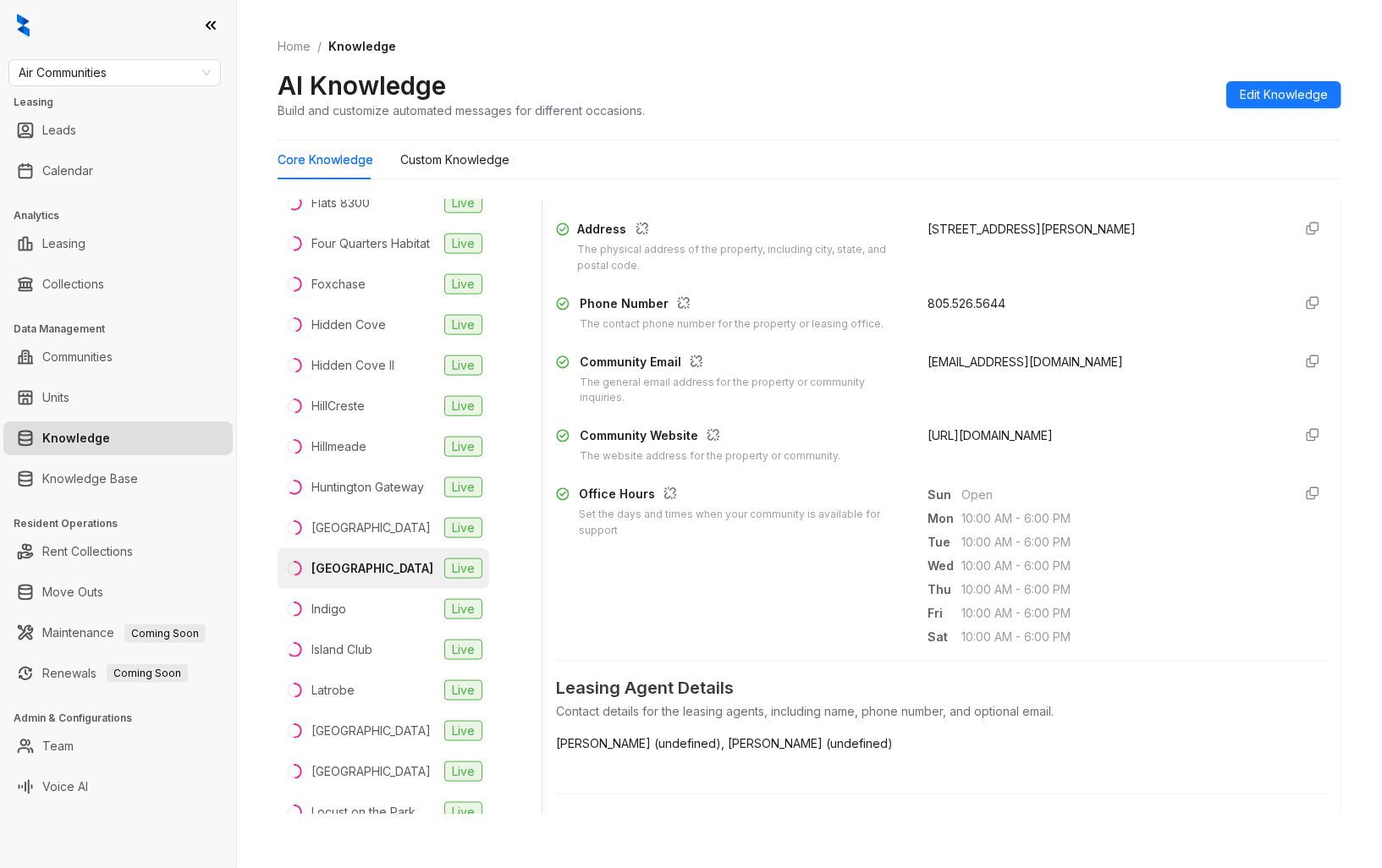
click at [983, 436] on span "[URL][DOMAIN_NAME]" at bounding box center [989, 435] width 125 height 14
click at [370, 629] on li "Indigo Live" at bounding box center [383, 609] width 212 height 41
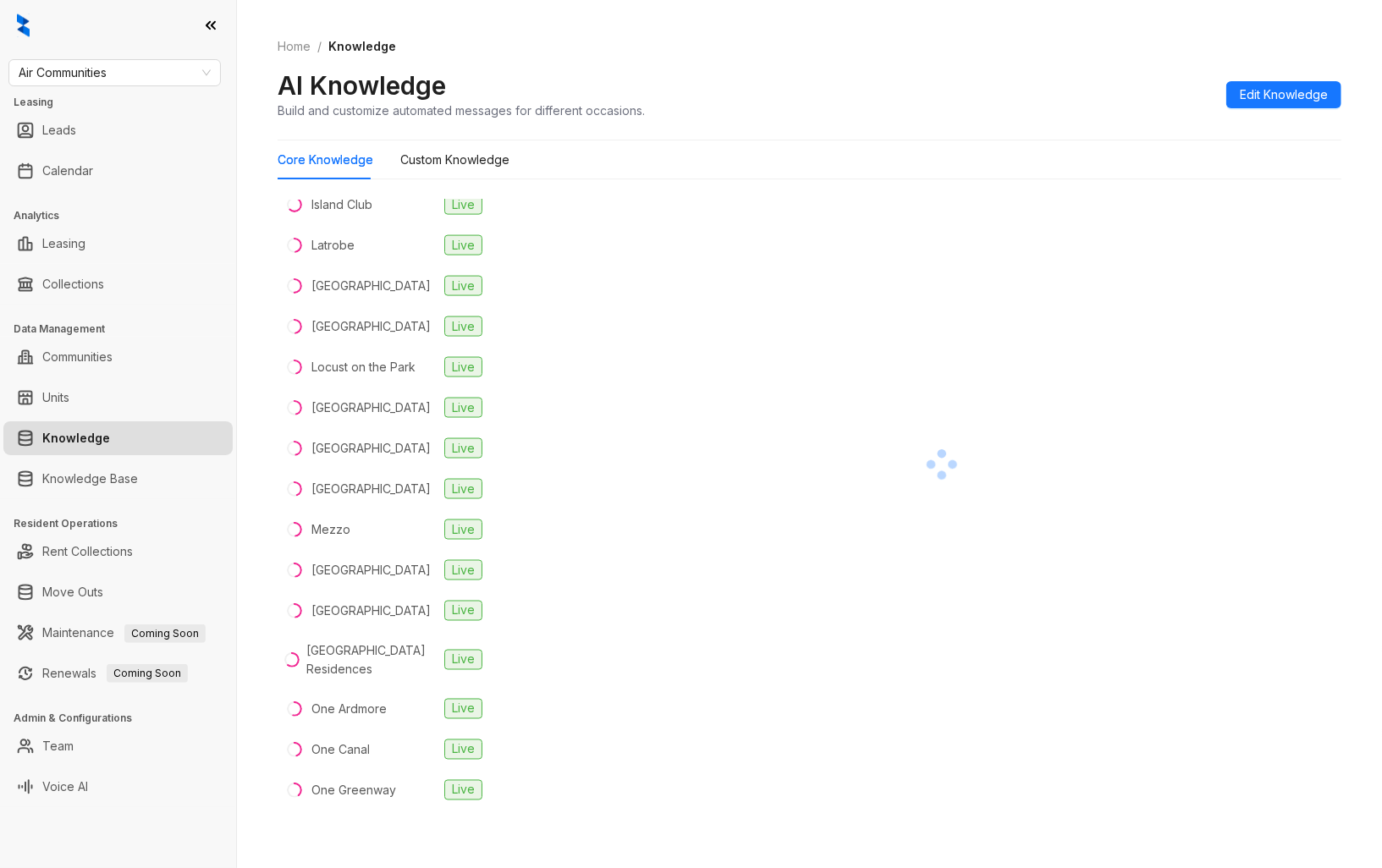
scroll to position [1692, 0]
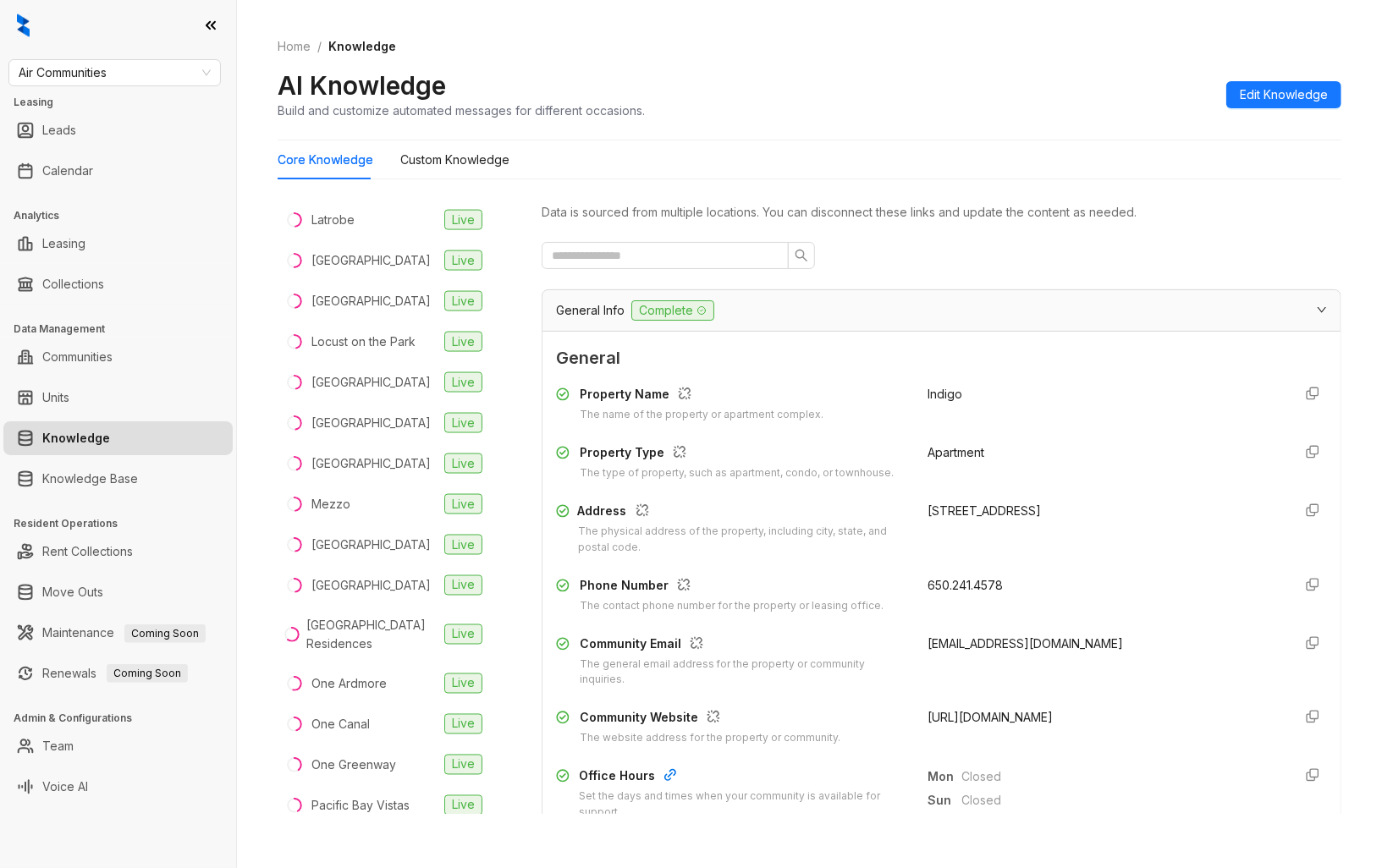
click at [990, 718] on span "[URL][DOMAIN_NAME]" at bounding box center [989, 717] width 125 height 14
click at [375, 200] on li "Island Club Live" at bounding box center [383, 179] width 212 height 41
click at [1052, 717] on span "[URL][DOMAIN_NAME]" at bounding box center [989, 717] width 125 height 14
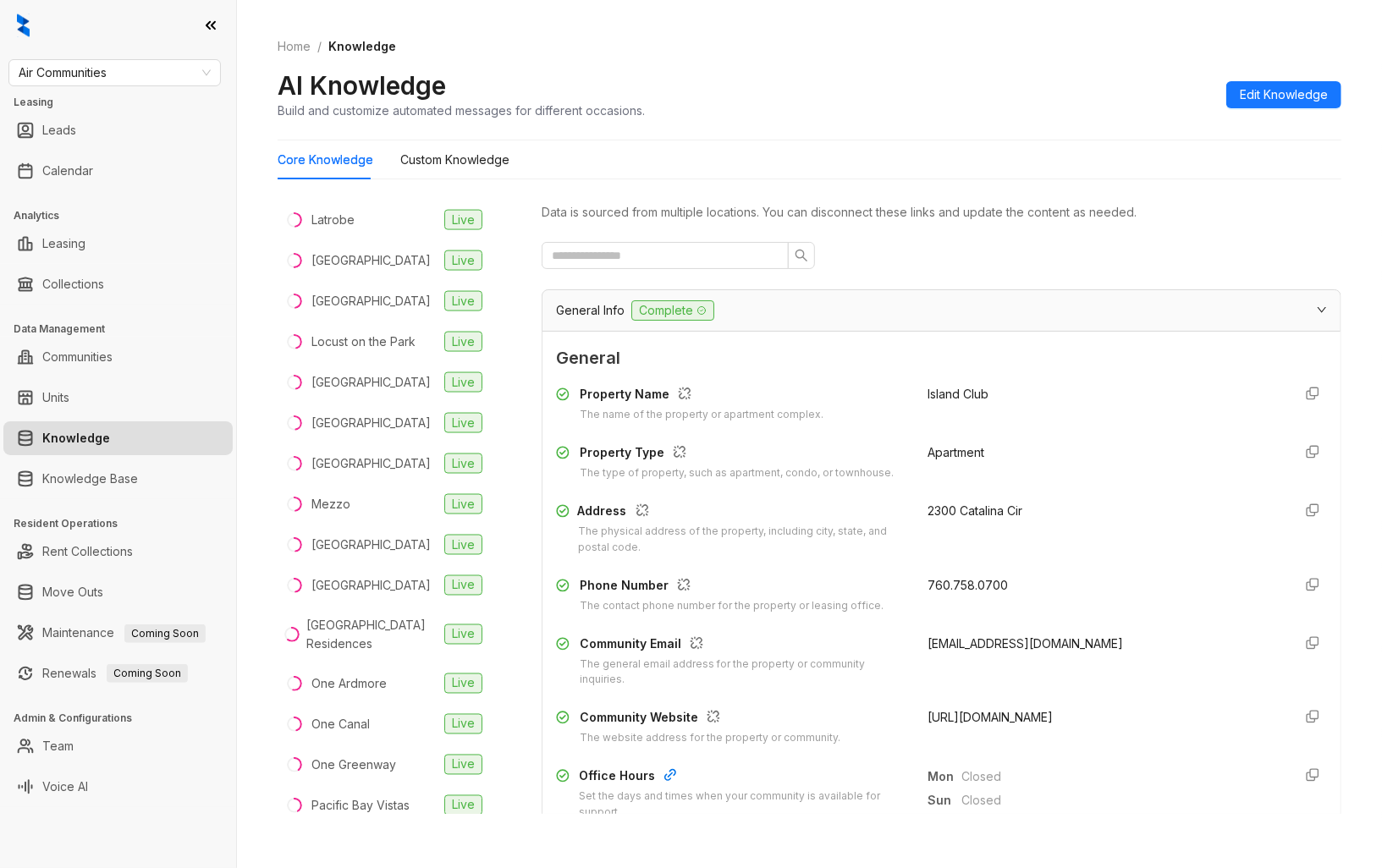
click at [1052, 717] on span "[URL][DOMAIN_NAME]" at bounding box center [989, 717] width 125 height 14
click at [391, 240] on li "Latrobe Live" at bounding box center [383, 220] width 212 height 41
click at [988, 720] on span "[URL][DOMAIN_NAME]" at bounding box center [989, 717] width 125 height 14
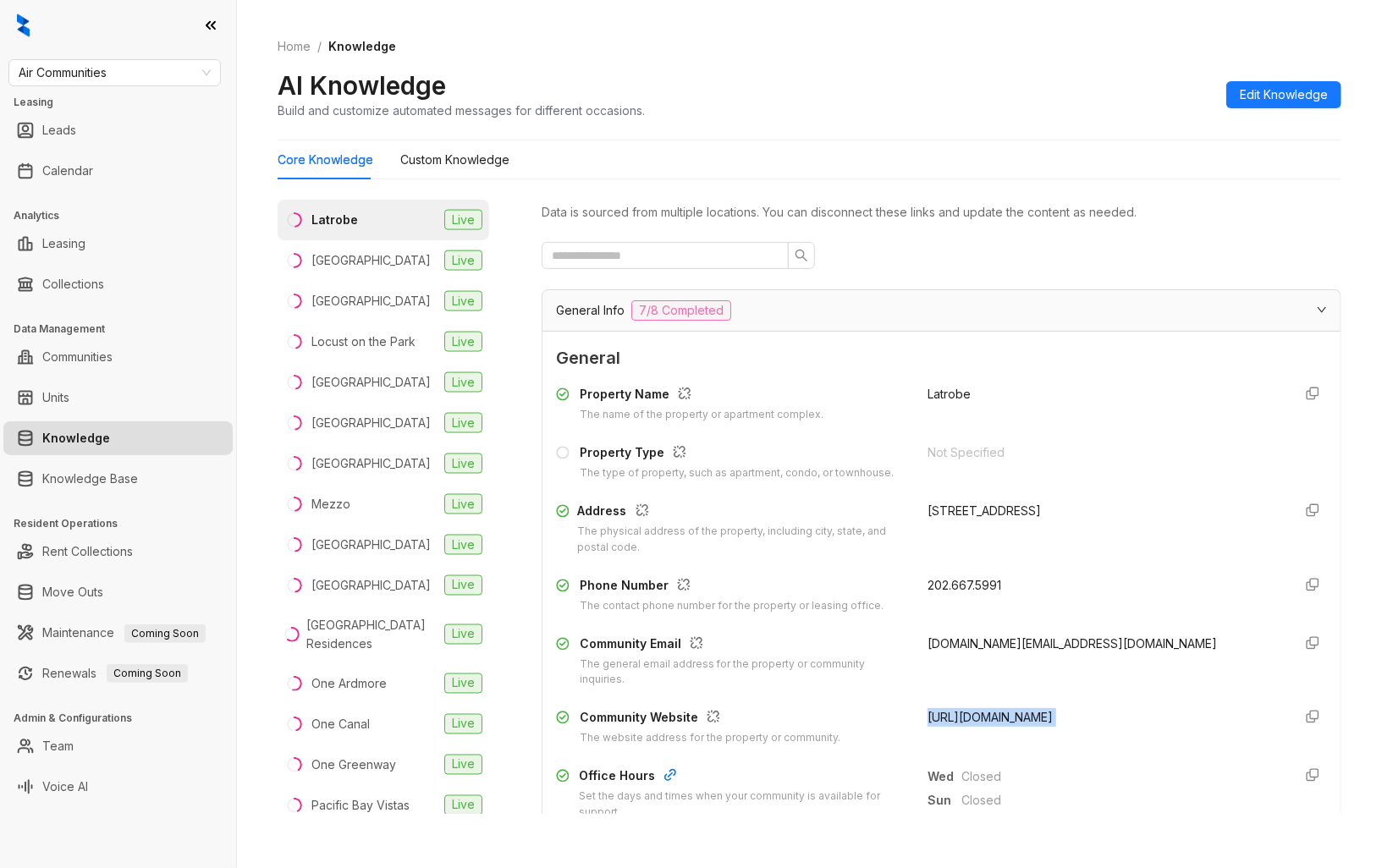
click at [988, 720] on span "[URL][DOMAIN_NAME]" at bounding box center [989, 717] width 125 height 14
click at [403, 281] on li "Laurel Crossing Live" at bounding box center [383, 260] width 212 height 41
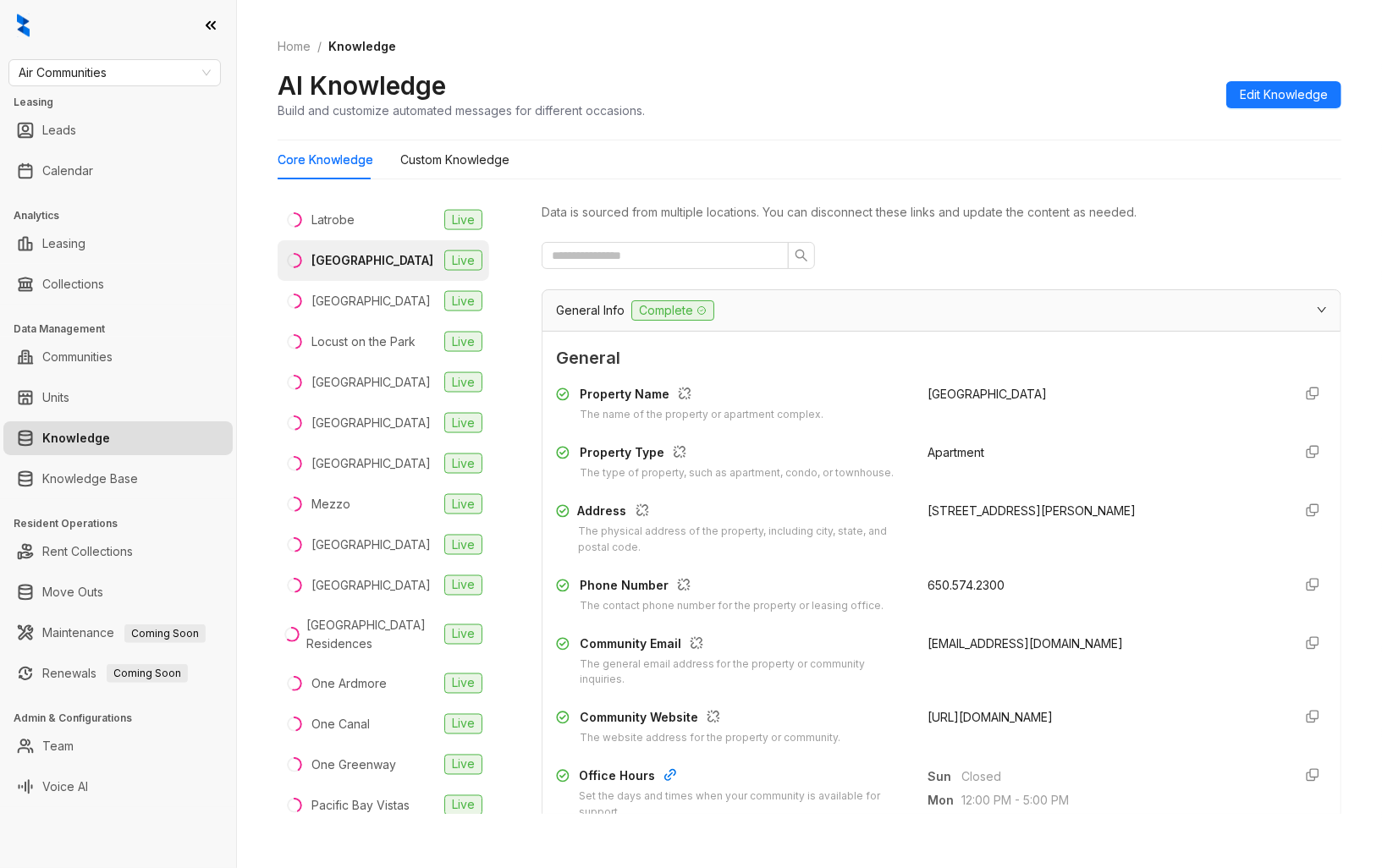
click at [1012, 719] on span "[URL][DOMAIN_NAME]" at bounding box center [989, 717] width 125 height 14
click at [371, 311] on div "[GEOGRAPHIC_DATA]" at bounding box center [371, 301] width 119 height 19
click at [1024, 714] on span "[URL][DOMAIN_NAME]" at bounding box center [989, 717] width 125 height 14
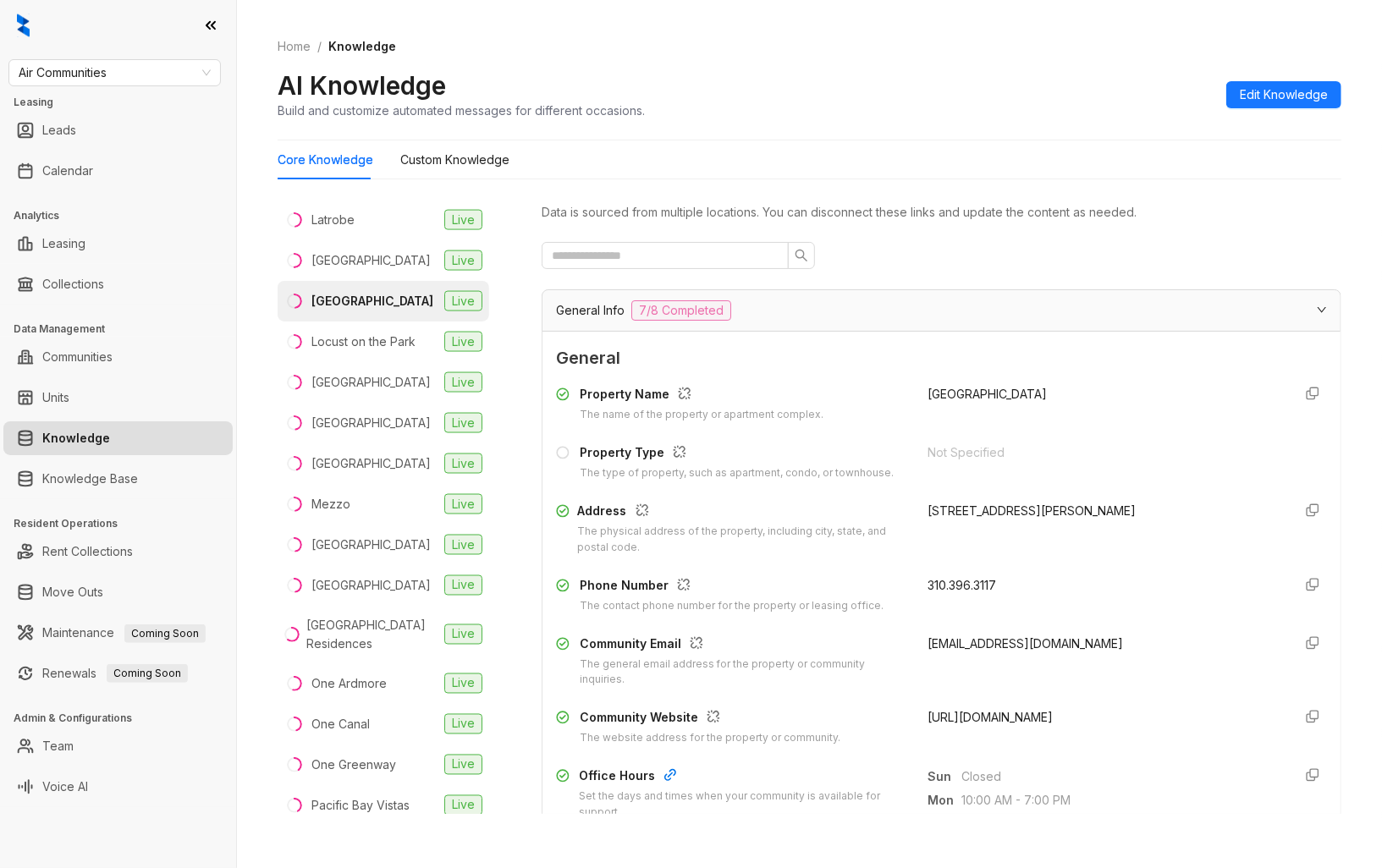
click at [1024, 714] on span "[URL][DOMAIN_NAME]" at bounding box center [989, 717] width 125 height 14
click at [389, 351] on div "Locust on the Park" at bounding box center [364, 341] width 104 height 19
click at [1003, 641] on span "[EMAIL_ADDRESS][DOMAIN_NAME]" at bounding box center [1025, 644] width 195 height 14
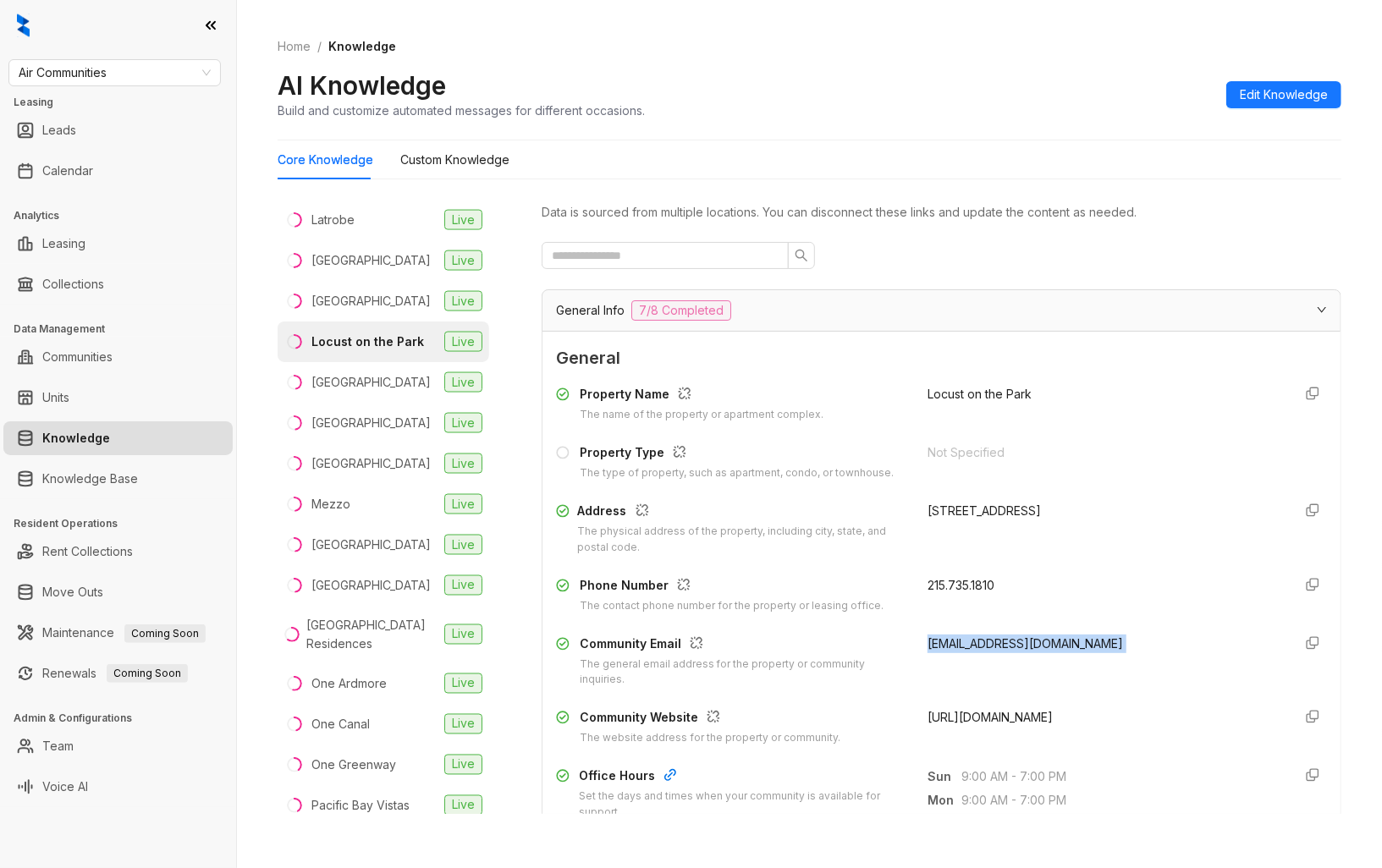
click at [1003, 641] on span "[EMAIL_ADDRESS][DOMAIN_NAME]" at bounding box center [1025, 644] width 195 height 14
drag, startPoint x: 1003, startPoint y: 641, endPoint x: 989, endPoint y: 719, distance: 79.2
click at [989, 719] on span "[URL][DOMAIN_NAME]" at bounding box center [989, 717] width 125 height 14
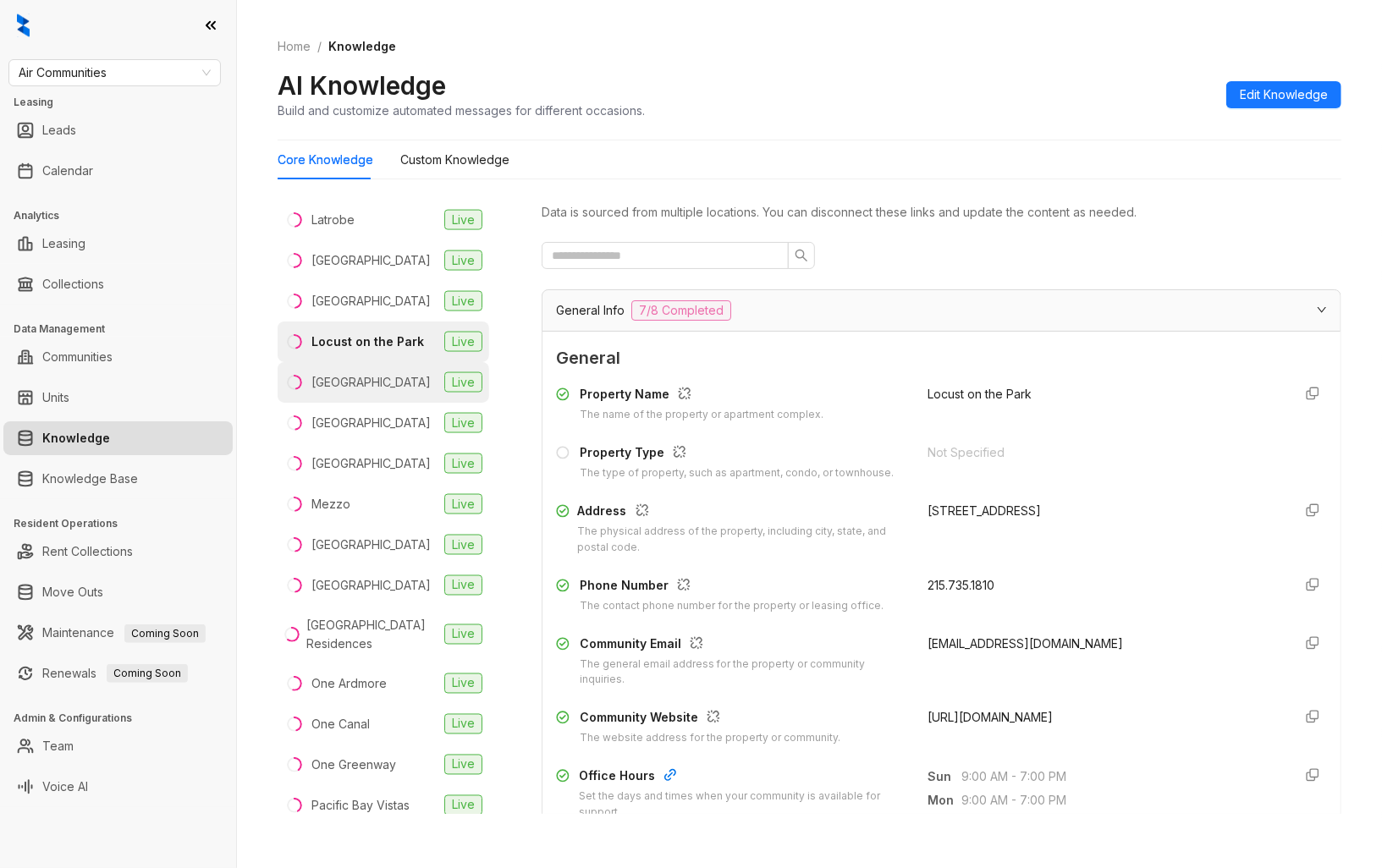
click at [357, 392] on div "[GEOGRAPHIC_DATA]" at bounding box center [371, 382] width 119 height 19
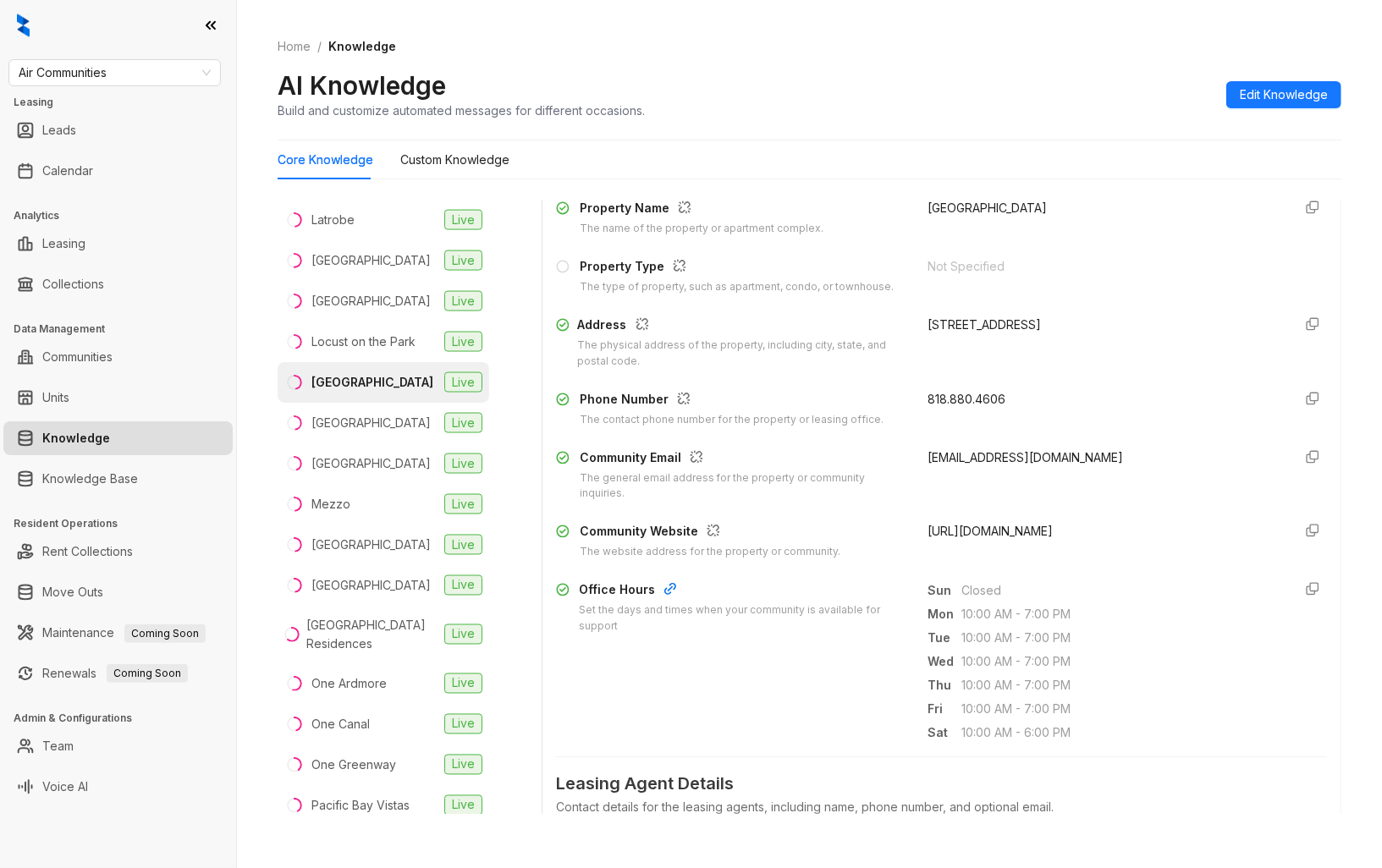
scroll to position [188, 0]
click at [988, 531] on span "[URL][DOMAIN_NAME]" at bounding box center [989, 529] width 125 height 14
click at [401, 443] on li "Mariners Cove Live" at bounding box center [383, 422] width 212 height 41
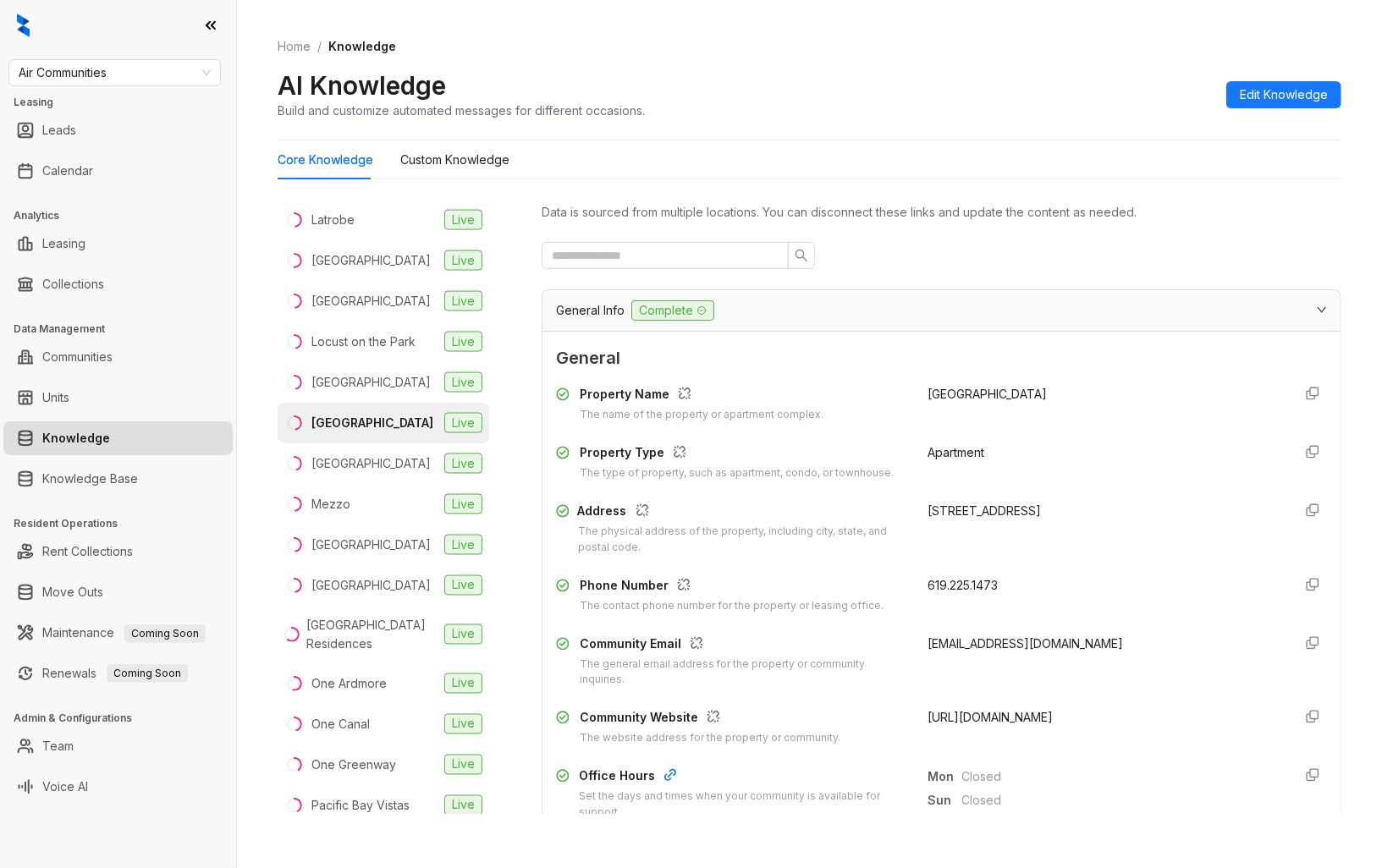
click at [1052, 710] on span "[URL][DOMAIN_NAME]" at bounding box center [989, 717] width 125 height 14
click at [382, 473] on div "[GEOGRAPHIC_DATA]" at bounding box center [371, 464] width 119 height 19
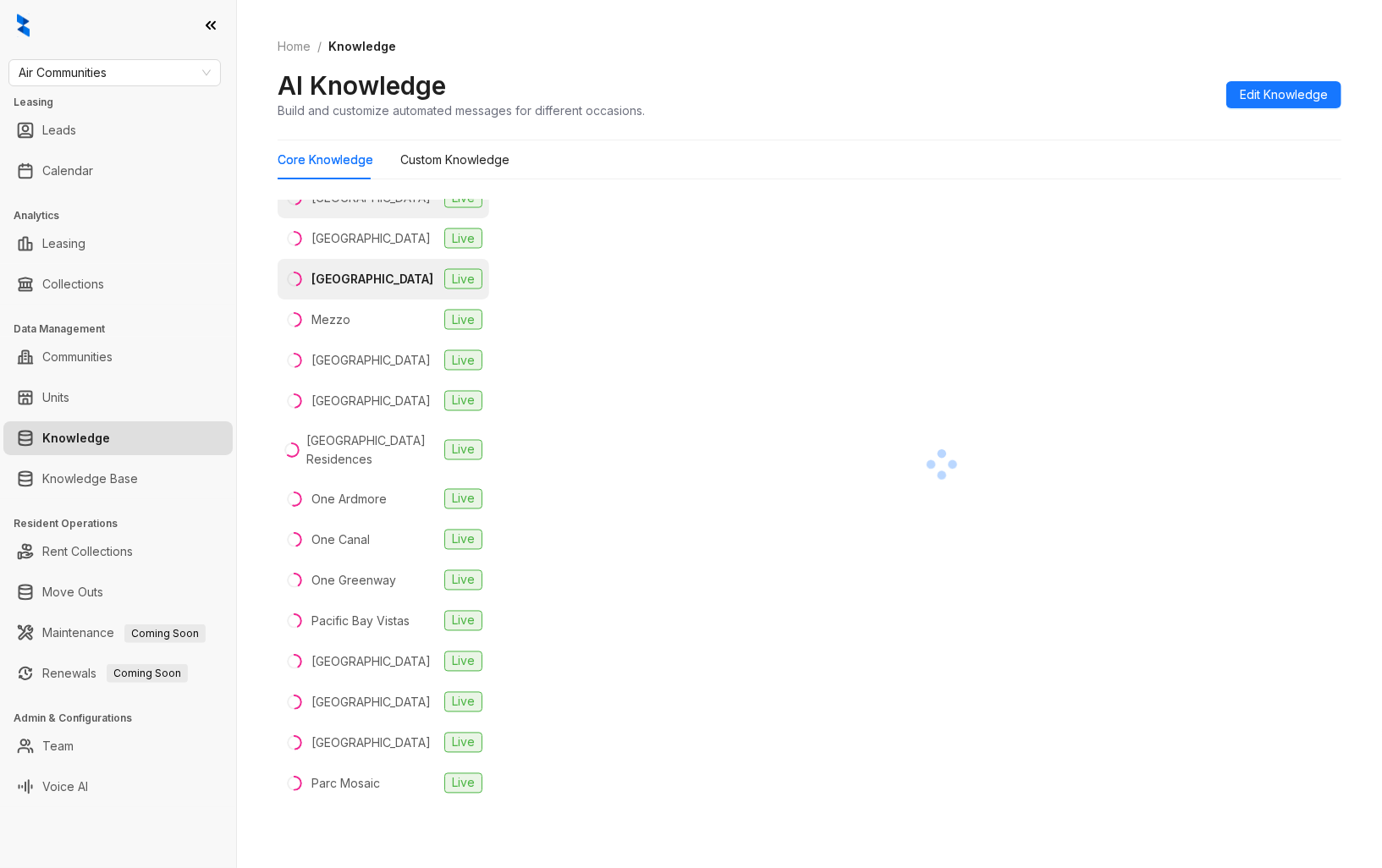
scroll to position [1974, 0]
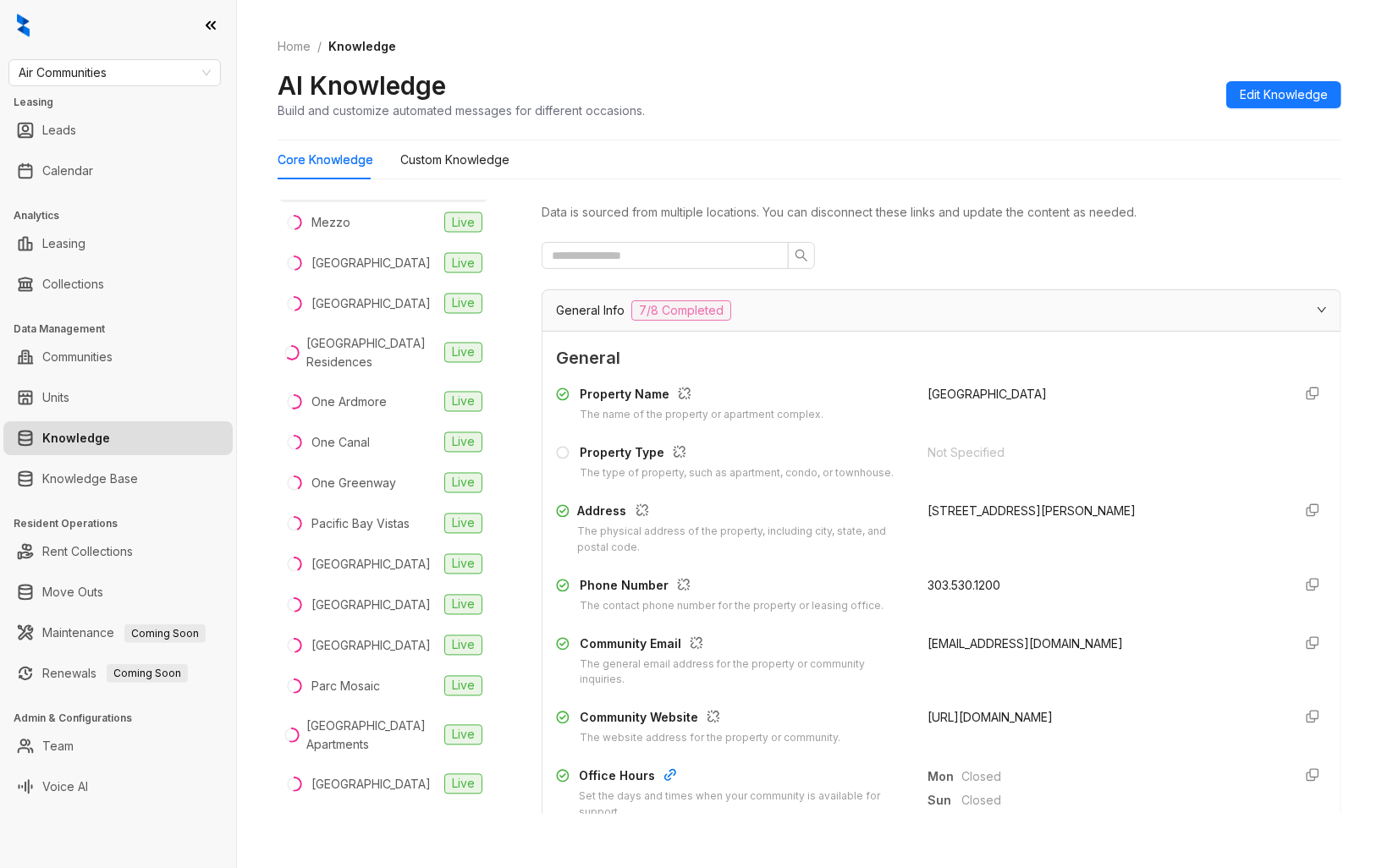
drag, startPoint x: 1177, startPoint y: 719, endPoint x: 912, endPoint y: 717, distance: 265.0
click at [927, 717] on span "[URL][DOMAIN_NAME]" at bounding box center [989, 717] width 125 height 14
drag, startPoint x: 912, startPoint y: 717, endPoint x: 1016, endPoint y: 729, distance: 104.7
drag, startPoint x: 1017, startPoint y: 729, endPoint x: 944, endPoint y: 716, distance: 74.1
click at [395, 243] on li "Mezzo Live" at bounding box center [383, 222] width 212 height 41
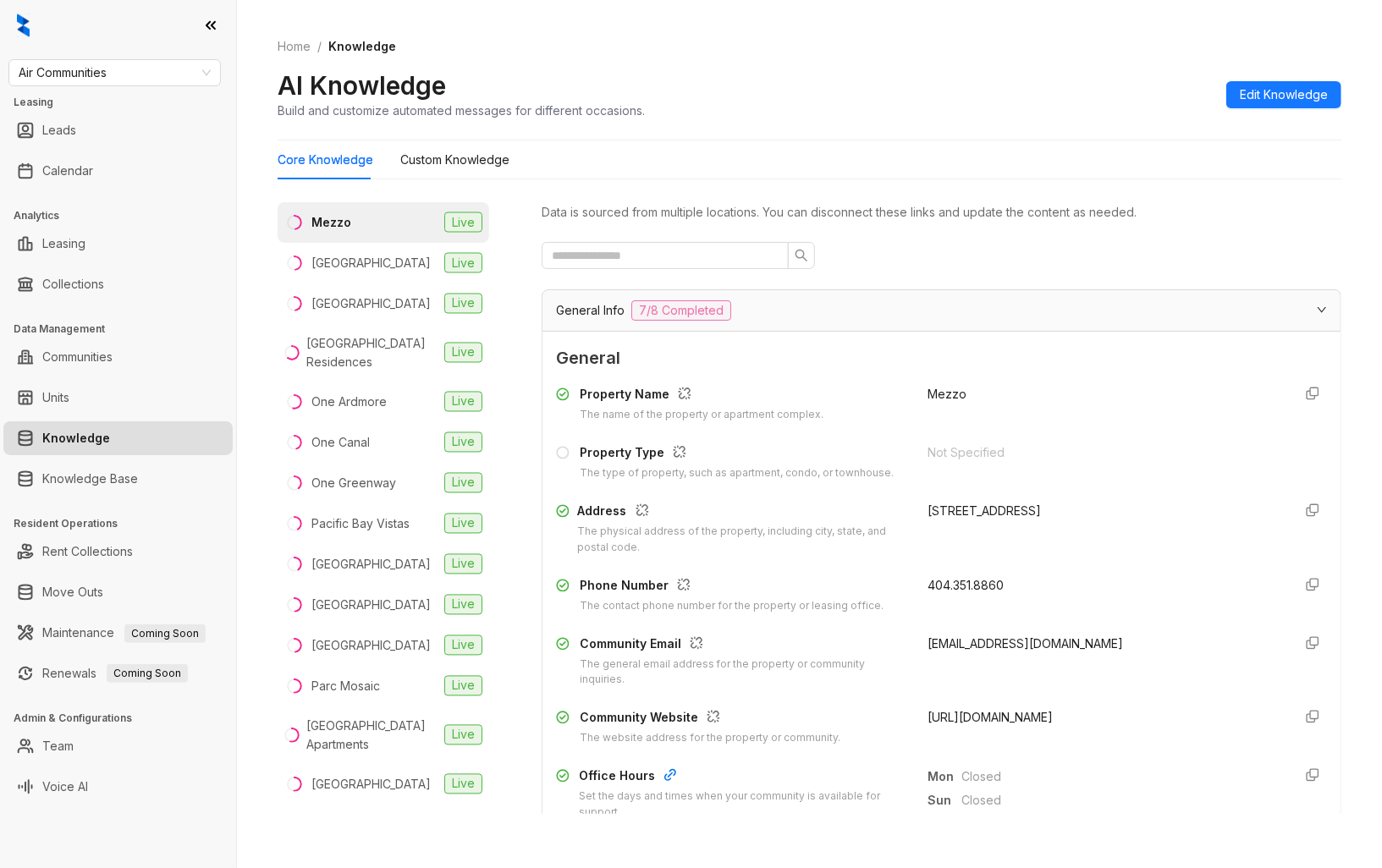
click at [998, 721] on span "[URL][DOMAIN_NAME]" at bounding box center [989, 717] width 125 height 14
click at [390, 284] on li "[GEOGRAPHIC_DATA] Live" at bounding box center [383, 263] width 212 height 41
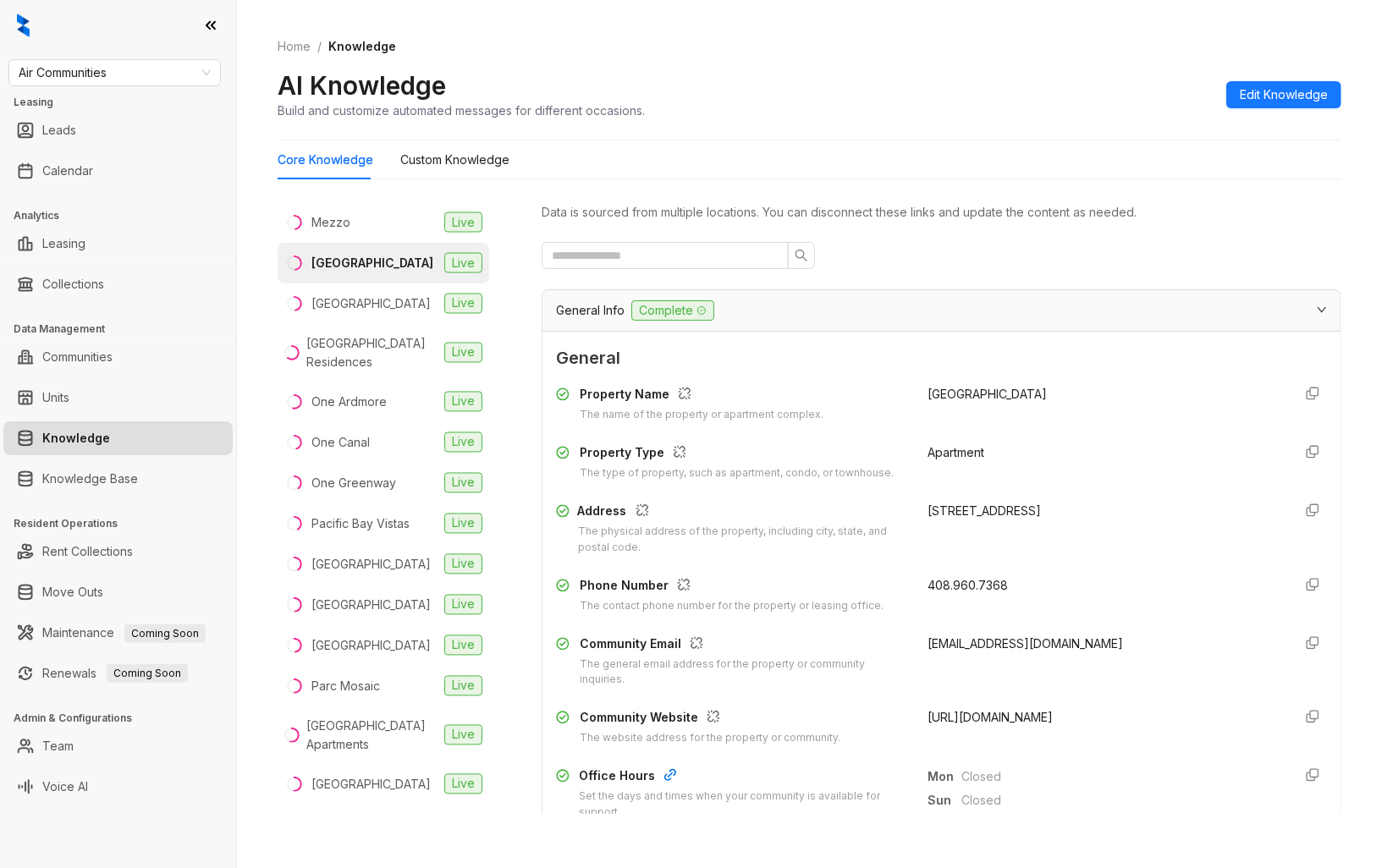
click at [1034, 718] on span "[URL][DOMAIN_NAME]" at bounding box center [989, 717] width 125 height 14
click at [374, 324] on li "[GEOGRAPHIC_DATA] Live" at bounding box center [383, 303] width 212 height 41
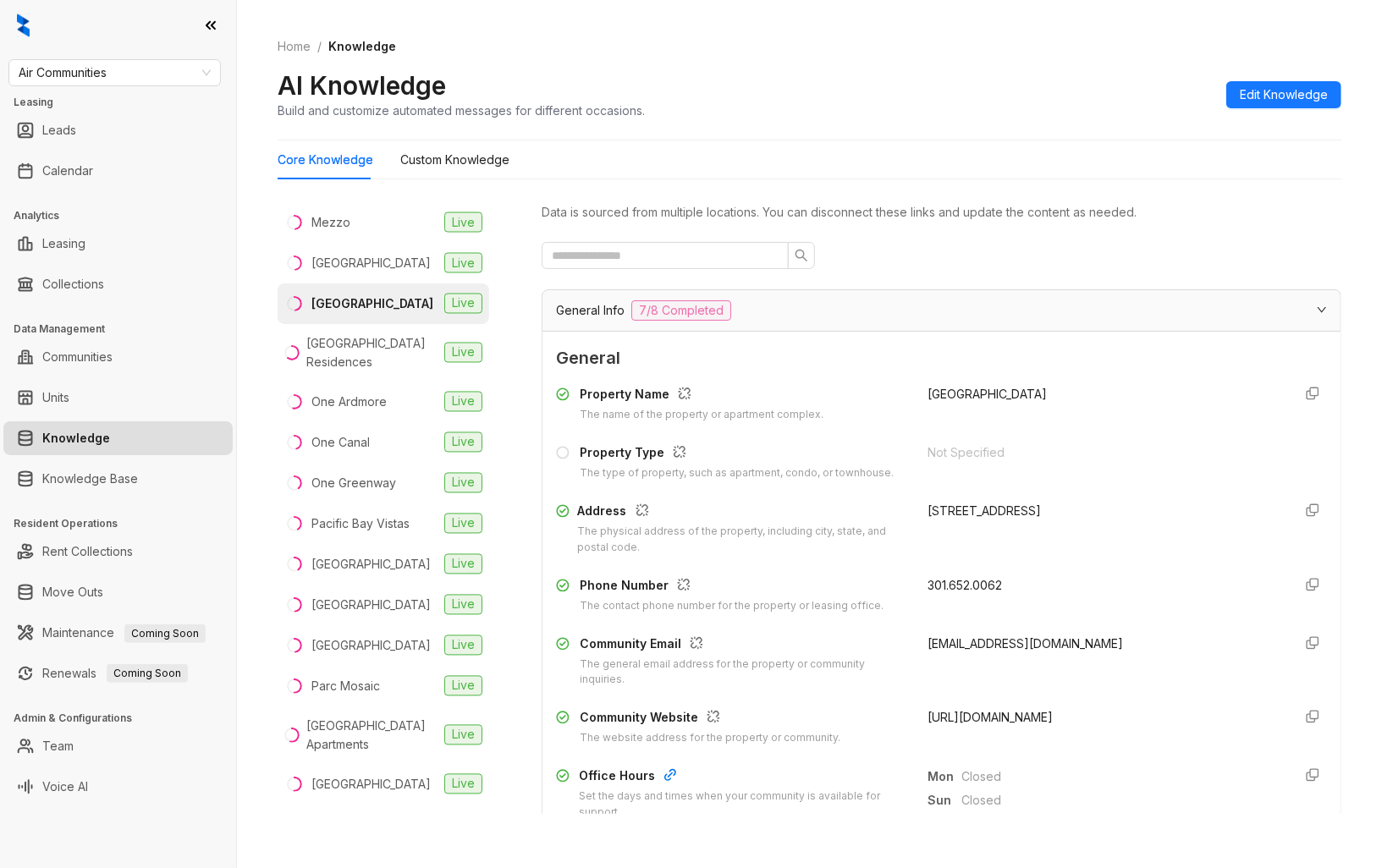
click at [1010, 715] on span "[URL][DOMAIN_NAME]" at bounding box center [989, 717] width 125 height 14
click at [384, 372] on div "[GEOGRAPHIC_DATA] Residences" at bounding box center [372, 352] width 131 height 37
click at [1014, 719] on span "[URL][DOMAIN_NAME]" at bounding box center [989, 717] width 125 height 14
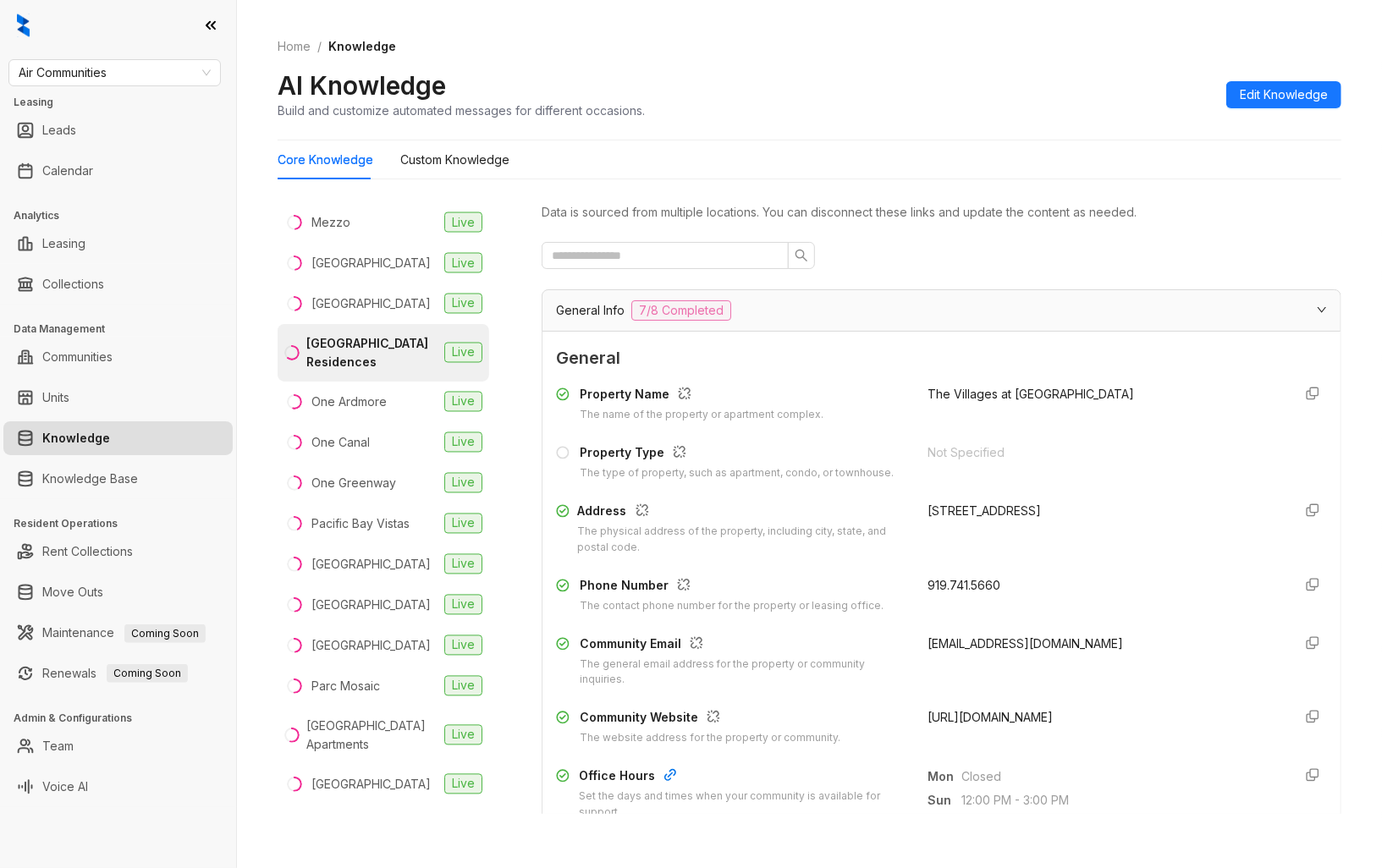
click at [1014, 719] on span "[URL][DOMAIN_NAME]" at bounding box center [989, 717] width 125 height 14
click at [404, 422] on li "One Ardmore Live" at bounding box center [383, 402] width 212 height 41
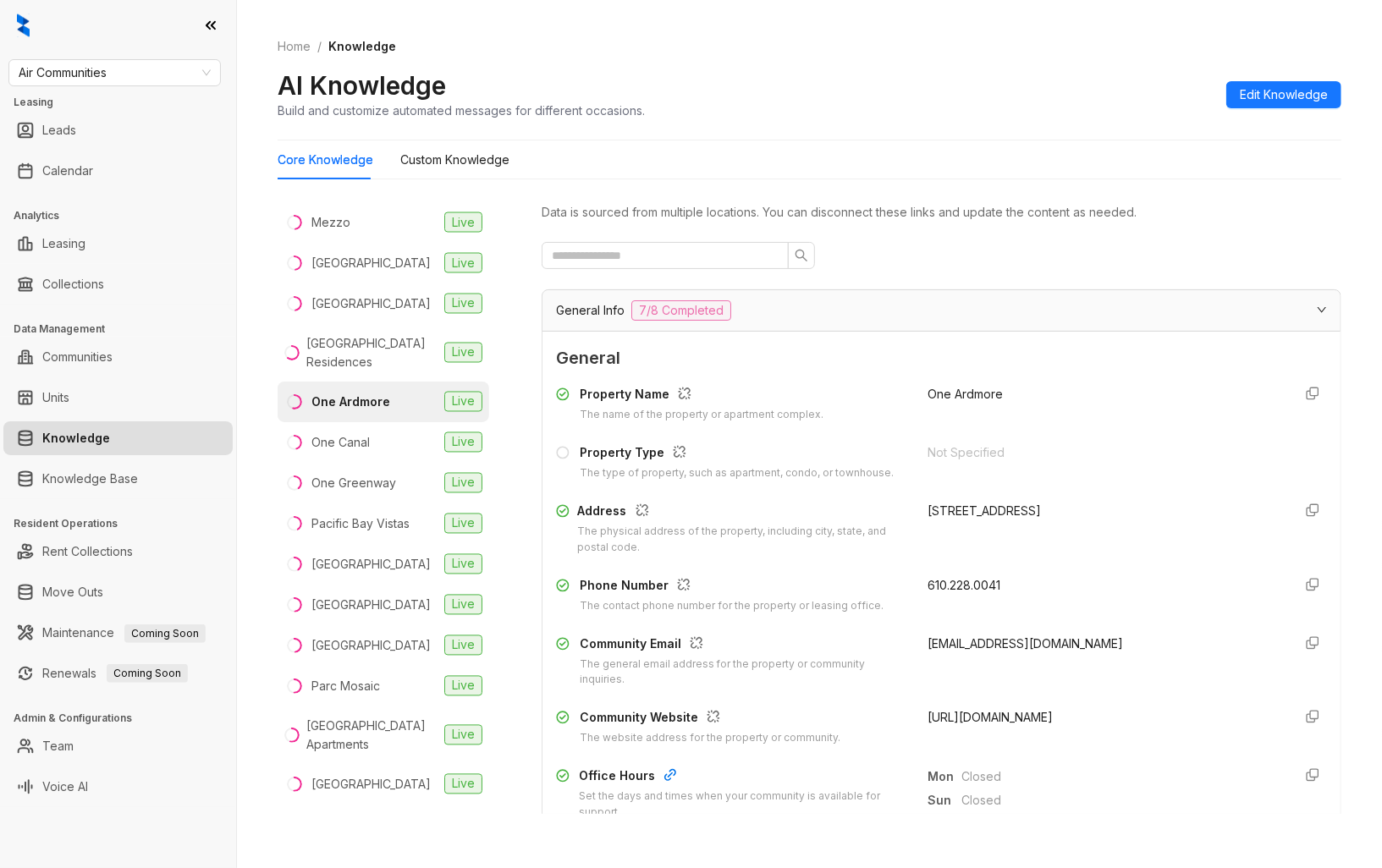
click at [984, 715] on span "[URL][DOMAIN_NAME]" at bounding box center [989, 717] width 125 height 14
click at [370, 463] on li "One Canal Live" at bounding box center [383, 442] width 212 height 41
click at [982, 724] on div "[URL][DOMAIN_NAME]" at bounding box center [1103, 728] width 351 height 38
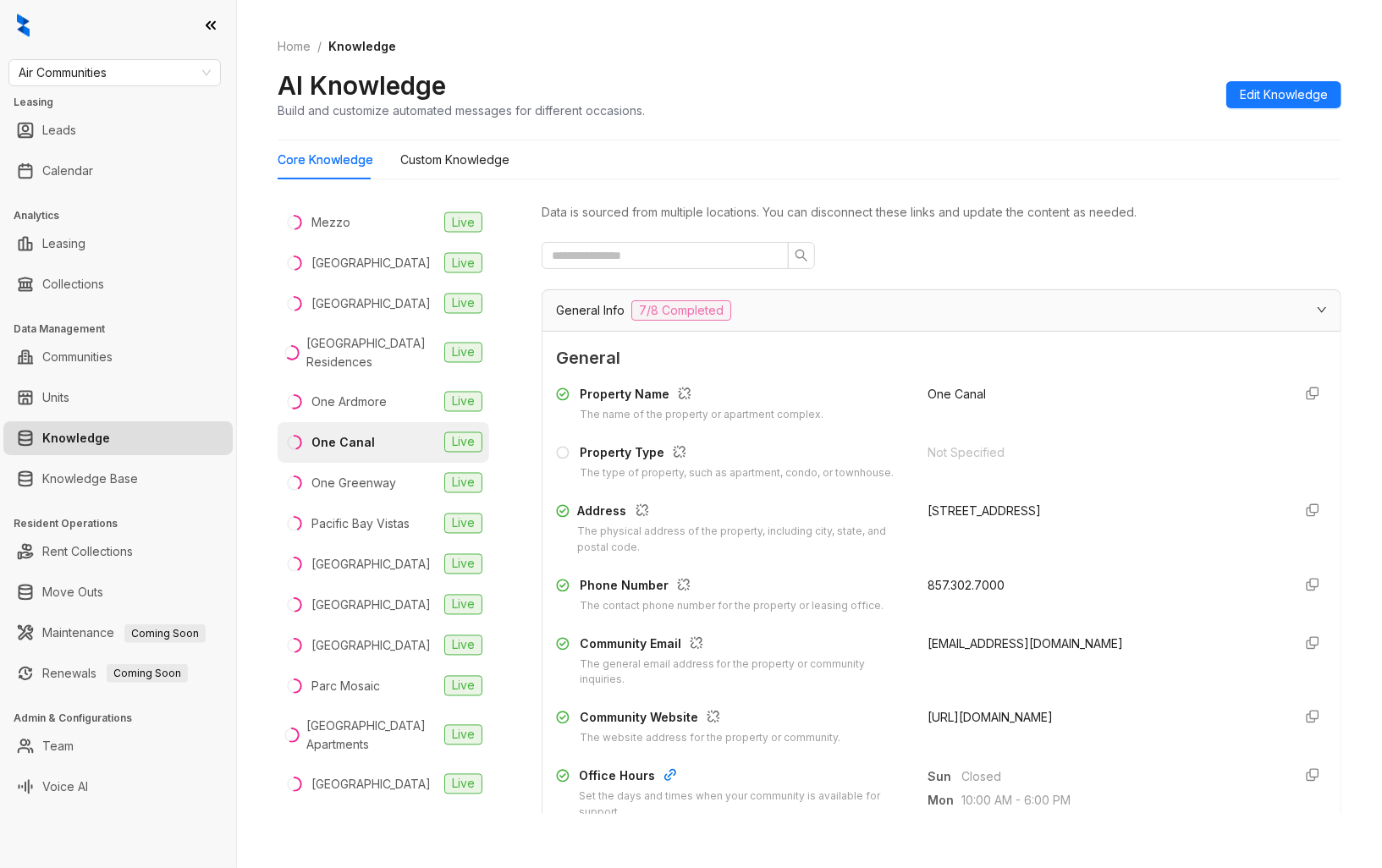
click at [985, 720] on span "[URL][DOMAIN_NAME]" at bounding box center [989, 717] width 125 height 14
click at [379, 493] on div "One Greenway" at bounding box center [354, 483] width 85 height 19
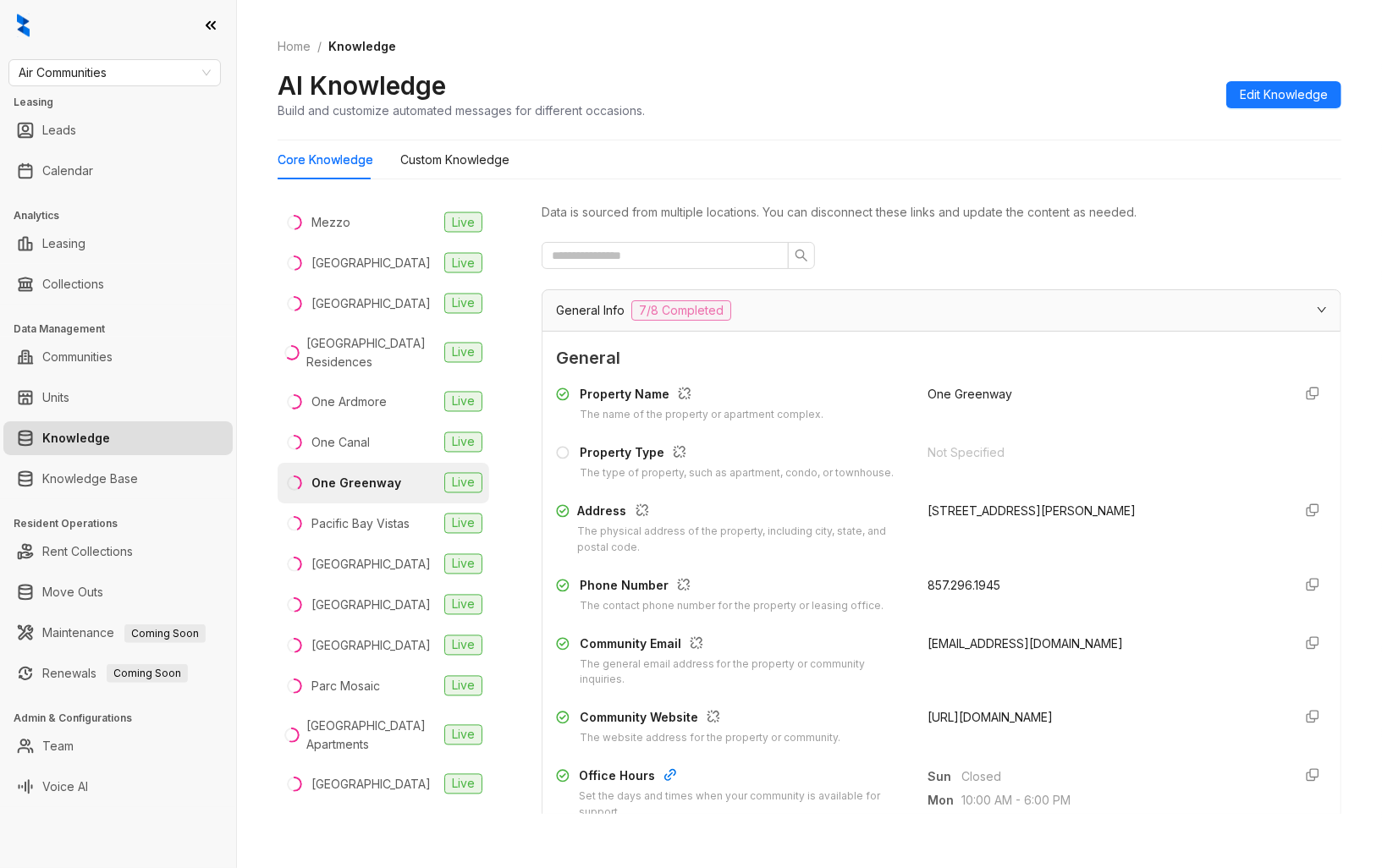
click at [1008, 716] on span "[URL][DOMAIN_NAME]" at bounding box center [989, 717] width 125 height 14
click at [374, 533] on div "Pacific Bay Vistas" at bounding box center [360, 523] width 98 height 19
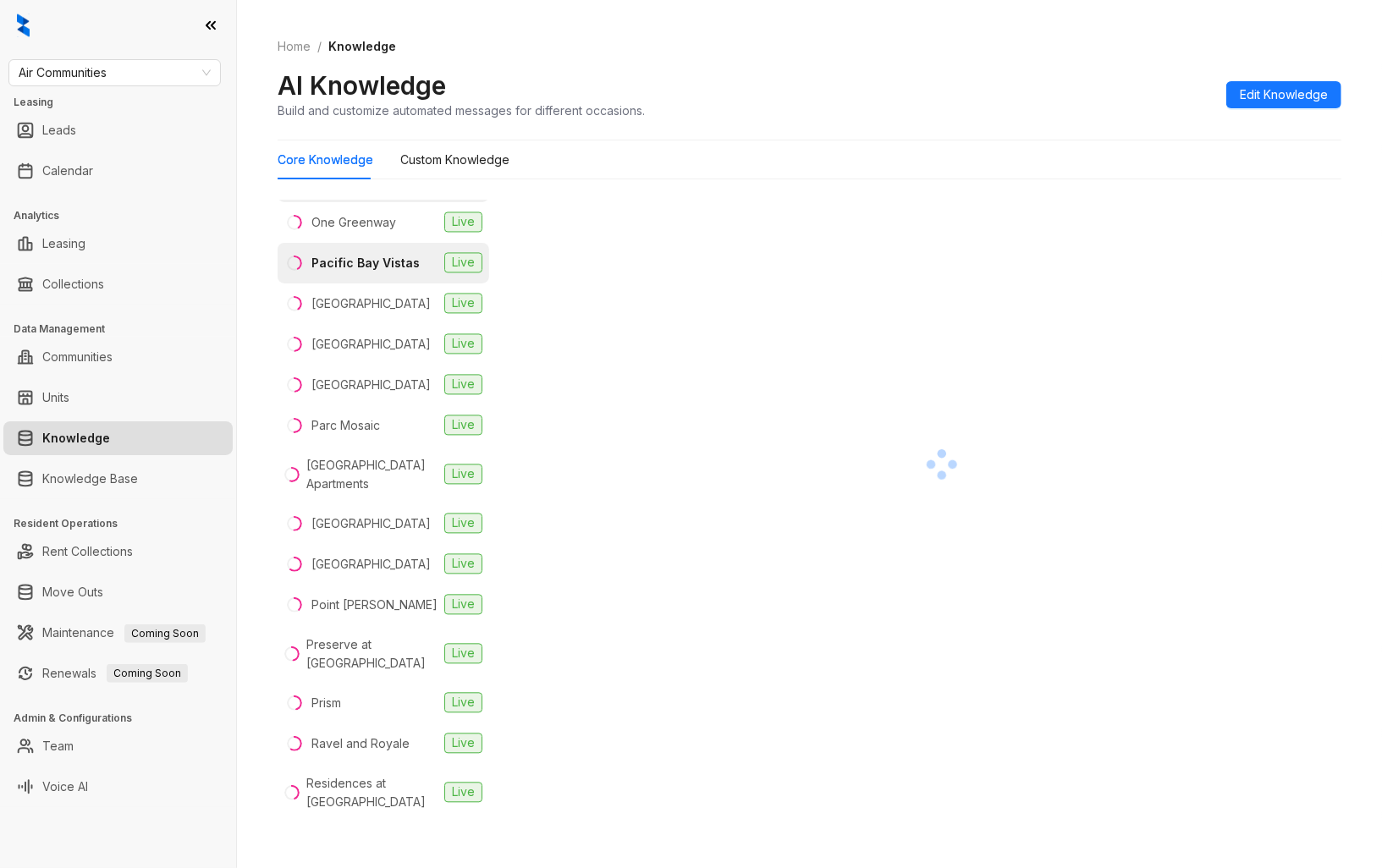
scroll to position [2256, 0]
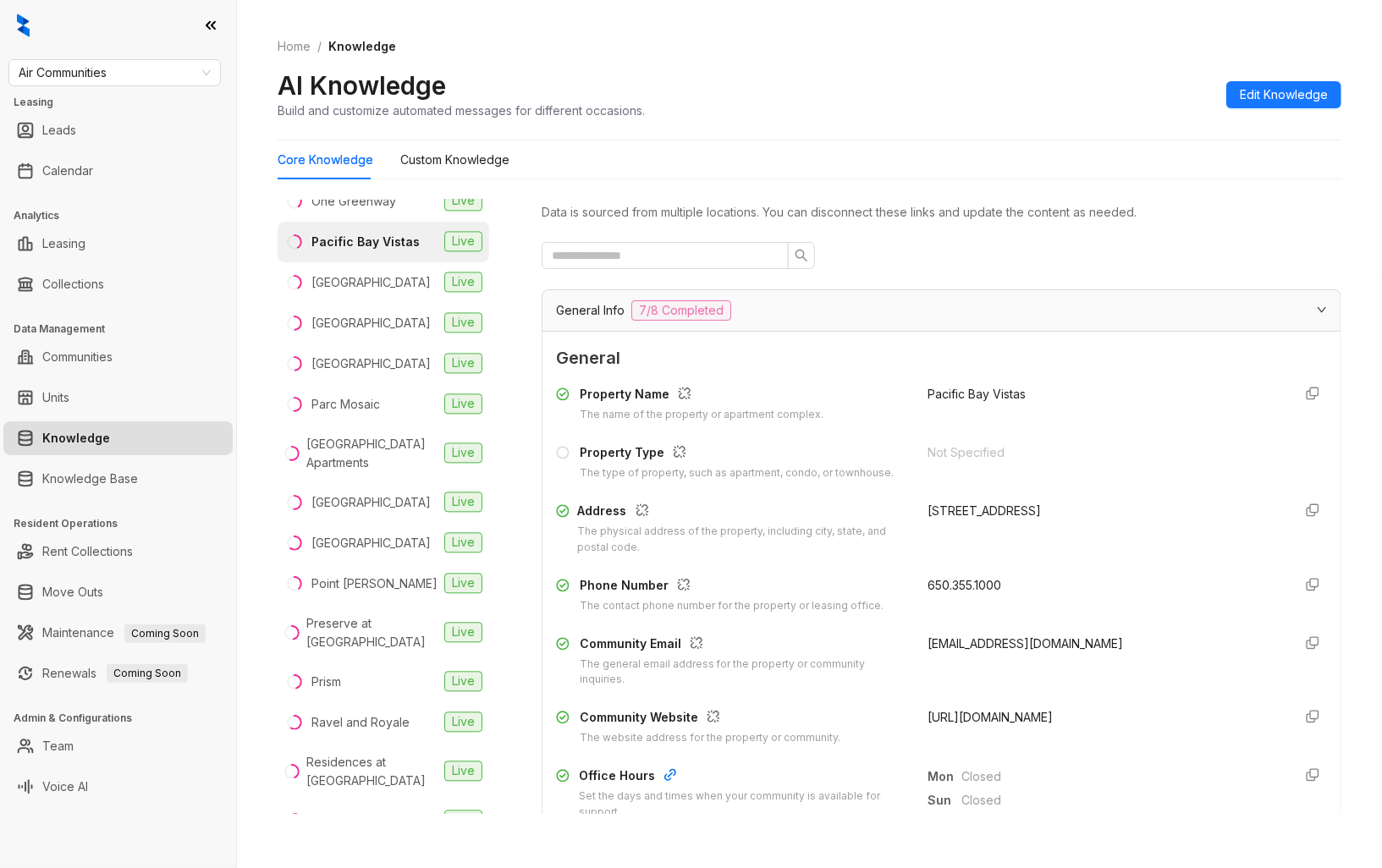
click at [981, 720] on span "[URL][DOMAIN_NAME]" at bounding box center [989, 717] width 125 height 14
click at [395, 303] on li "[GEOGRAPHIC_DATA] Live" at bounding box center [383, 282] width 212 height 41
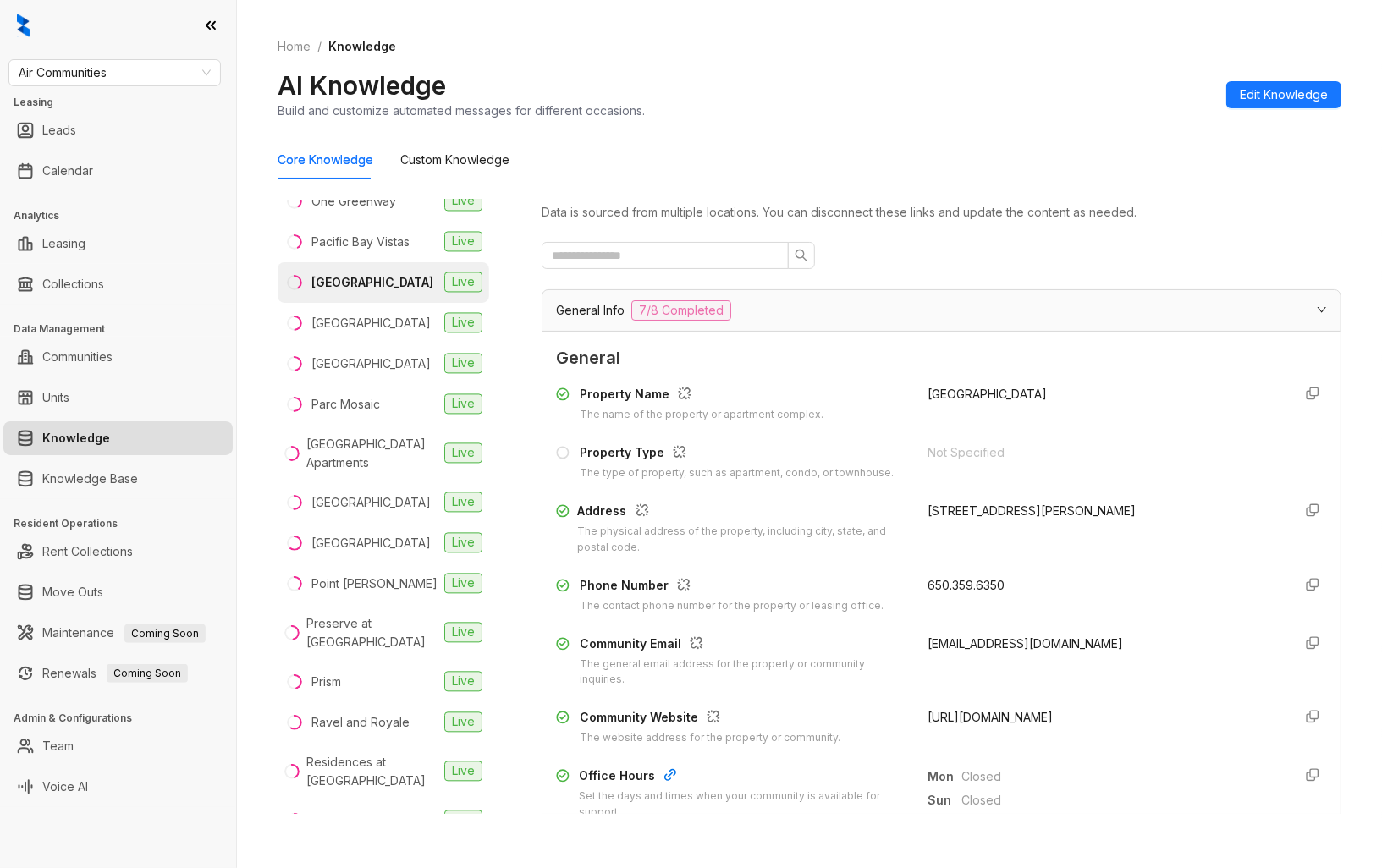
drag, startPoint x: 804, startPoint y: 105, endPoint x: 793, endPoint y: 114, distance: 14.2
click at [802, 105] on div "AI Knowledge Build and customize automated messages for different occasions. Ed…" at bounding box center [808, 94] width 1063 height 50
click at [382, 332] on div "[GEOGRAPHIC_DATA]" at bounding box center [371, 323] width 119 height 19
click at [1007, 714] on span "[URL][DOMAIN_NAME]" at bounding box center [989, 717] width 125 height 14
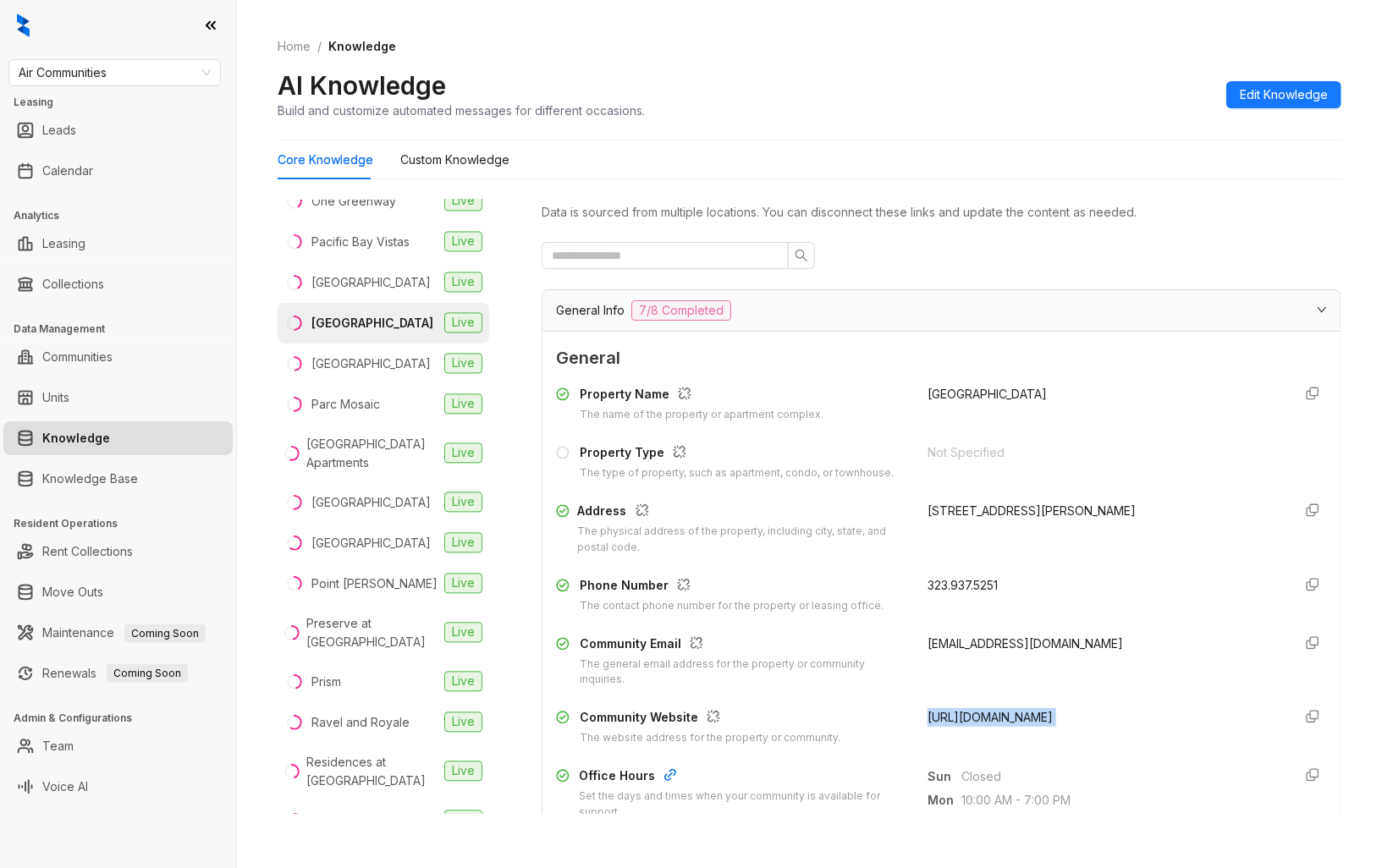
click at [1007, 714] on span "[URL][DOMAIN_NAME]" at bounding box center [989, 717] width 125 height 14
click at [381, 373] on div "[GEOGRAPHIC_DATA]" at bounding box center [371, 364] width 119 height 19
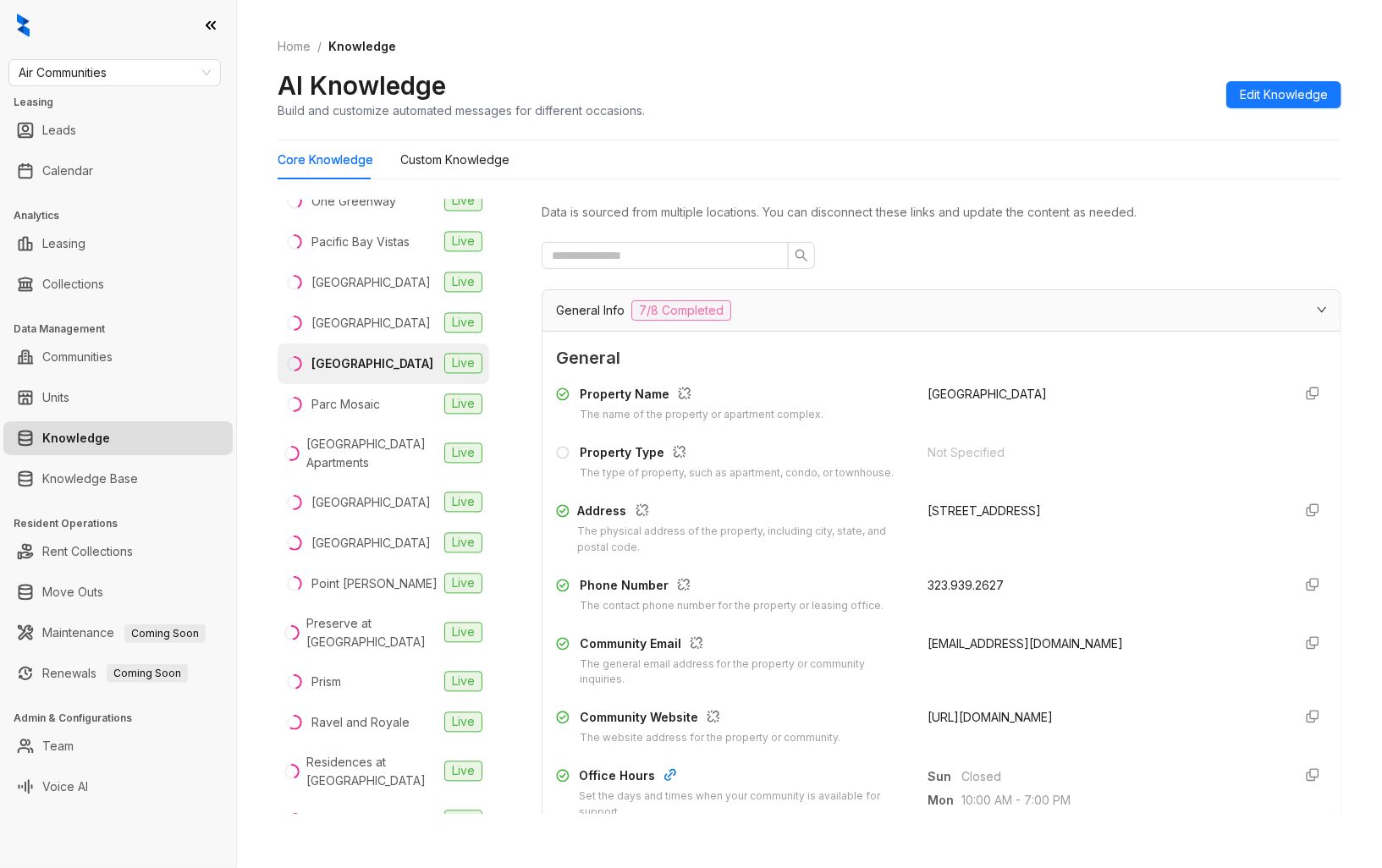
click at [1042, 719] on span "[URL][DOMAIN_NAME]" at bounding box center [989, 717] width 125 height 14
click at [373, 425] on li "Parc Mosaic Live" at bounding box center [383, 404] width 212 height 41
click at [1017, 719] on span "[URL][DOMAIN_NAME]" at bounding box center [989, 717] width 125 height 14
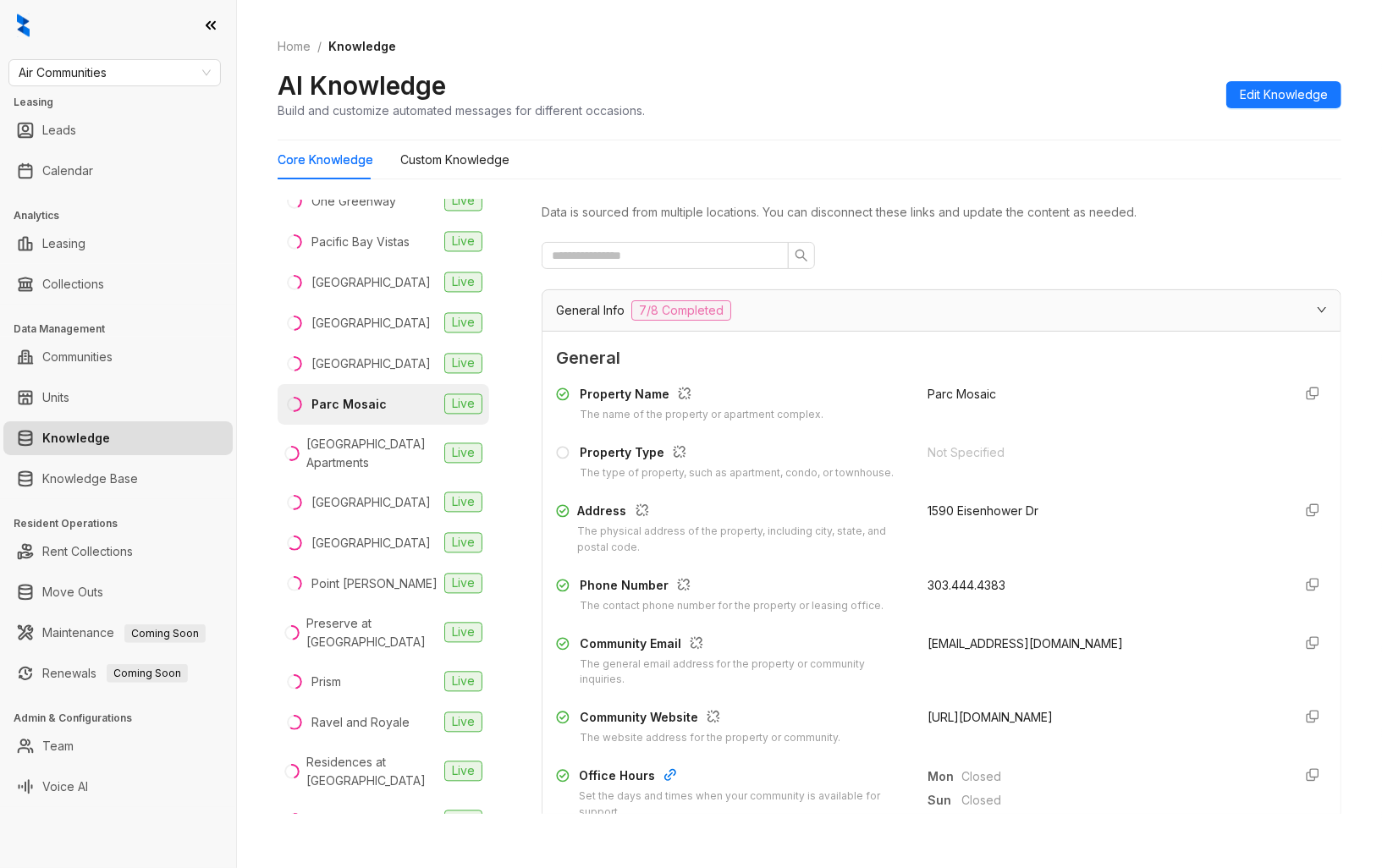
click at [1017, 719] on span "[URL][DOMAIN_NAME]" at bounding box center [989, 717] width 125 height 14
click at [387, 472] on div "[GEOGRAPHIC_DATA] Apartments" at bounding box center [372, 453] width 131 height 37
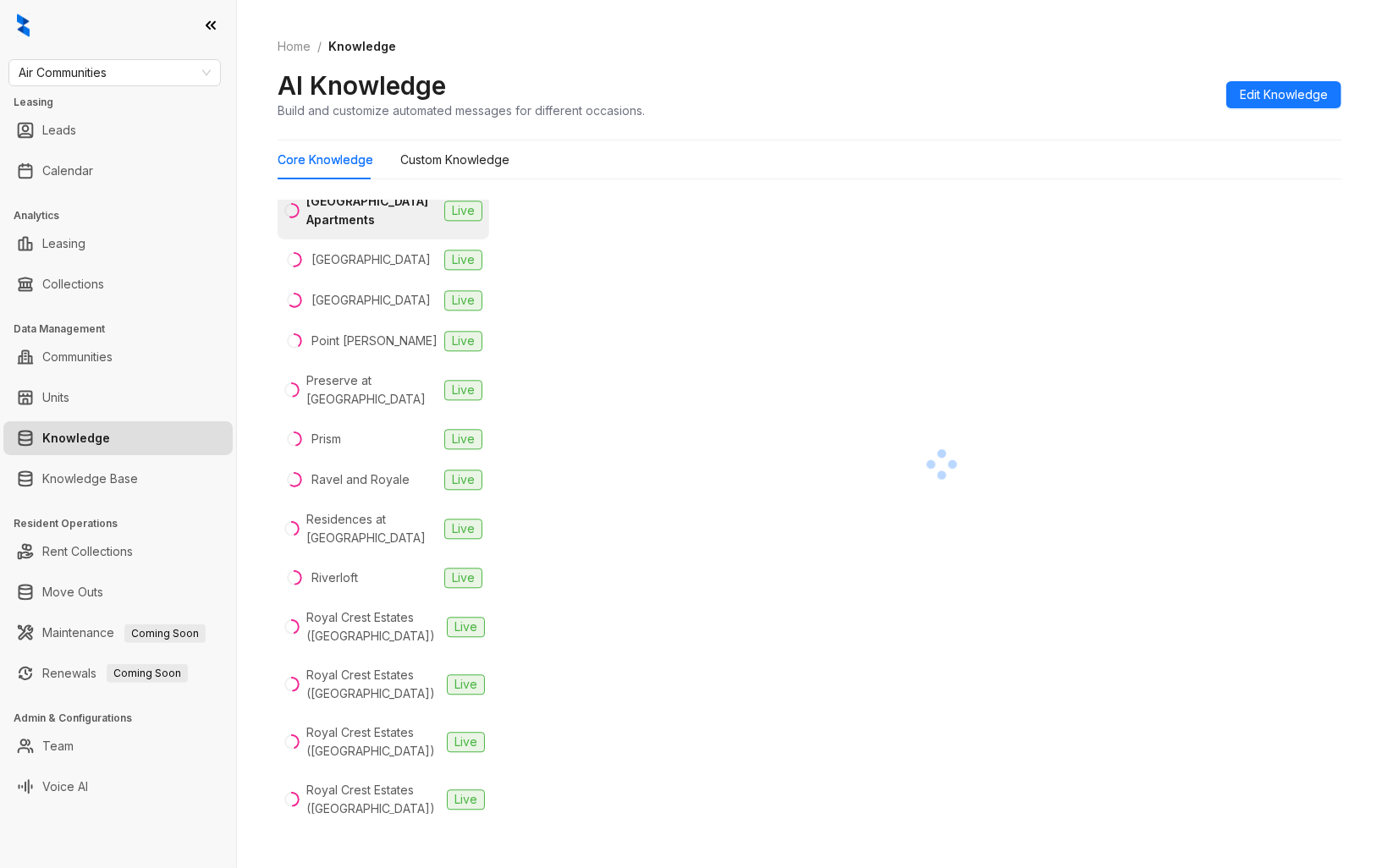
scroll to position [2538, 0]
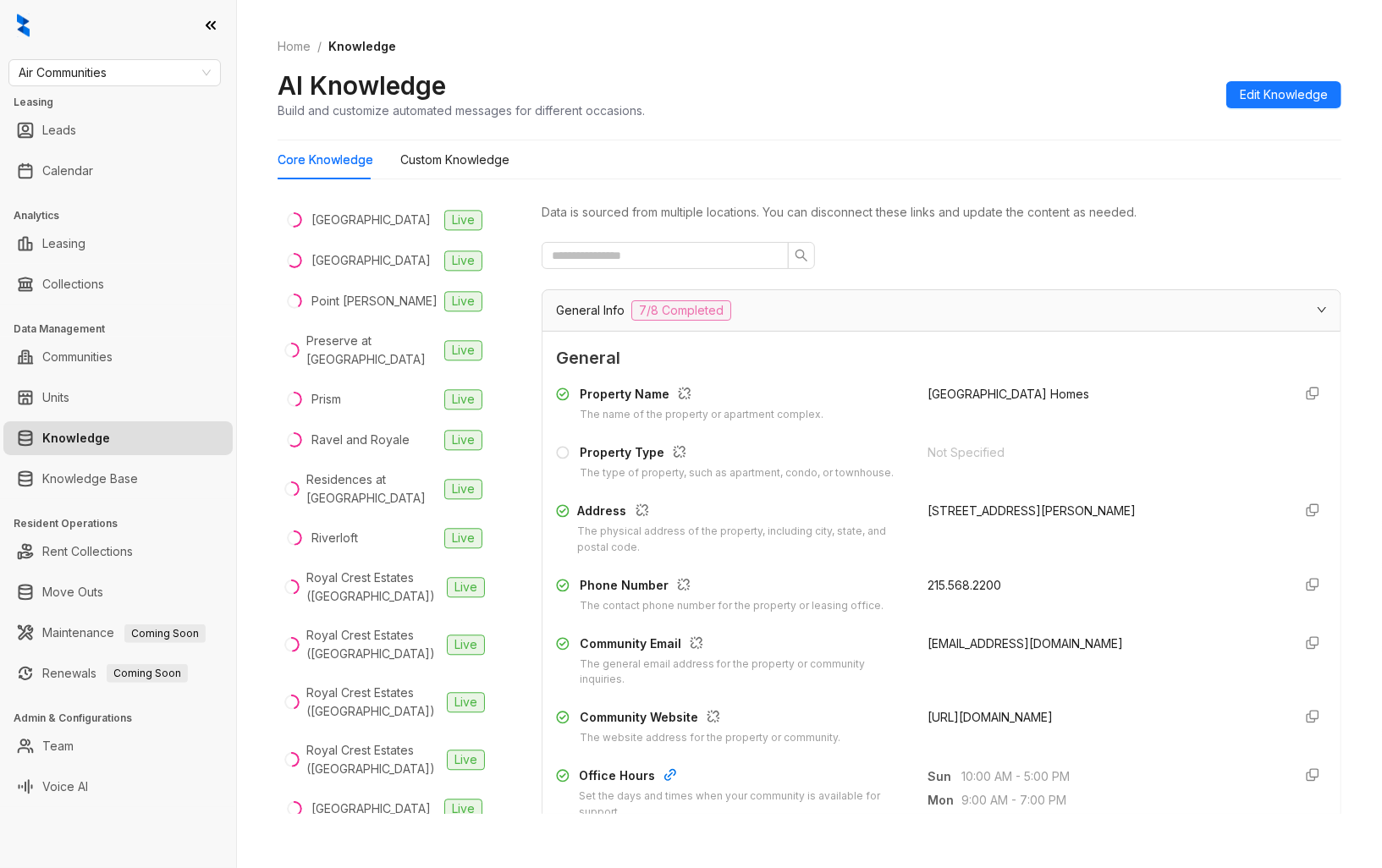
click at [1004, 720] on span "[URL][DOMAIN_NAME]" at bounding box center [989, 717] width 125 height 14
click at [396, 240] on li "[GEOGRAPHIC_DATA] Live" at bounding box center [383, 220] width 212 height 41
click at [1000, 710] on span "[URL][DOMAIN_NAME]" at bounding box center [989, 717] width 125 height 14
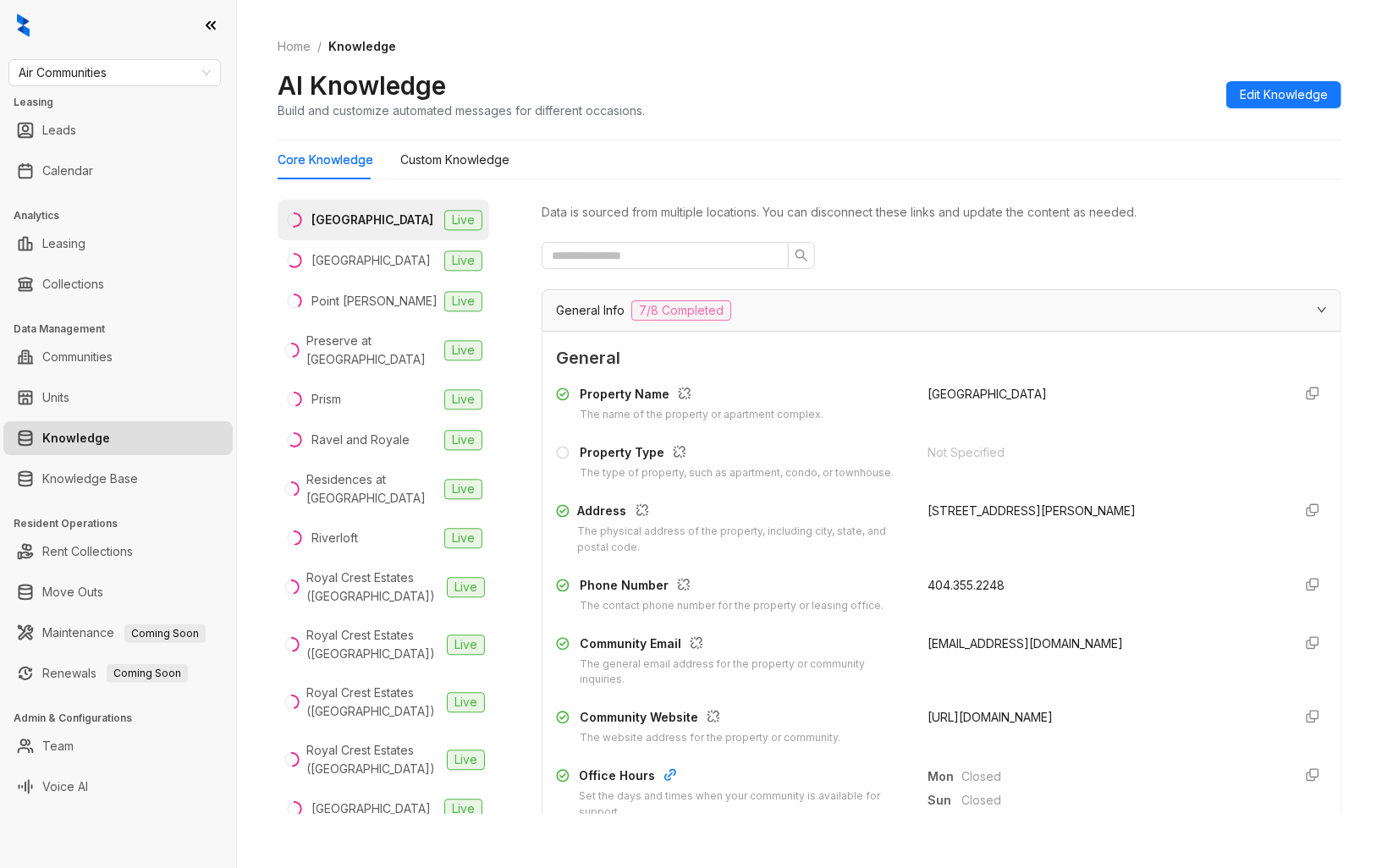
click at [1000, 710] on span "[URL][DOMAIN_NAME]" at bounding box center [989, 717] width 125 height 14
click at [387, 270] on div "[GEOGRAPHIC_DATA]" at bounding box center [371, 260] width 119 height 19
click at [995, 715] on span "[URL][DOMAIN_NAME]" at bounding box center [989, 717] width 125 height 14
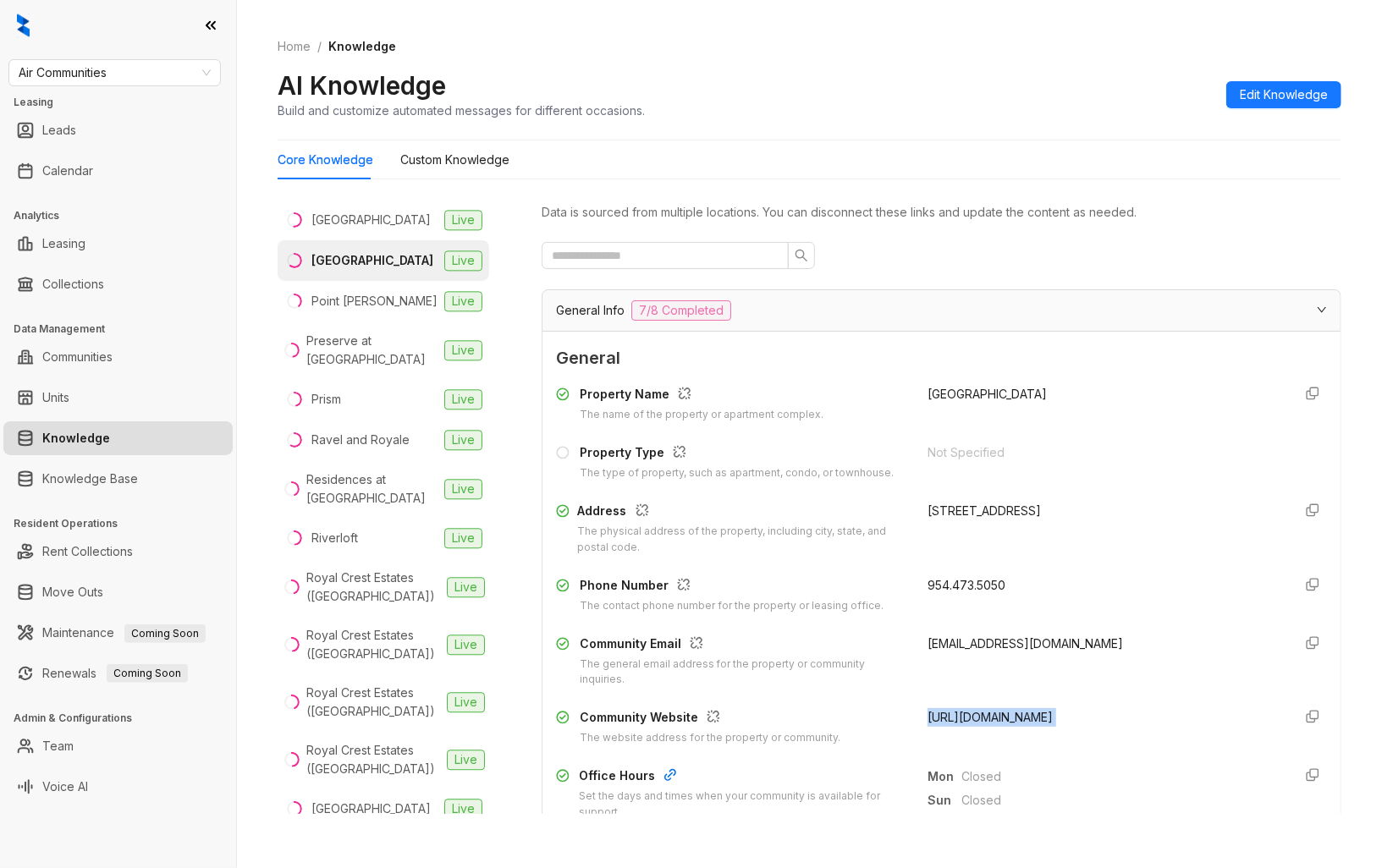
click at [995, 715] on span "[URL][DOMAIN_NAME]" at bounding box center [989, 717] width 125 height 14
click at [399, 321] on li "Point [PERSON_NAME] Live" at bounding box center [383, 301] width 212 height 41
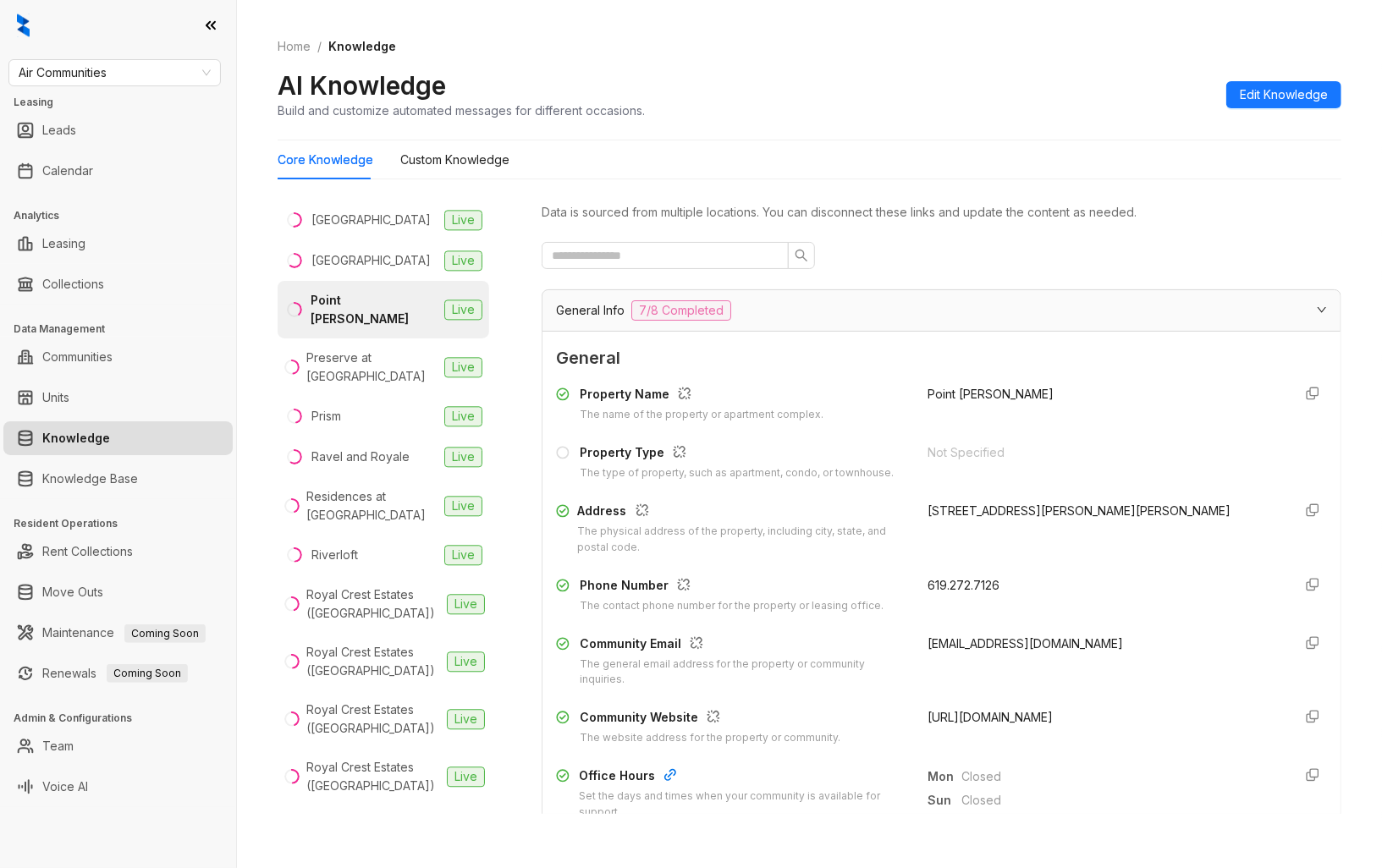
click at [990, 722] on span "[URL][DOMAIN_NAME]" at bounding box center [989, 717] width 125 height 14
click at [389, 386] on div "Preserve at [GEOGRAPHIC_DATA]" at bounding box center [372, 366] width 131 height 37
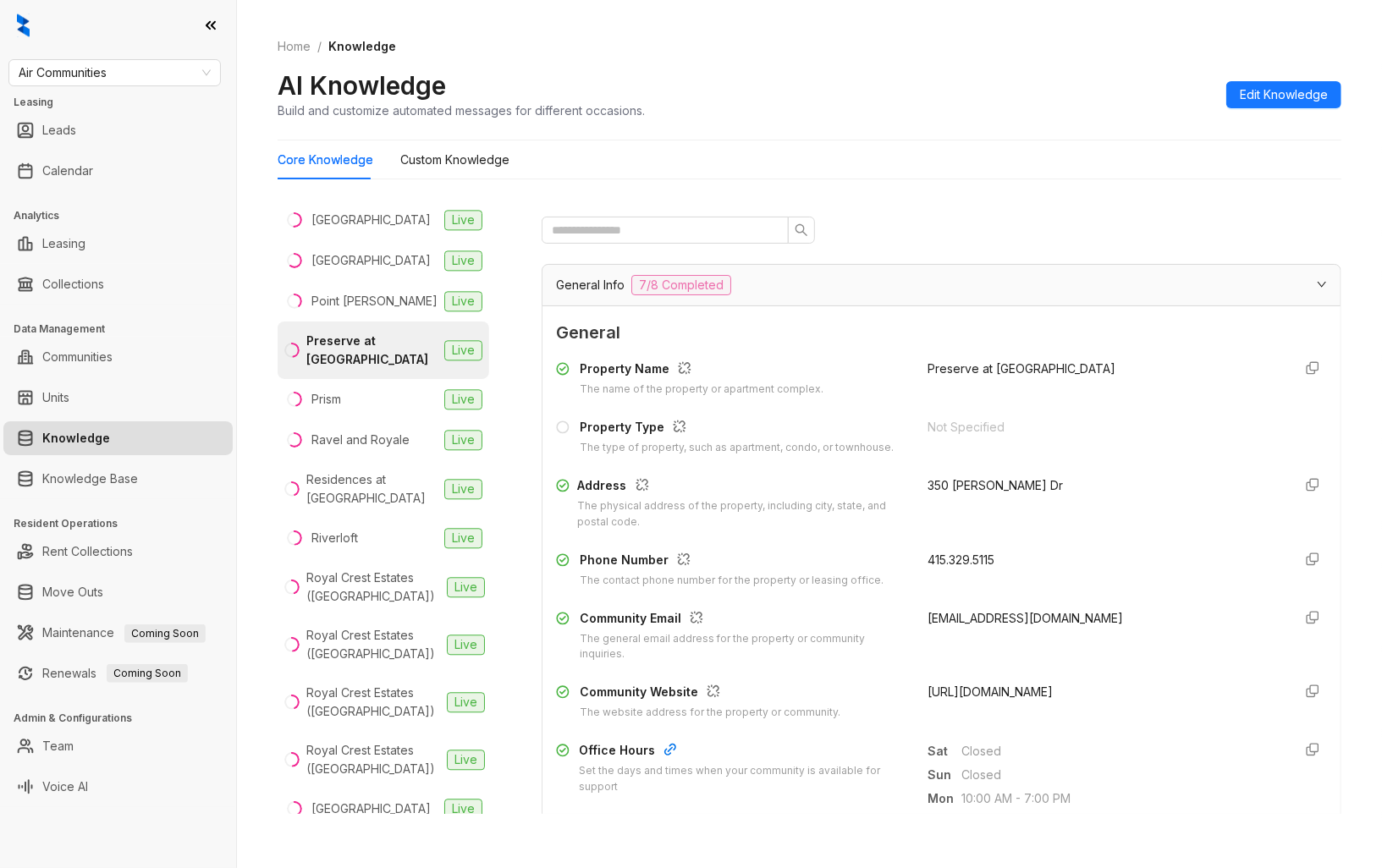
scroll to position [94, 0]
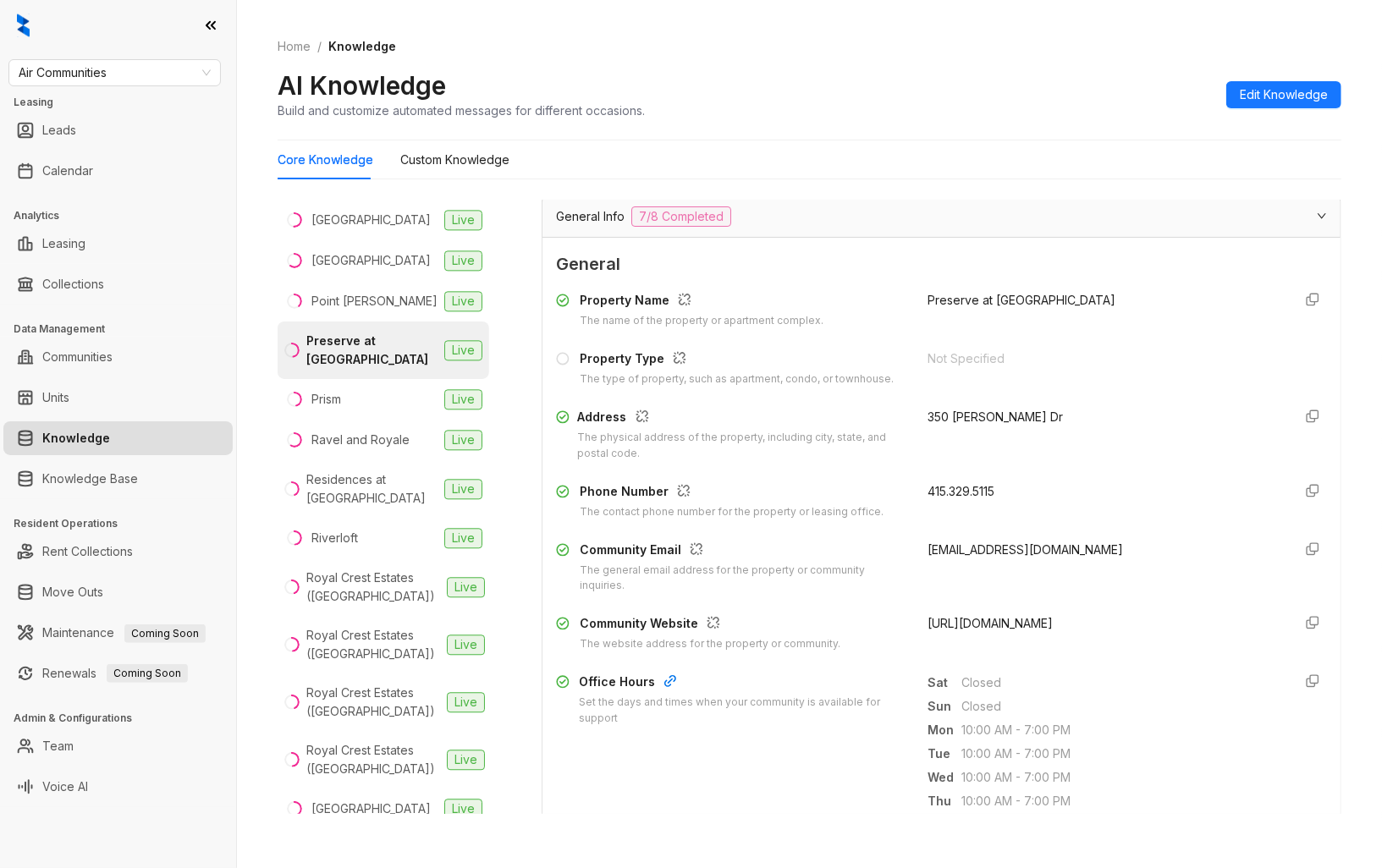
click at [1008, 622] on span "[URL][DOMAIN_NAME]" at bounding box center [989, 623] width 125 height 14
click at [359, 420] on li "Prism Live" at bounding box center [383, 399] width 212 height 41
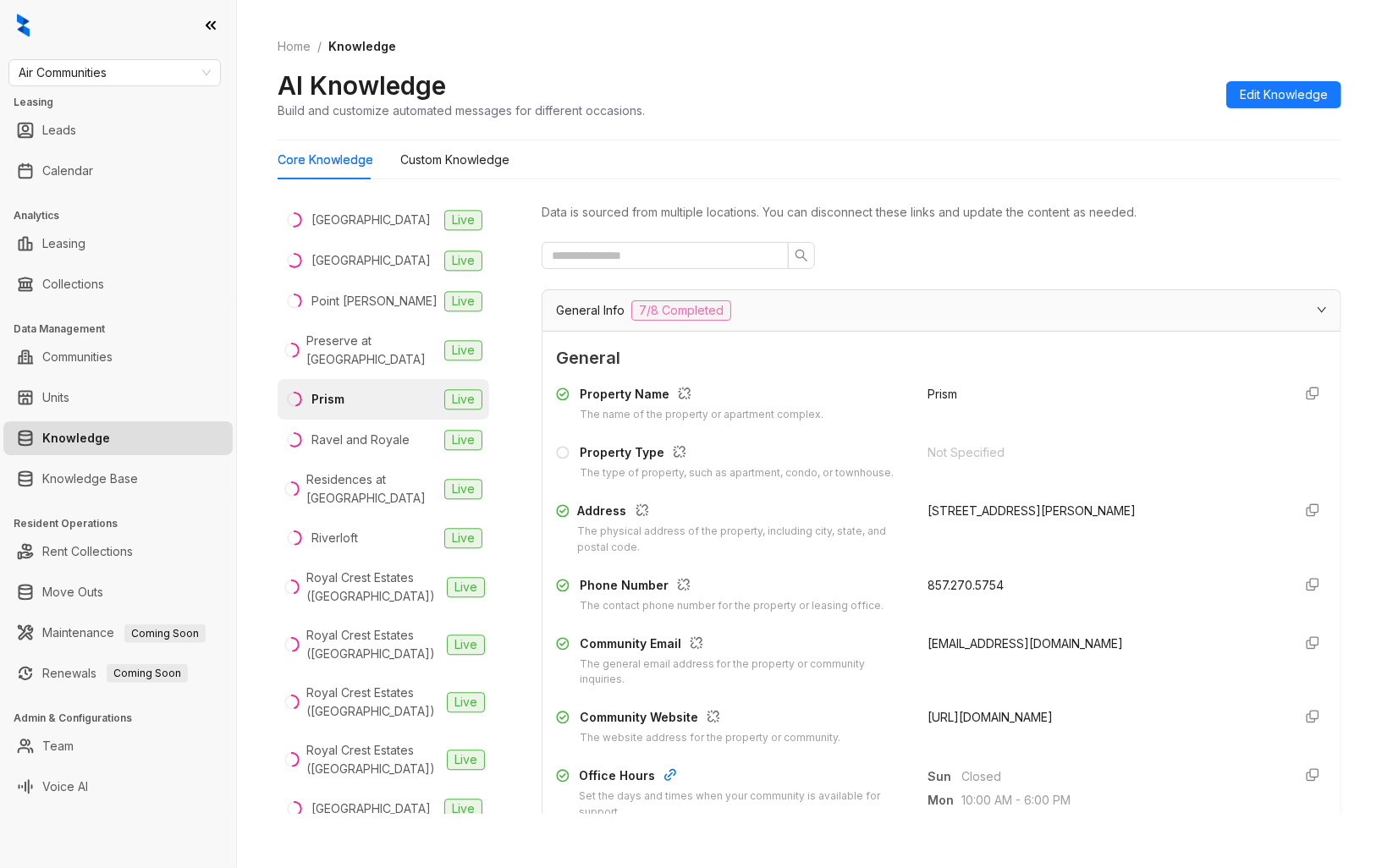
click at [1025, 720] on span "[URL][DOMAIN_NAME]" at bounding box center [989, 717] width 125 height 14
click at [398, 460] on li "Ravel and Royale Live" at bounding box center [383, 439] width 212 height 41
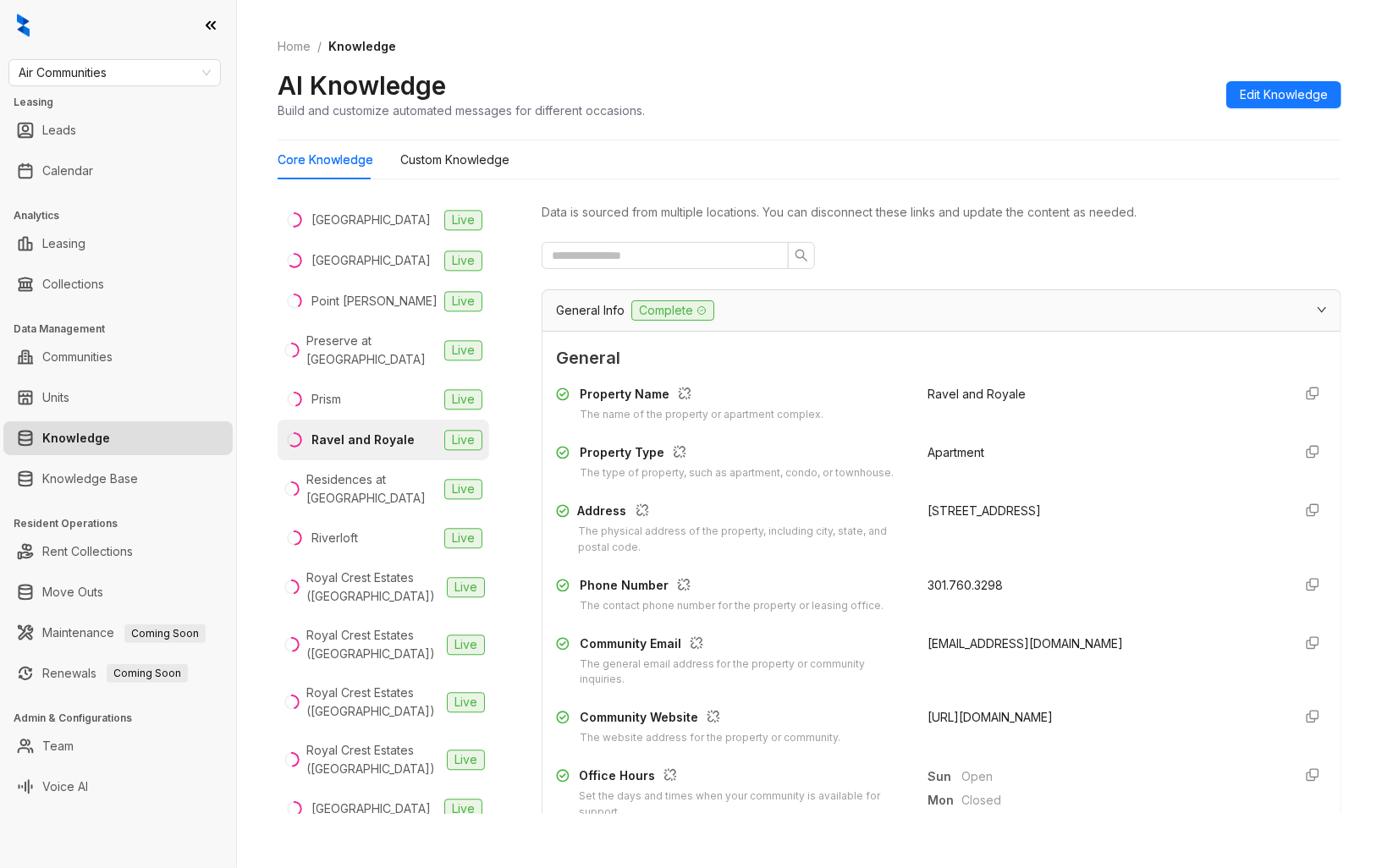
click at [1019, 716] on span "[URL][DOMAIN_NAME]" at bounding box center [989, 717] width 125 height 14
click at [339, 508] on div "Residences at [GEOGRAPHIC_DATA]" at bounding box center [372, 488] width 131 height 37
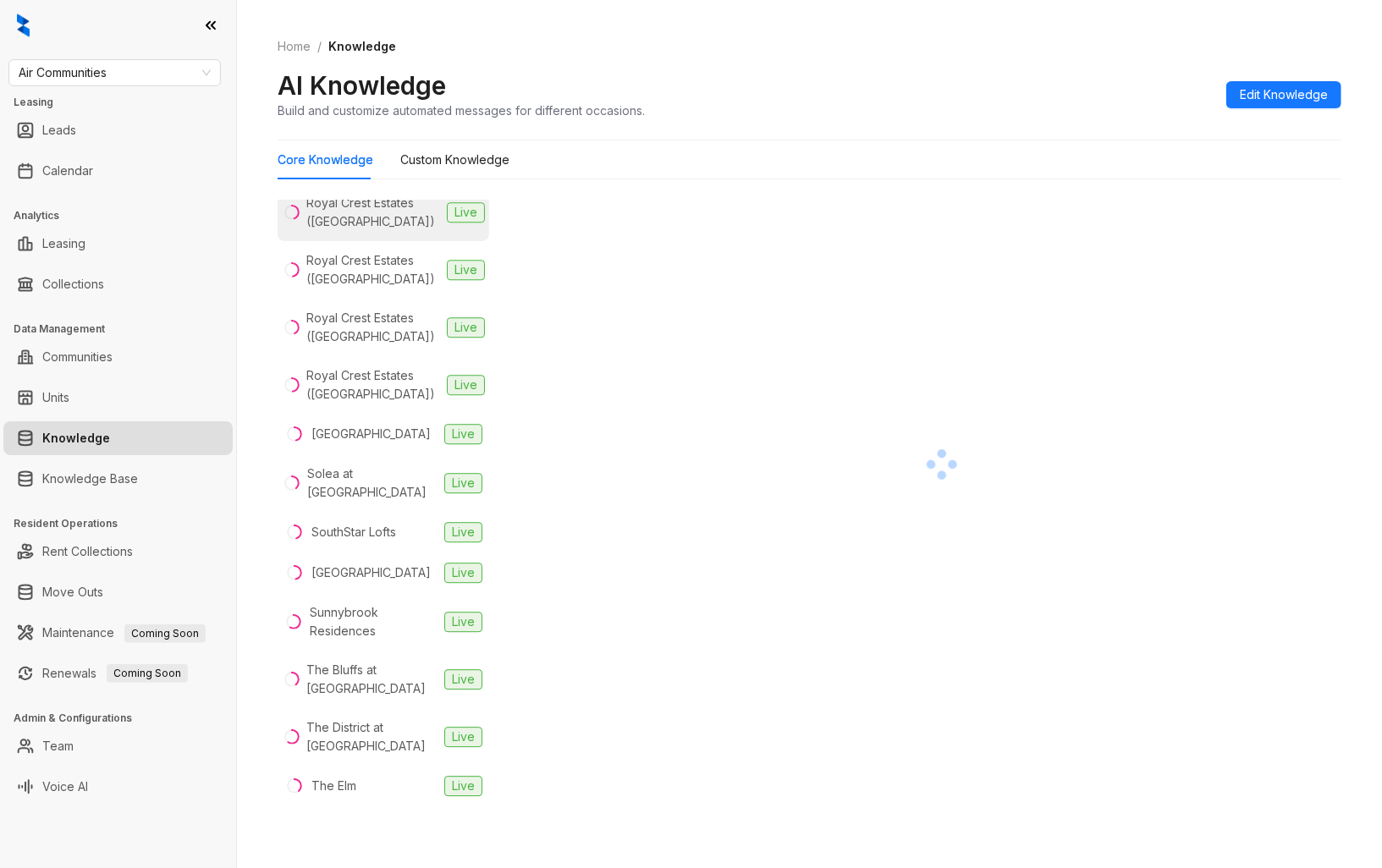
scroll to position [2914, 0]
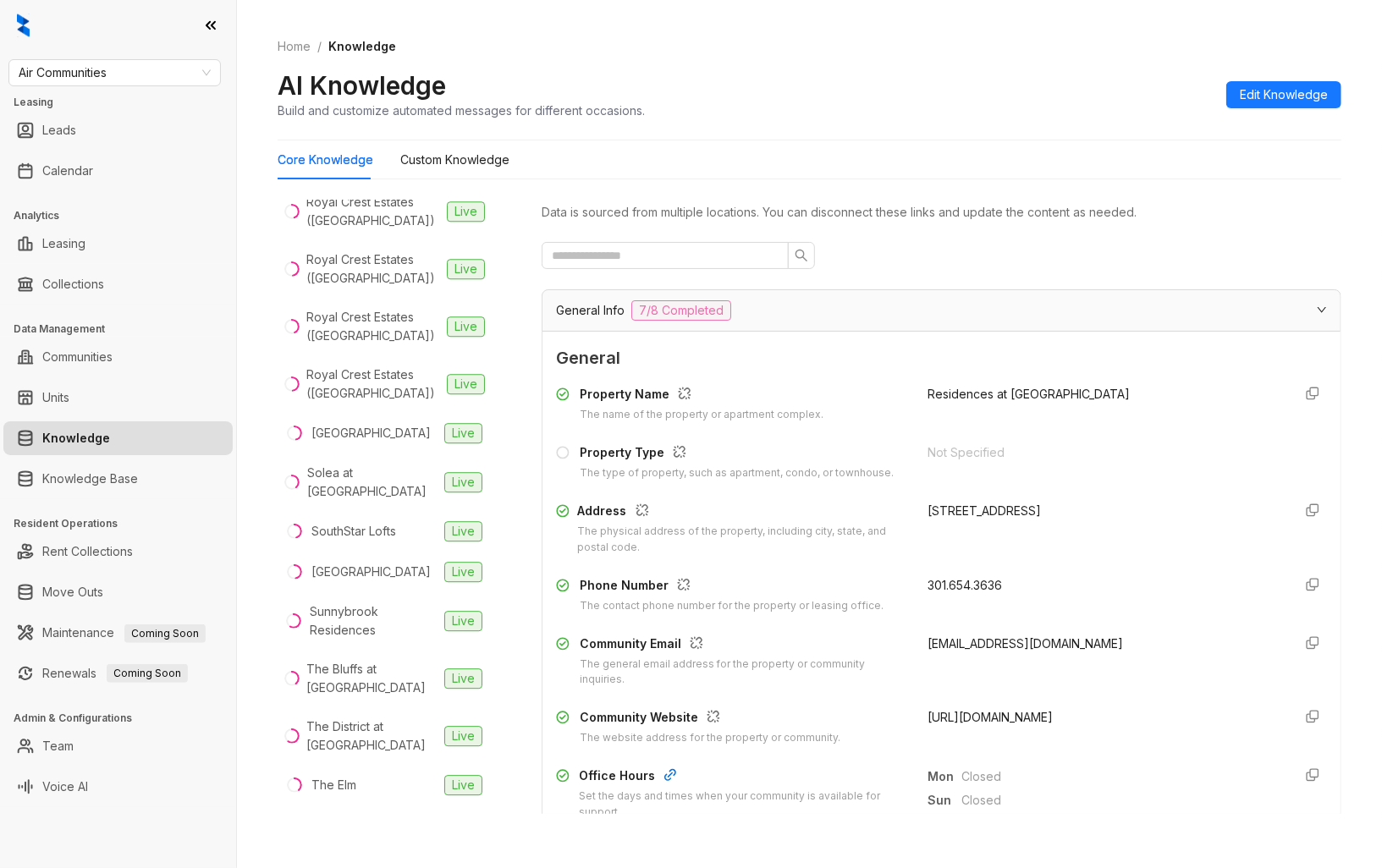
click at [981, 717] on span "[URL][DOMAIN_NAME]" at bounding box center [989, 717] width 125 height 14
click at [378, 183] on li "Riverloft Live" at bounding box center [383, 162] width 212 height 41
click at [1000, 717] on span "[URL][DOMAIN_NAME]" at bounding box center [989, 717] width 125 height 14
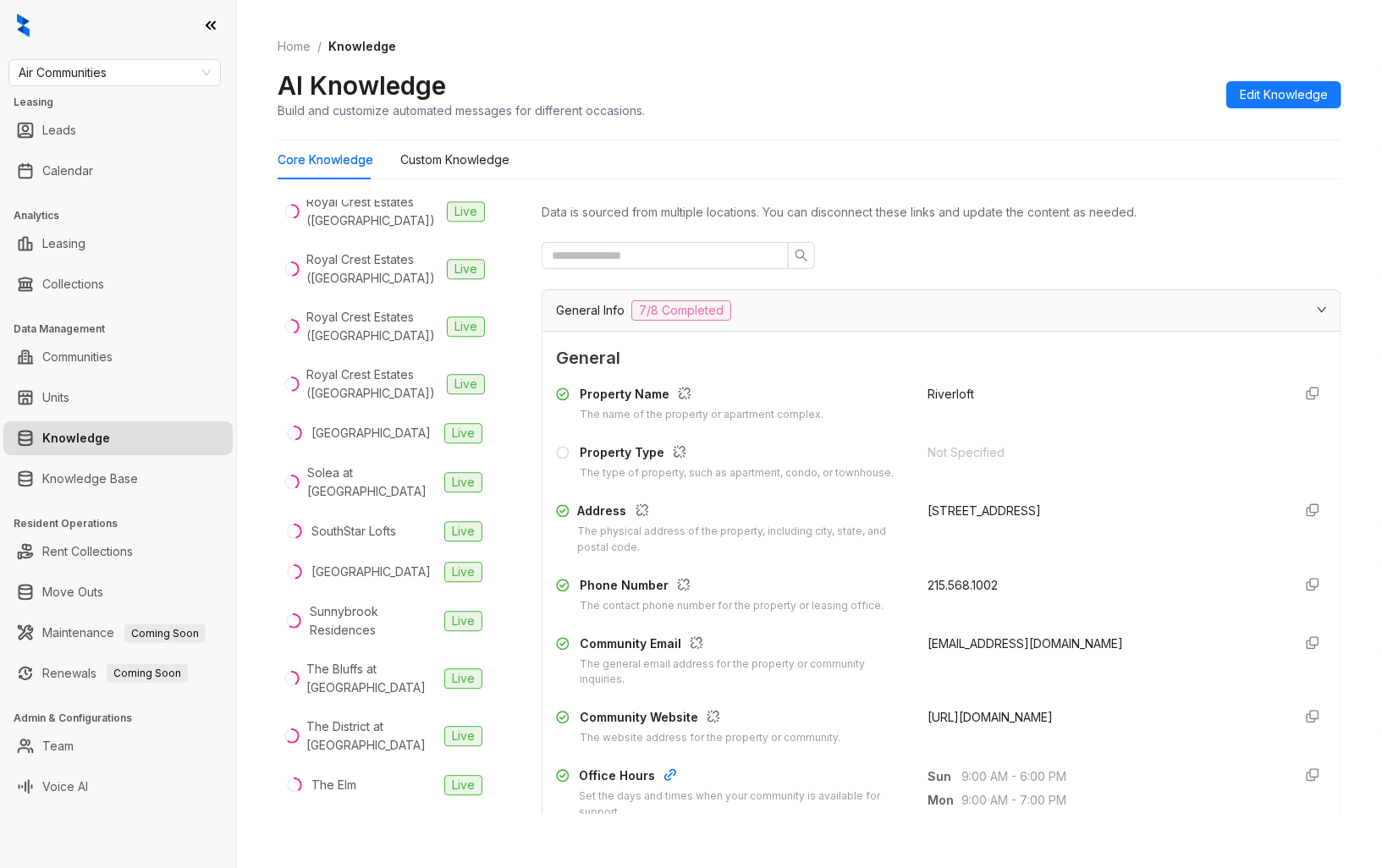
click at [1000, 717] on span "[URL][DOMAIN_NAME]" at bounding box center [989, 717] width 125 height 14
click at [389, 231] on div "Royal Crest Estates ([GEOGRAPHIC_DATA])" at bounding box center [373, 211] width 133 height 37
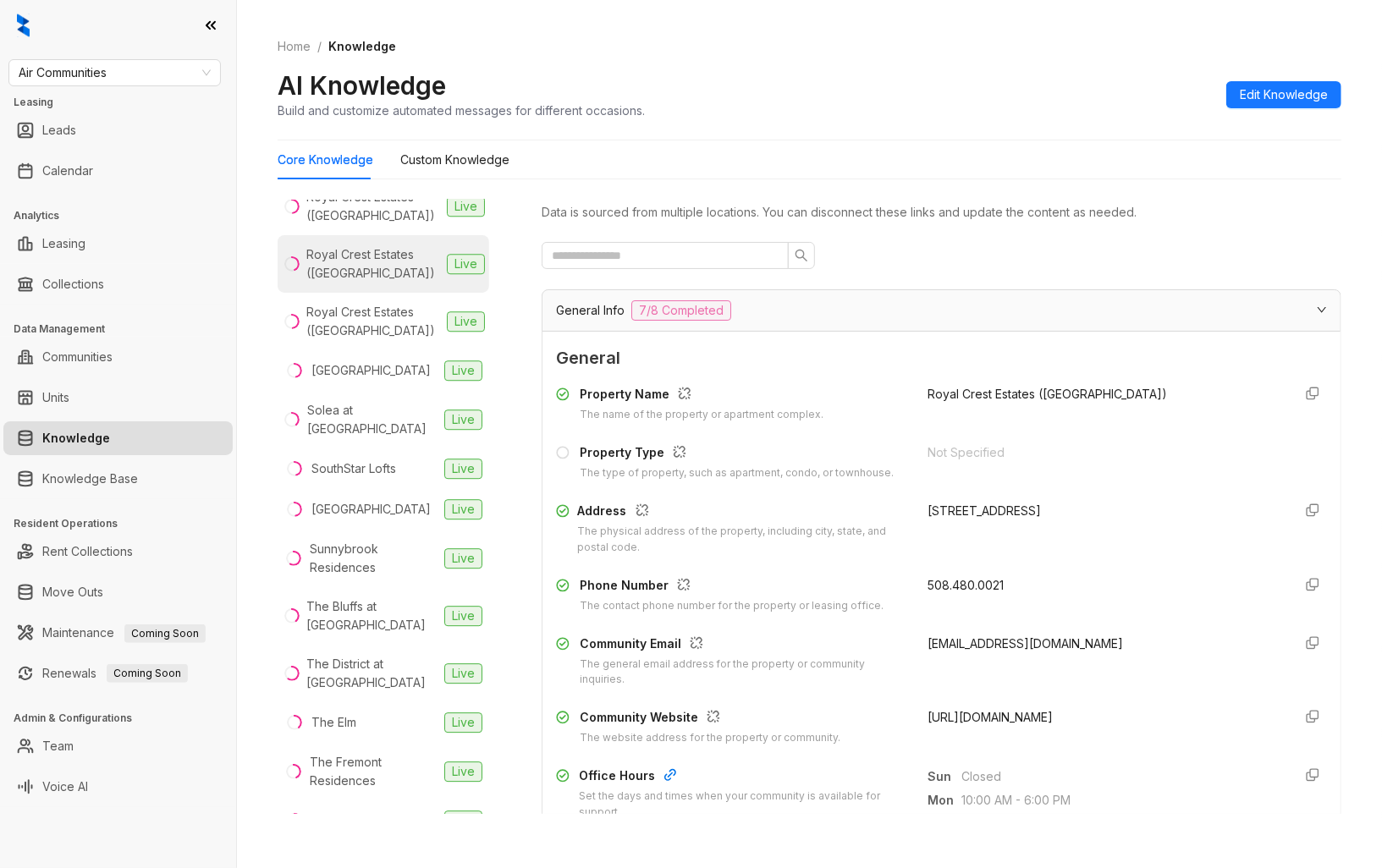
scroll to position [3008, 0]
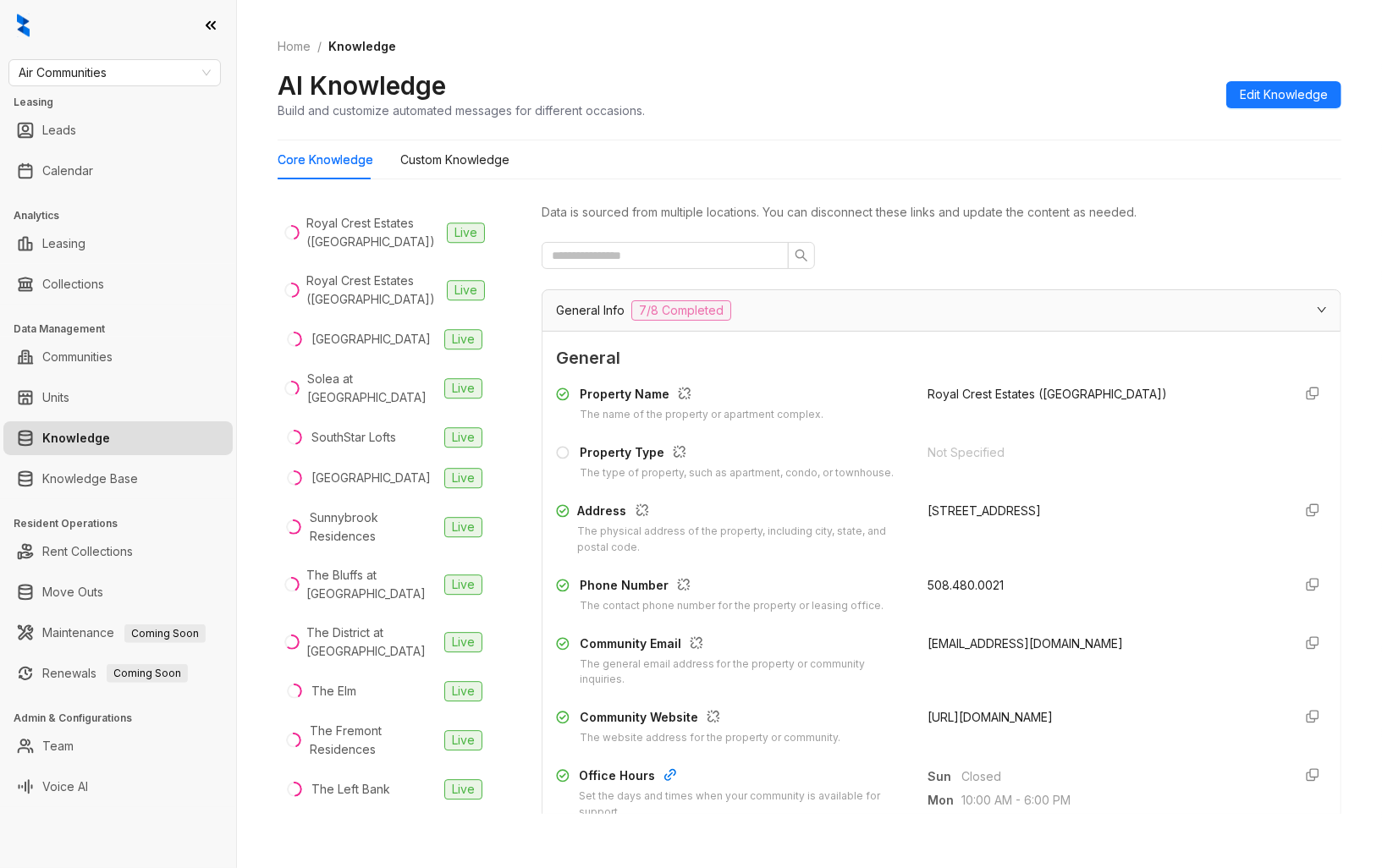
click at [1016, 714] on span "[URL][DOMAIN_NAME]" at bounding box center [989, 717] width 125 height 14
click at [378, 194] on div "Royal Crest Estates ([GEOGRAPHIC_DATA])" at bounding box center [373, 175] width 133 height 37
click at [999, 717] on span "[URL][DOMAIN_NAME]" at bounding box center [989, 717] width 125 height 14
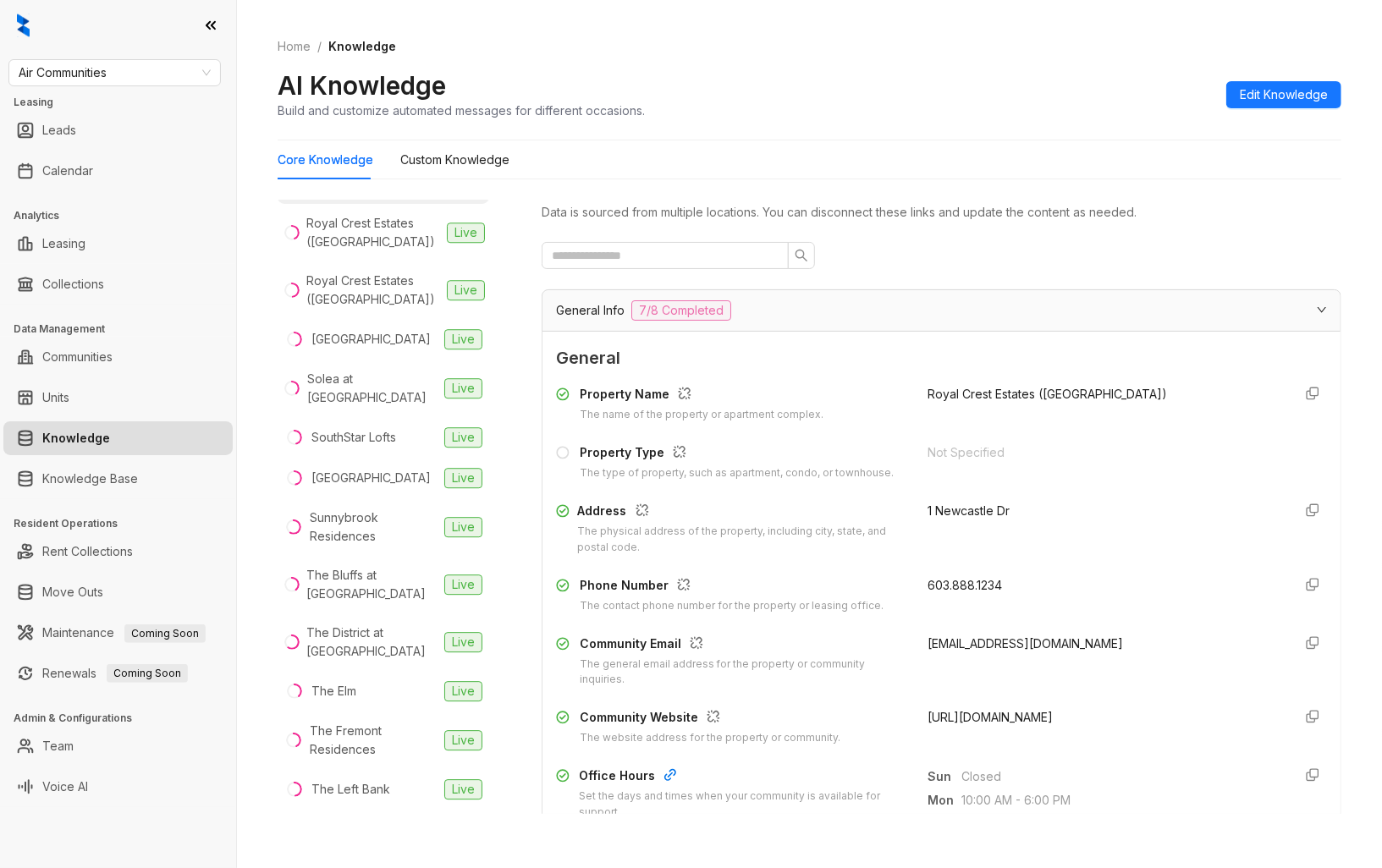
click at [999, 717] on span "[URL][DOMAIN_NAME]" at bounding box center [989, 717] width 125 height 14
click at [372, 251] on div "Royal Crest Estates ([GEOGRAPHIC_DATA])" at bounding box center [373, 232] width 133 height 37
click at [1019, 718] on span "[URL][DOMAIN_NAME]" at bounding box center [989, 717] width 125 height 14
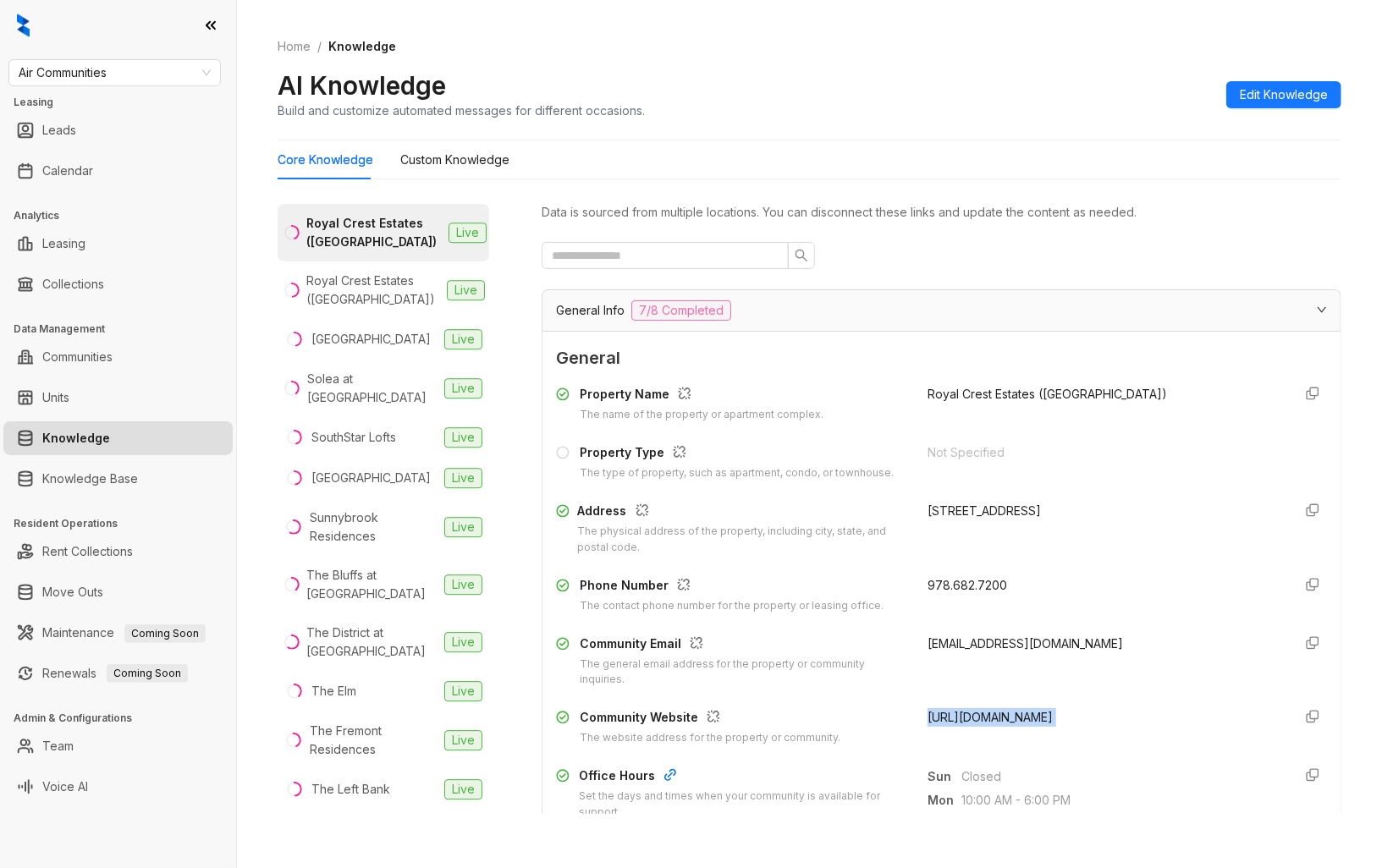
click at [1019, 718] on span "[URL][DOMAIN_NAME]" at bounding box center [989, 717] width 125 height 14
click at [371, 309] on div "Royal Crest Estates ([GEOGRAPHIC_DATA])" at bounding box center [373, 290] width 133 height 37
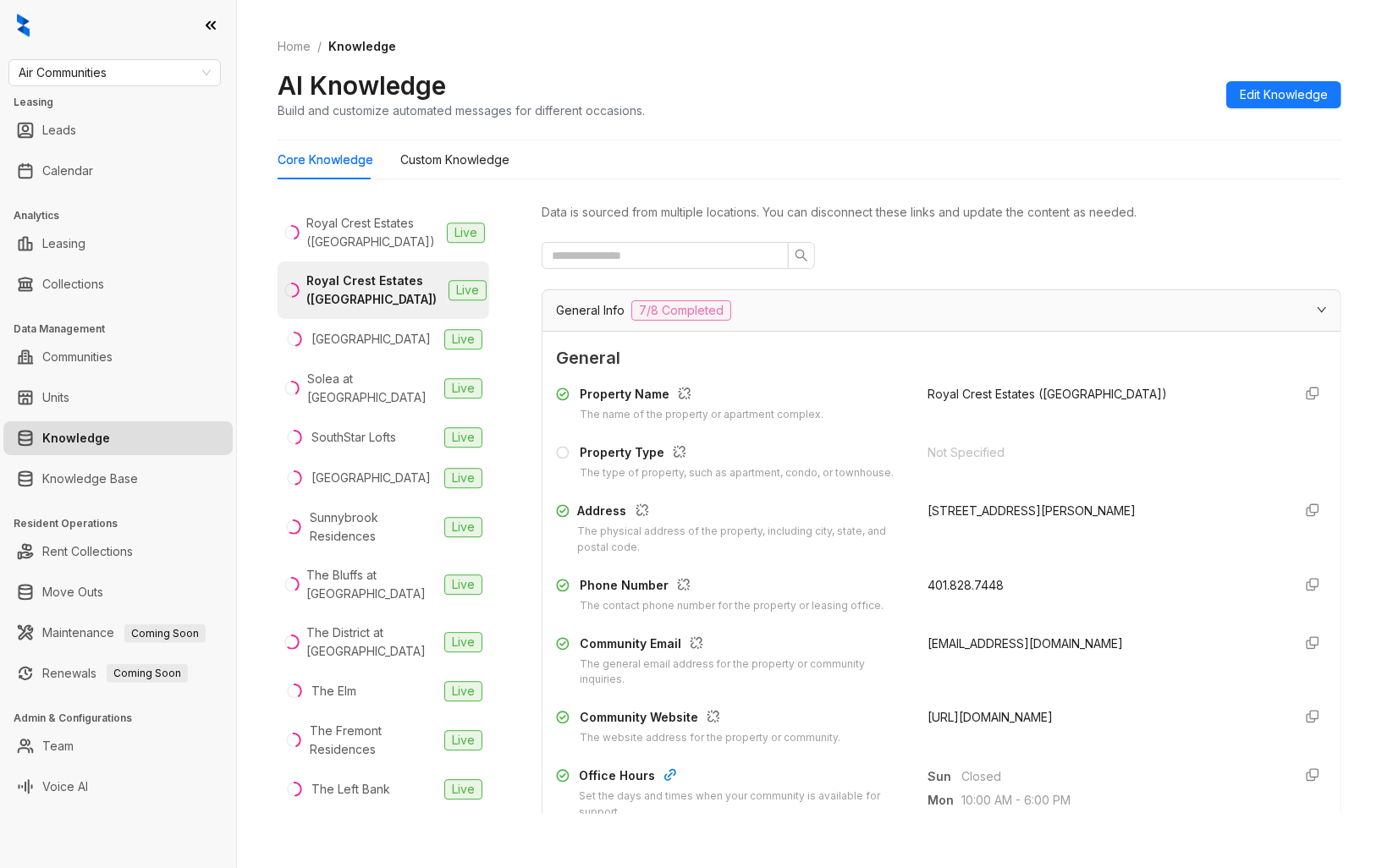
click at [1026, 719] on span "[URL][DOMAIN_NAME]" at bounding box center [989, 717] width 125 height 14
click at [320, 348] on div "[GEOGRAPHIC_DATA]" at bounding box center [371, 339] width 119 height 19
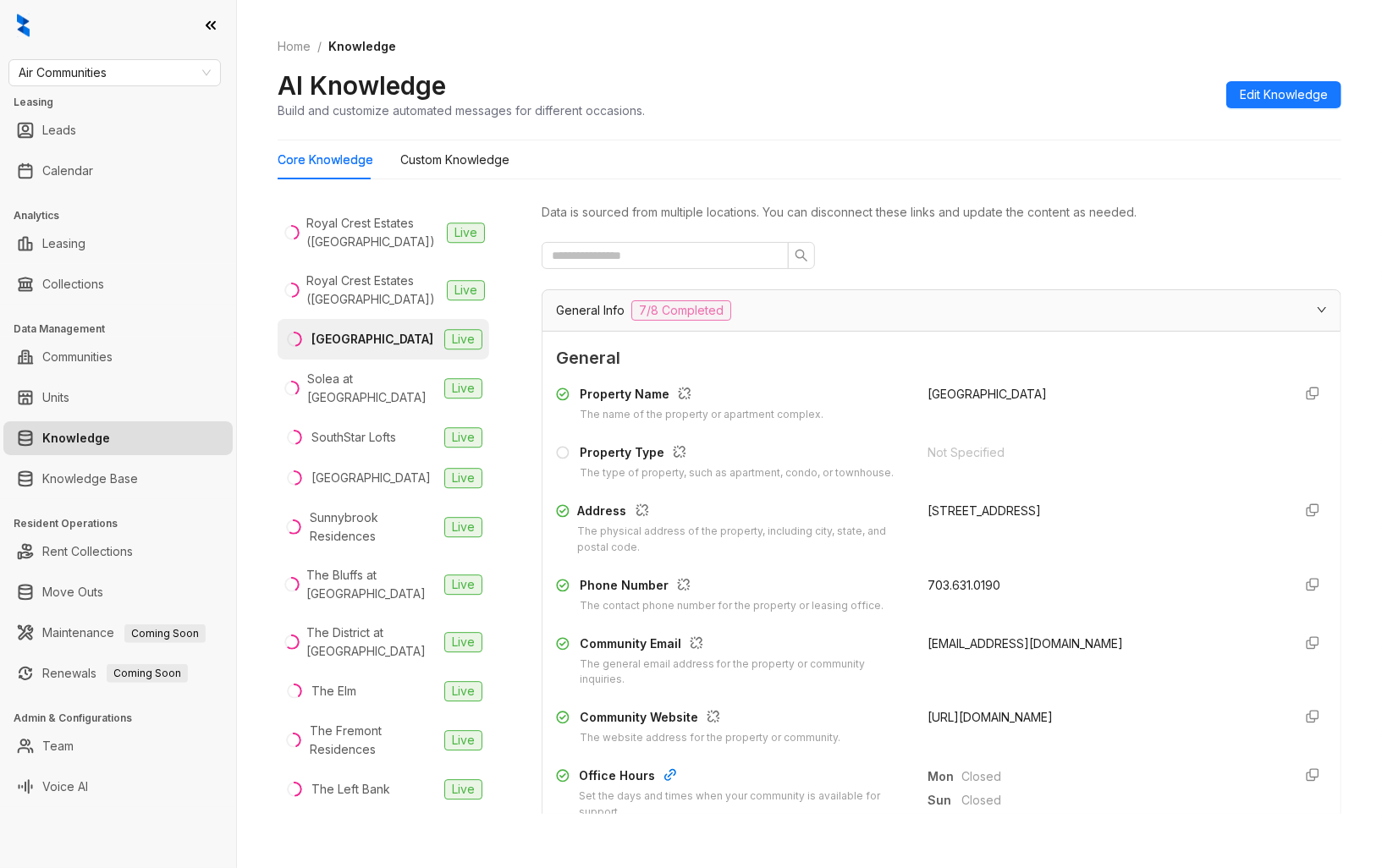
click at [1052, 718] on span "[URL][DOMAIN_NAME]" at bounding box center [989, 717] width 125 height 14
click at [411, 407] on div "Solea at [GEOGRAPHIC_DATA]" at bounding box center [372, 388] width 131 height 37
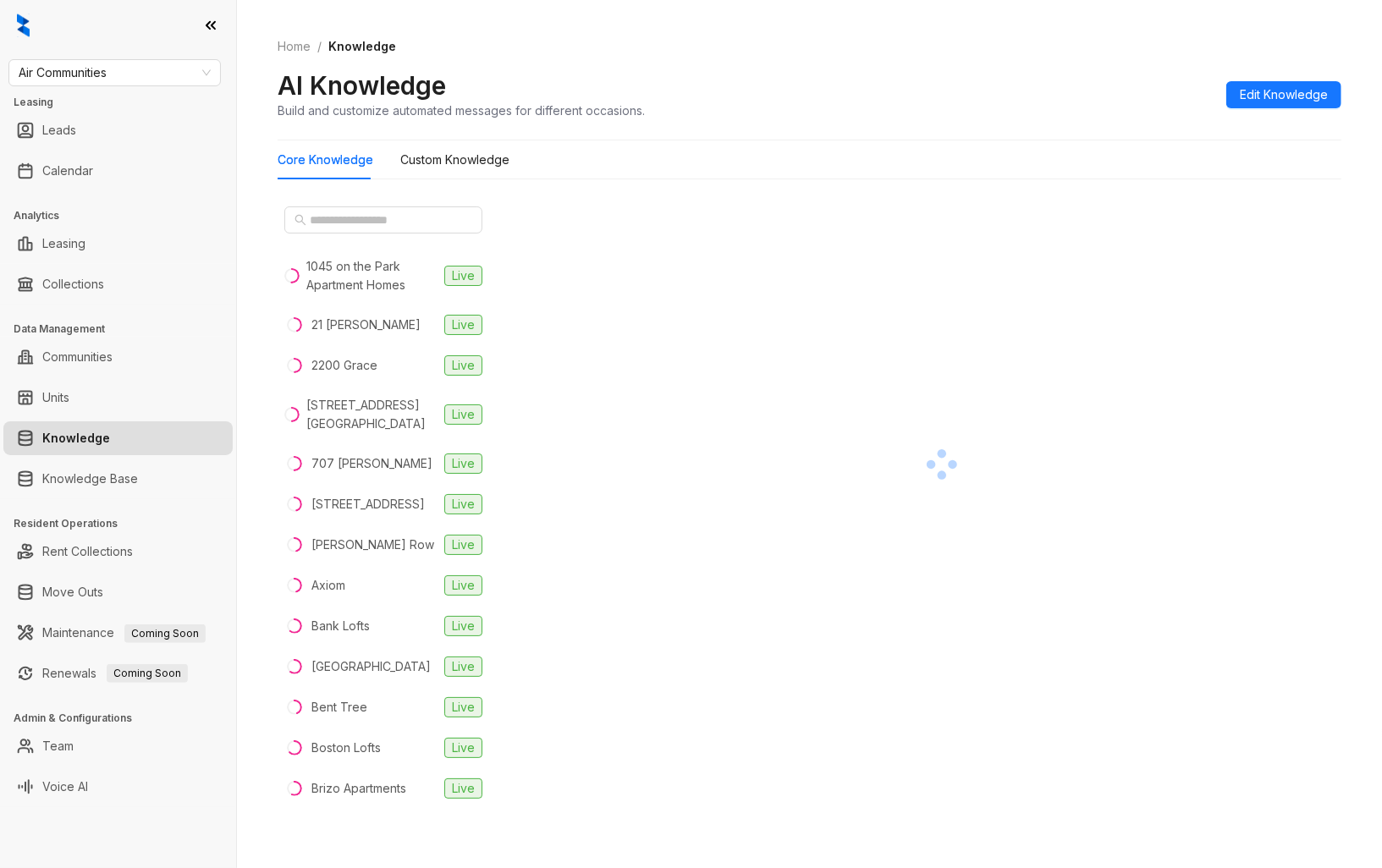
scroll to position [3008, 0]
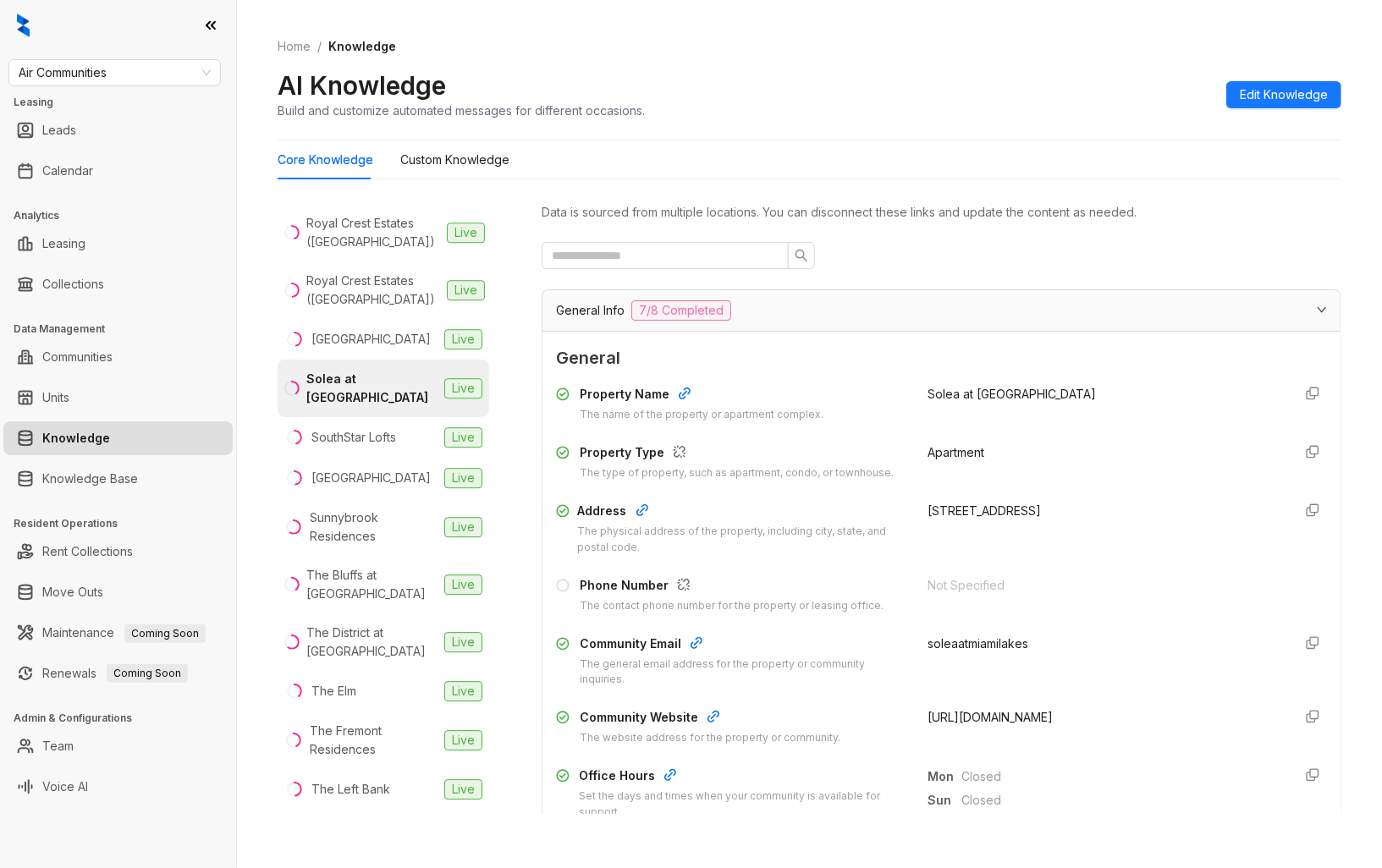
click at [1052, 712] on span "http://soleaatmiamilakes.prospectportal.com" at bounding box center [989, 717] width 125 height 14
click at [384, 447] on div "SouthStar Lofts" at bounding box center [354, 437] width 85 height 19
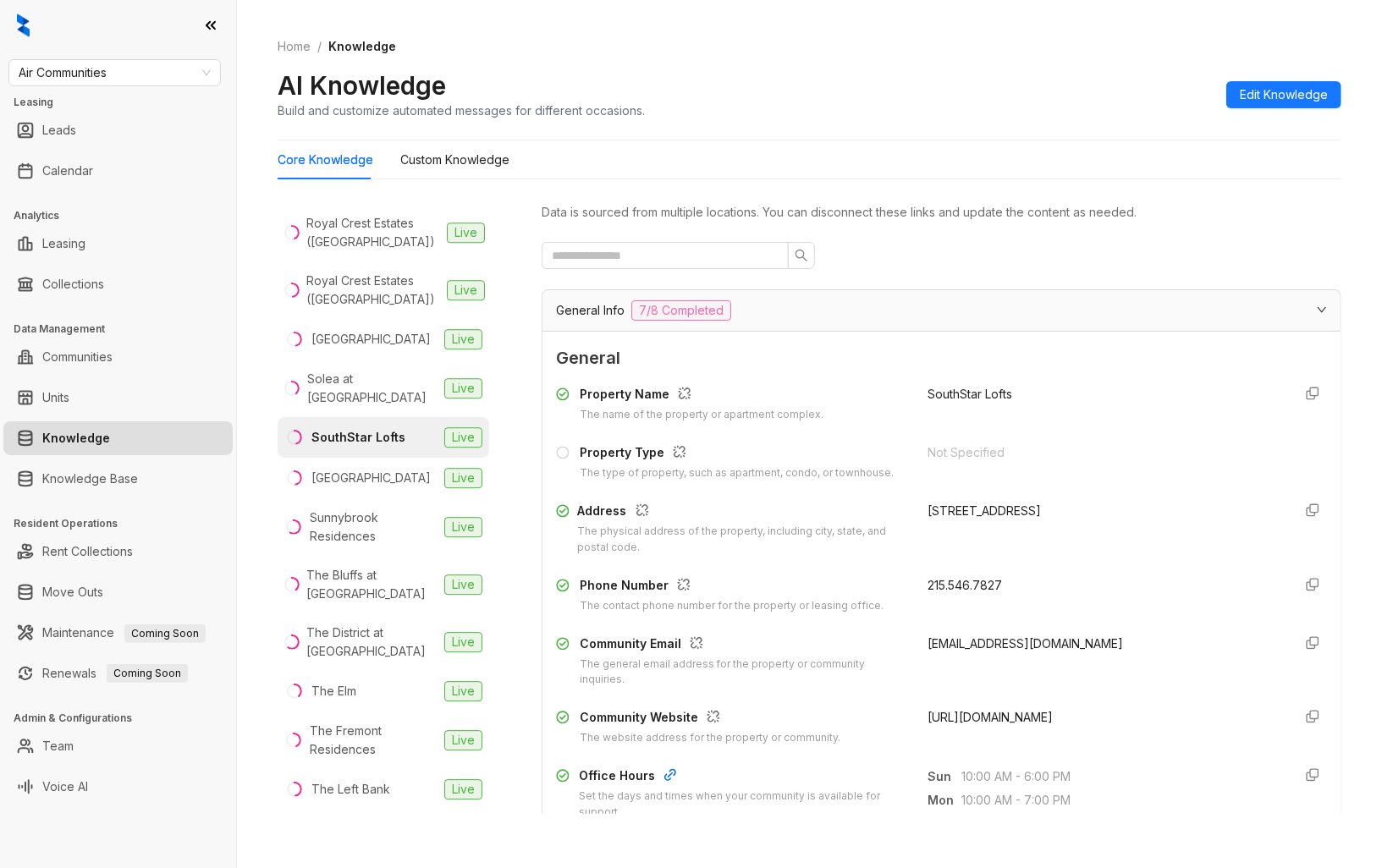
click at [999, 719] on span "http://southstarlofts.com" at bounding box center [989, 717] width 125 height 14
